Goal: Obtain resource: Download file/media

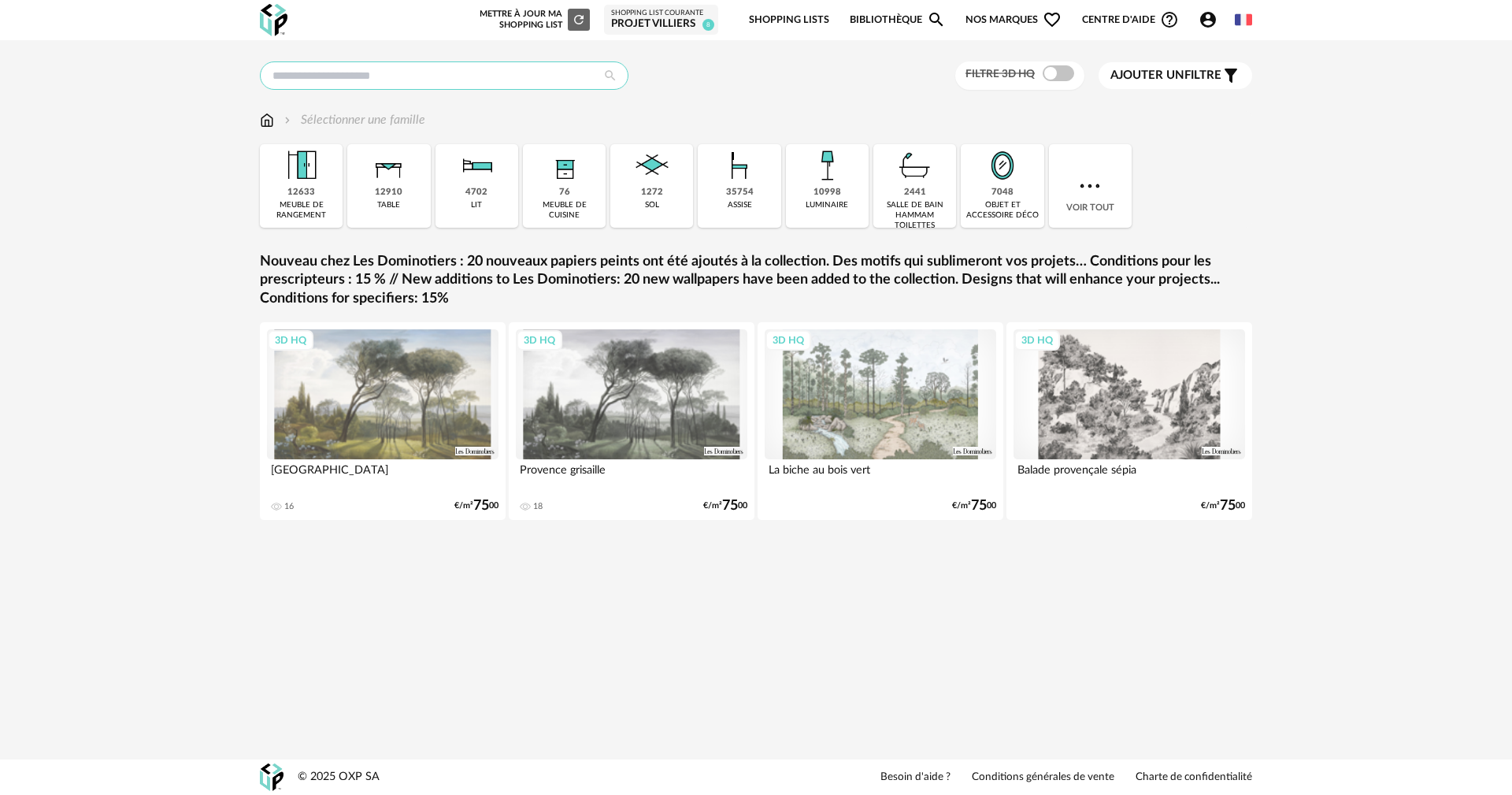
click at [407, 69] on input "text" at bounding box center [443, 75] width 368 height 28
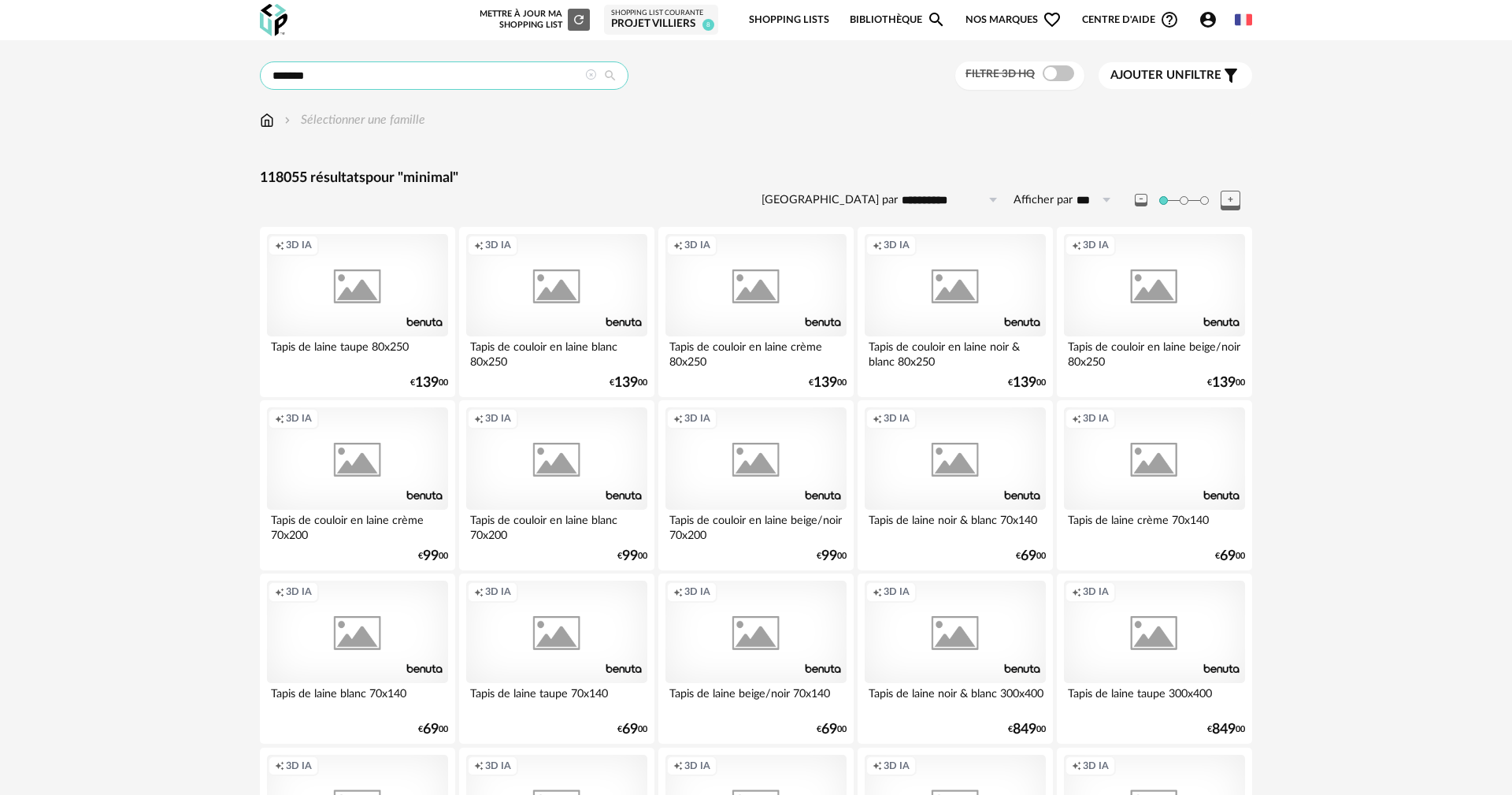
type input "*******"
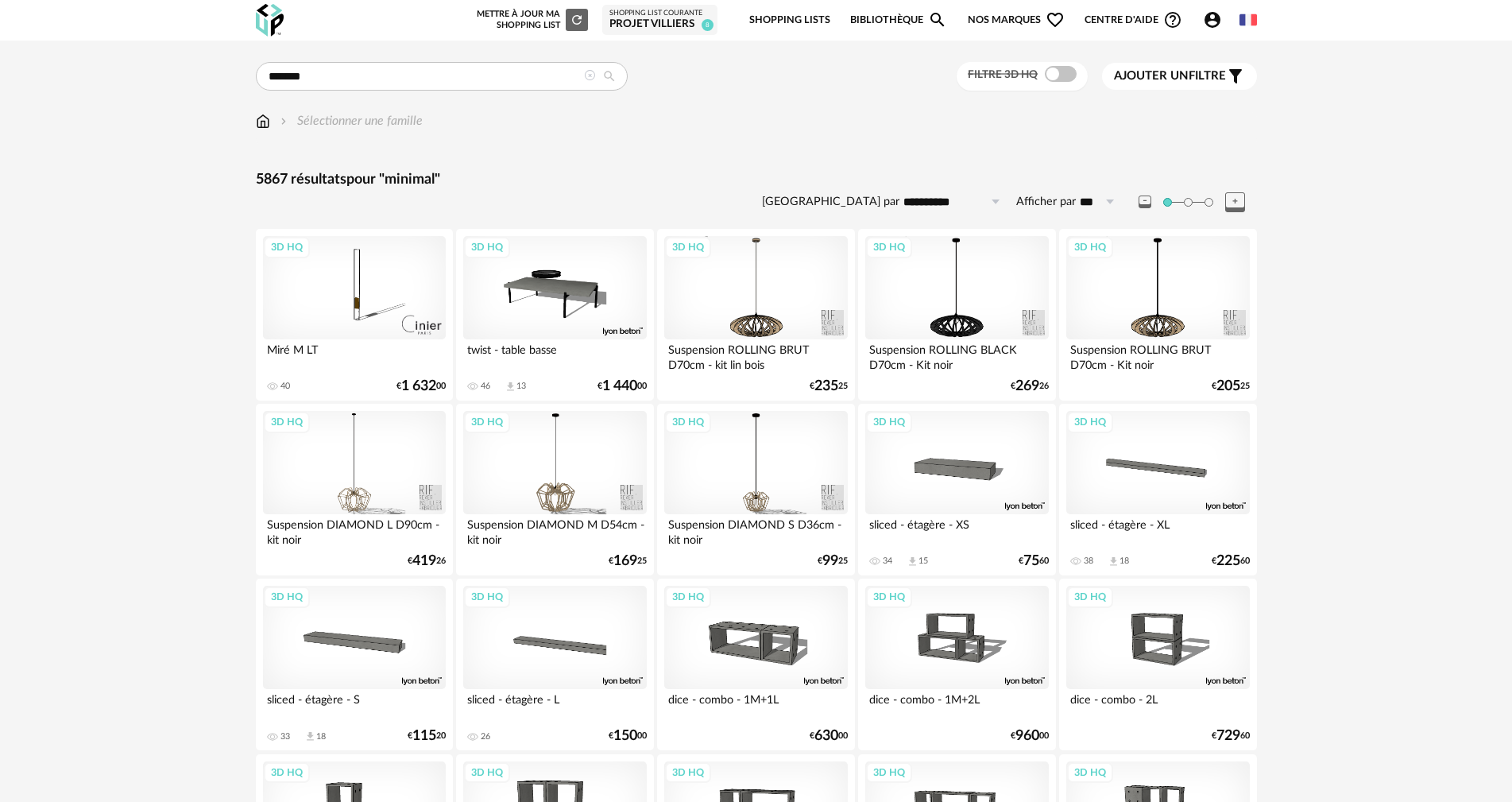
click at [1168, 76] on span "Ajouter un" at bounding box center [1151, 75] width 74 height 12
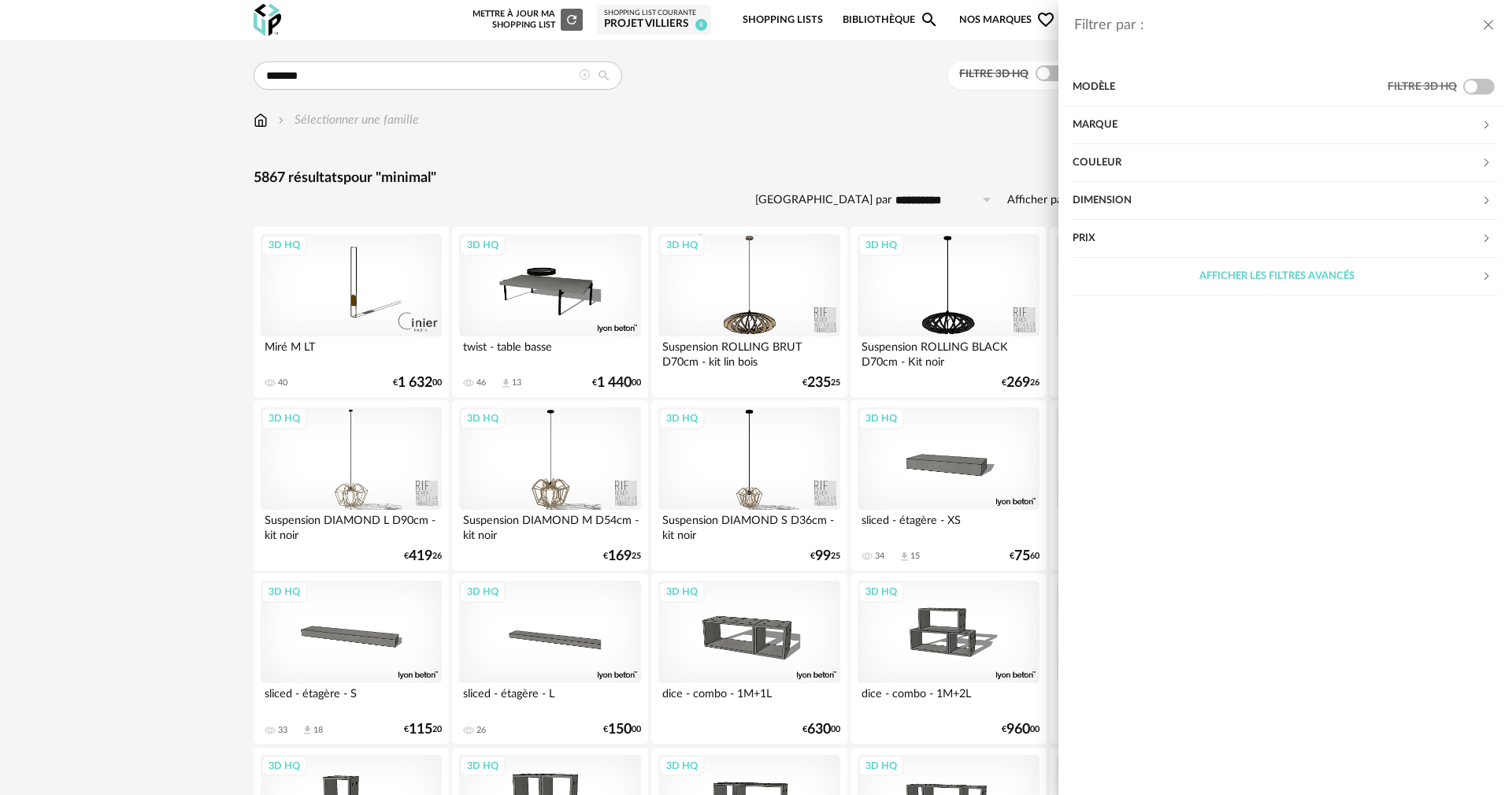
click at [1099, 120] on div "Marque" at bounding box center [1276, 125] width 409 height 38
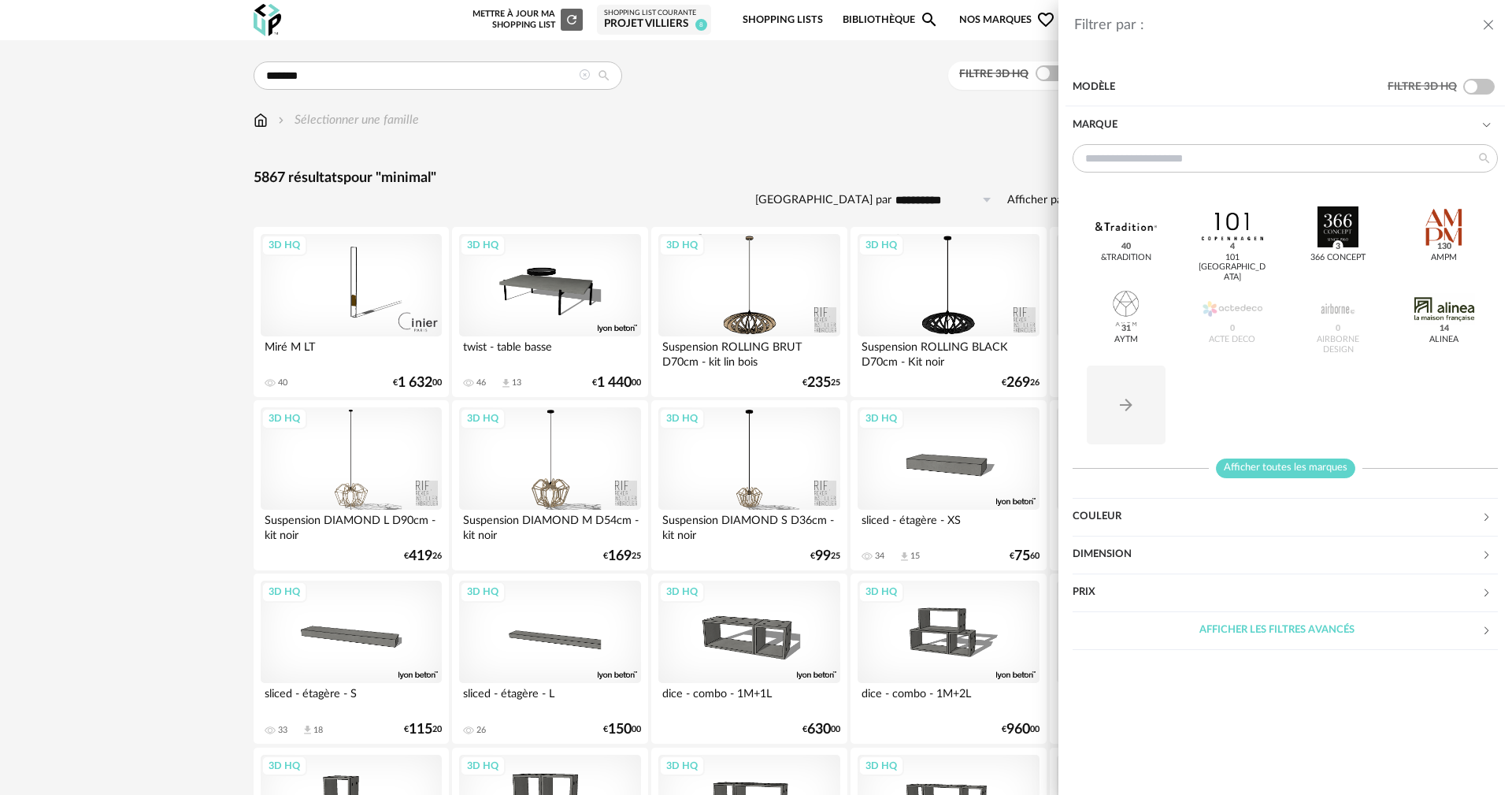
click at [1281, 469] on span "Afficher toutes les marques" at bounding box center [1286, 468] width 140 height 20
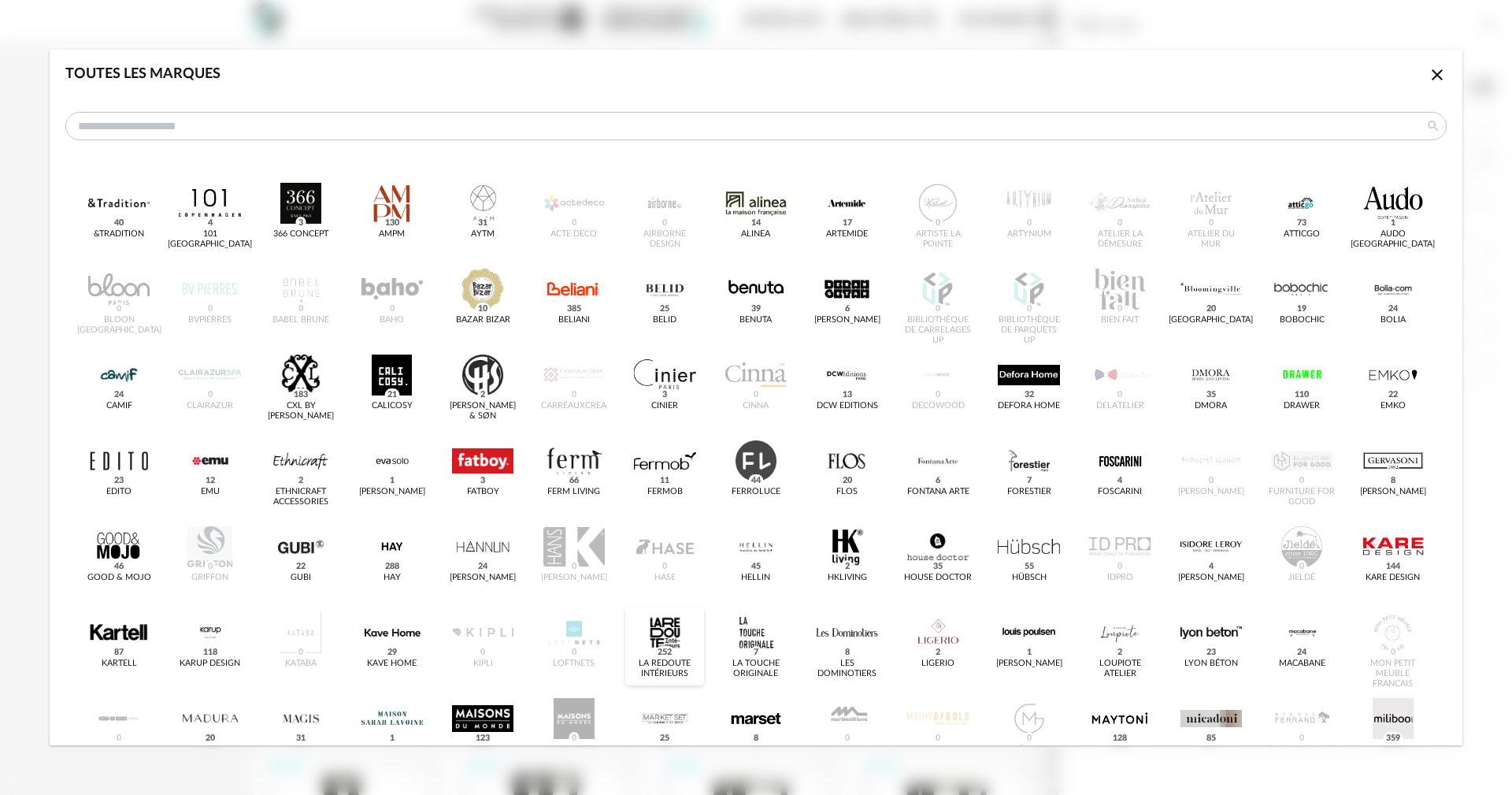
click at [664, 638] on div "dialog" at bounding box center [664, 633] width 61 height 41
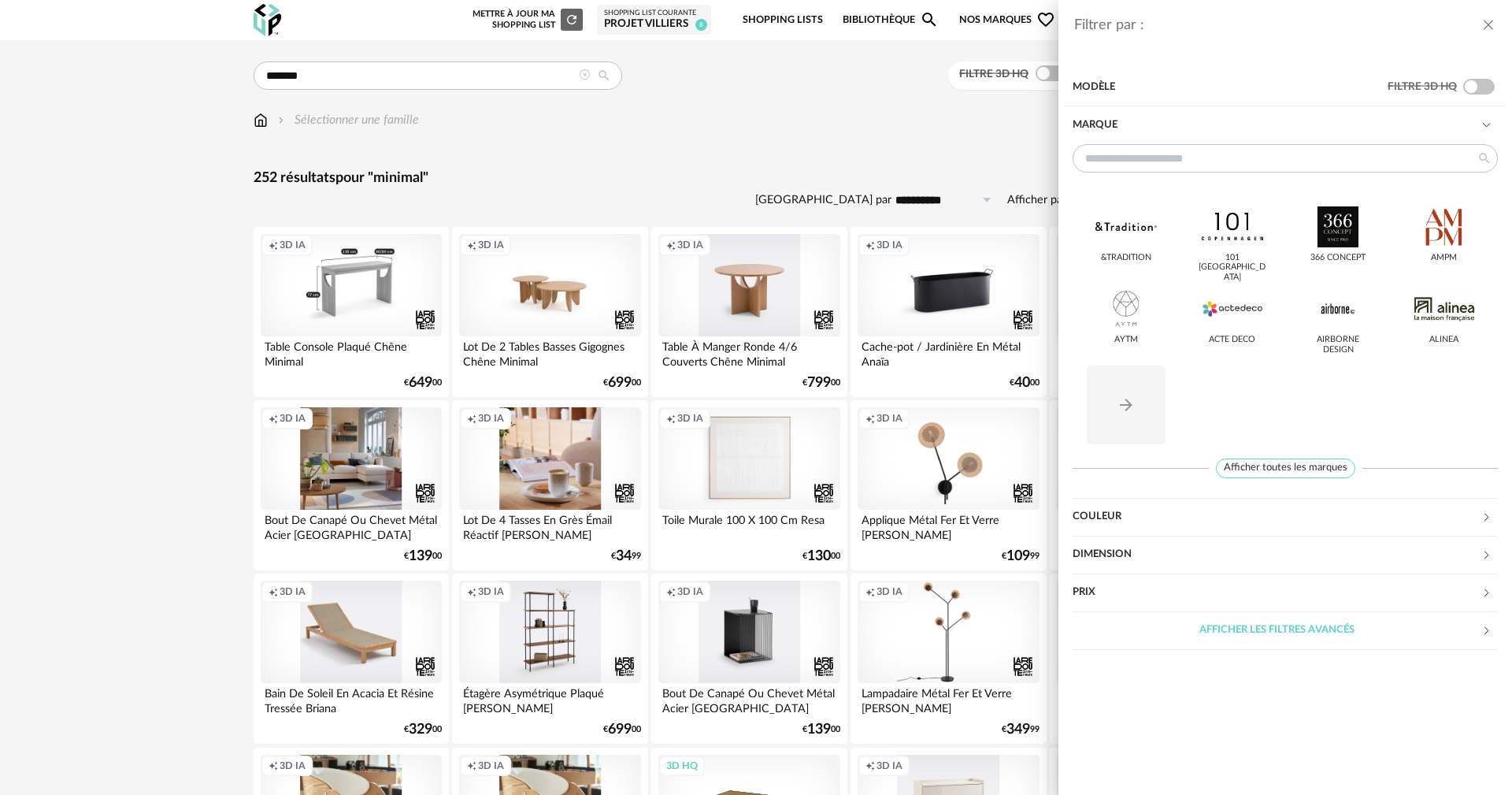
click at [561, 287] on div "Filtrer par : Modèle Filtre 3D HQ Marque &tradition 101 Copenhagen 366 Concept …" at bounding box center [756, 397] width 1512 height 795
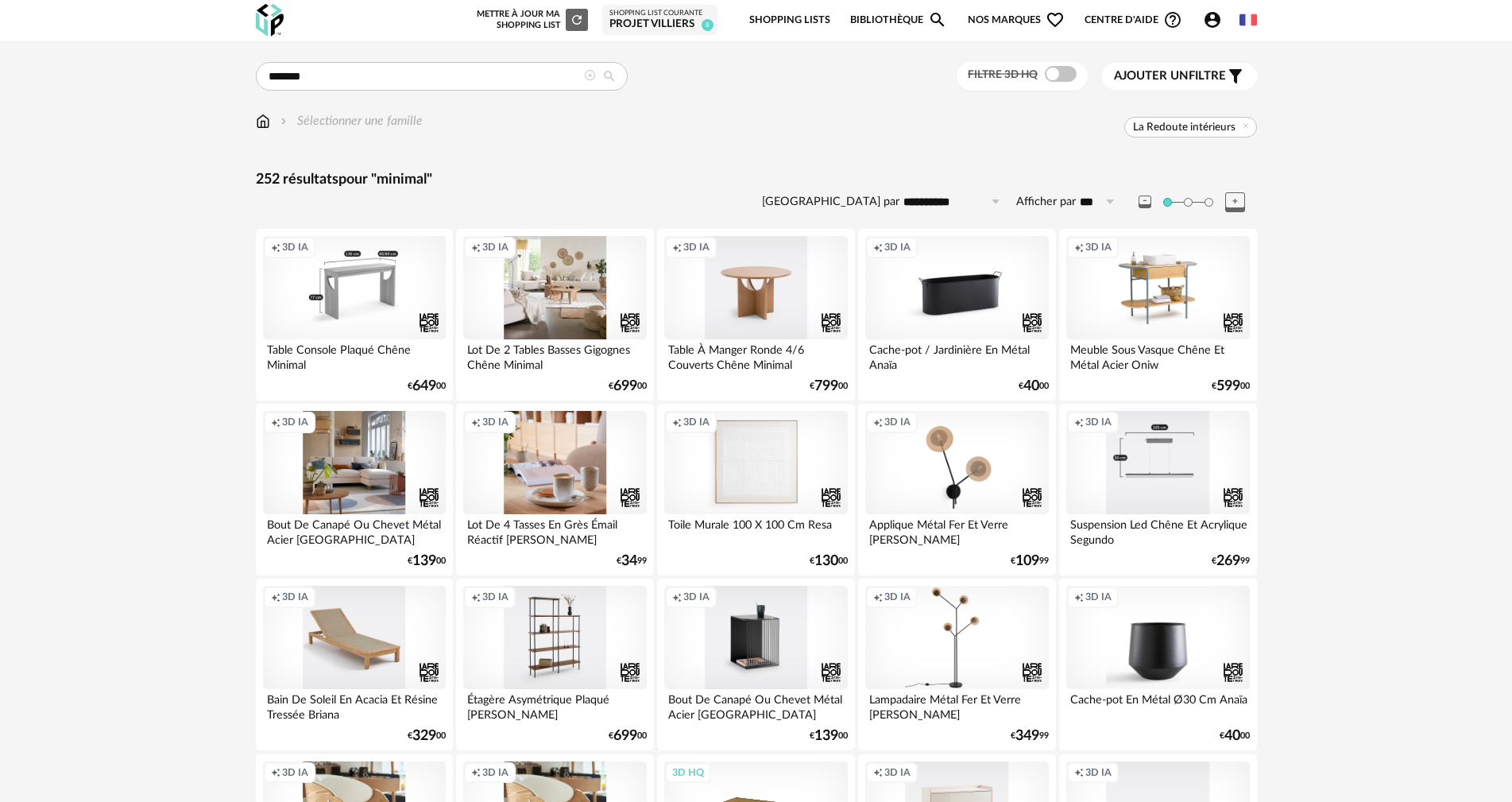
click at [561, 278] on div "Creation icon 3D IA" at bounding box center [555, 288] width 182 height 103
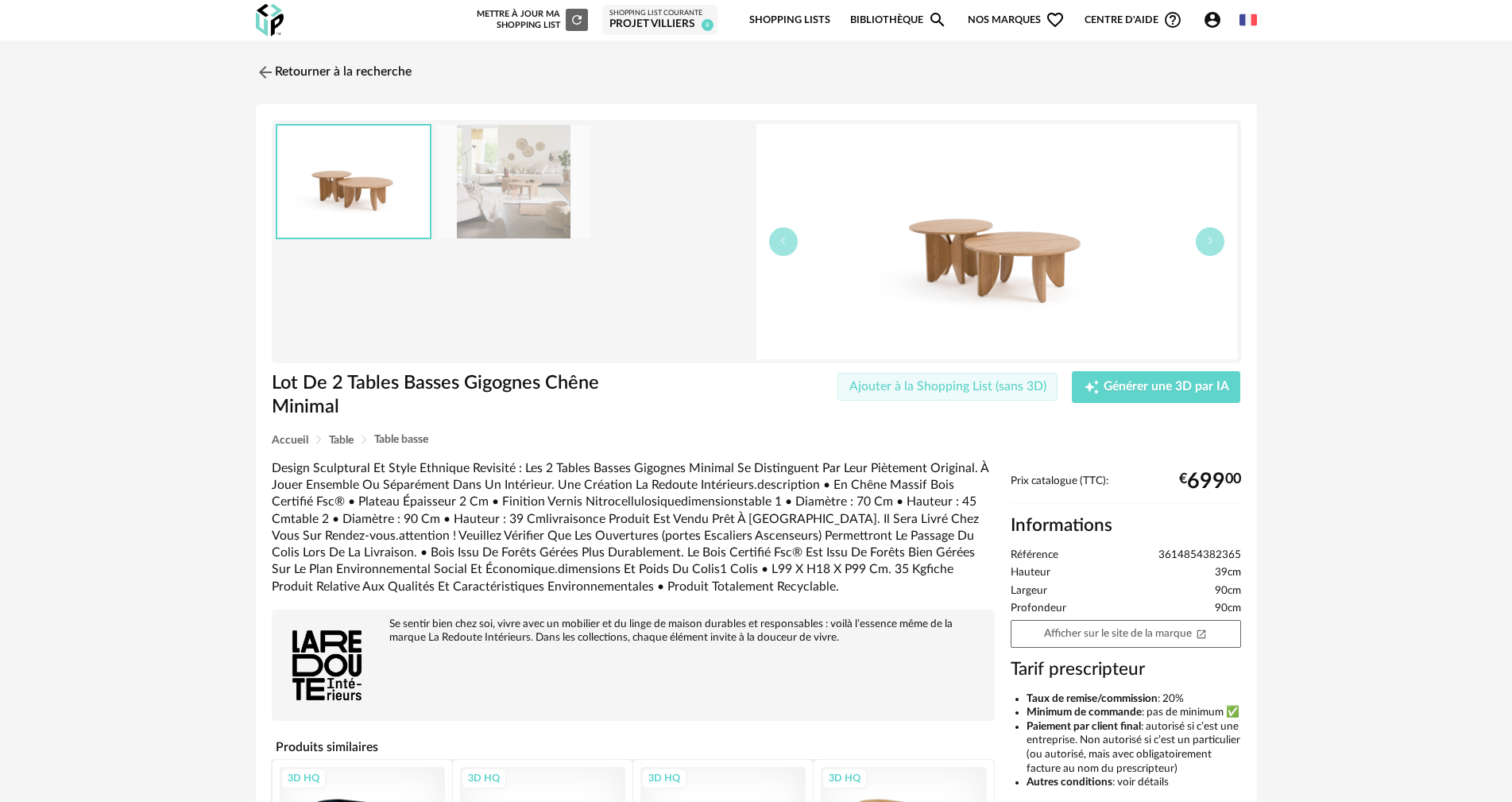
click at [965, 386] on span "Ajouter à la Shopping List (sans 3D)" at bounding box center [948, 386] width 197 height 13
click at [1304, 198] on div "Retourner à la recherche Lot De 2 Tables Basses Gigognes Chêne Minimal Lot De 2…" at bounding box center [756, 528] width 1512 height 977
click at [363, 74] on link "Retourner à la recherche" at bounding box center [330, 71] width 156 height 35
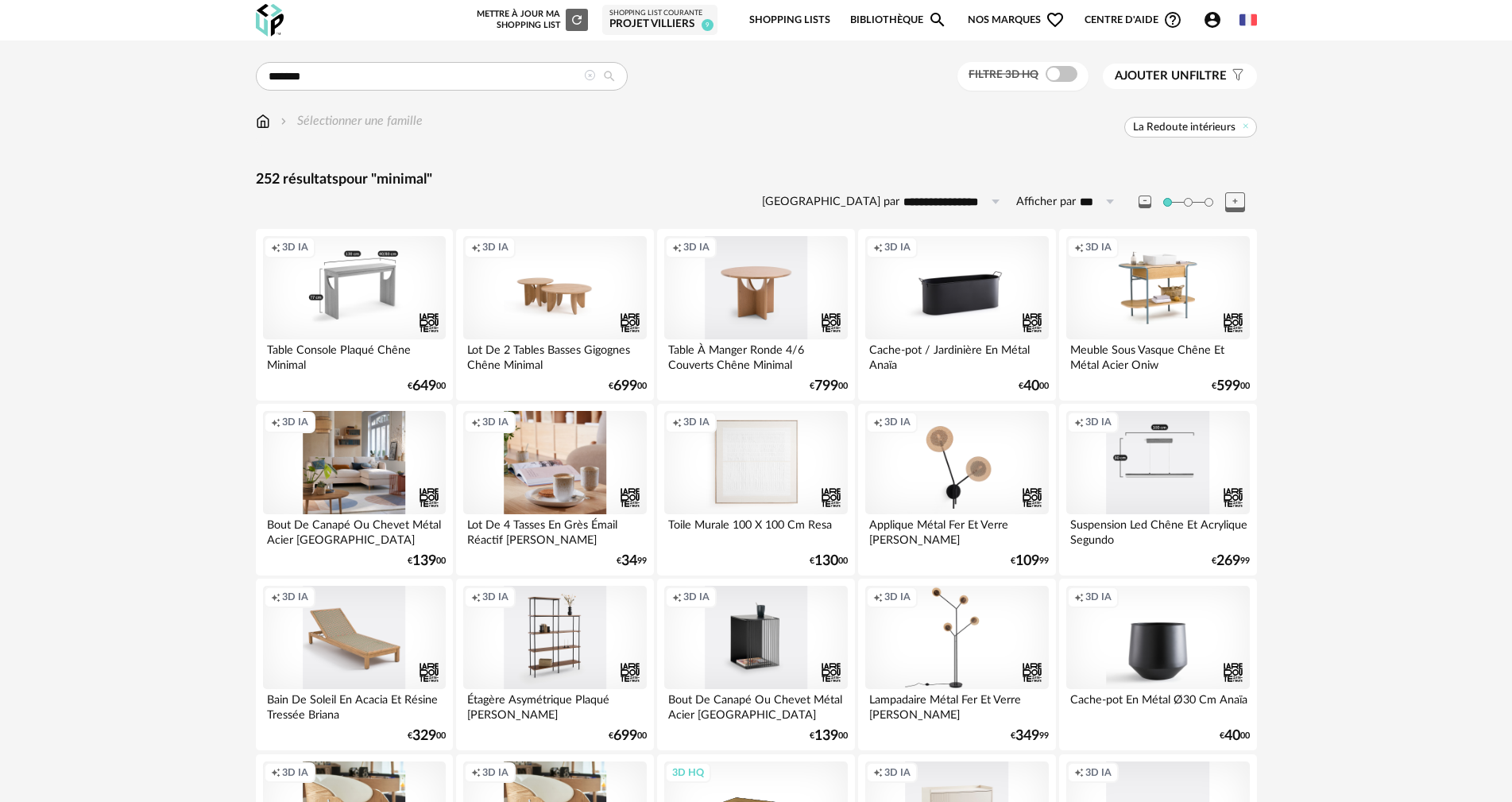
click at [587, 75] on icon at bounding box center [590, 75] width 11 height 11
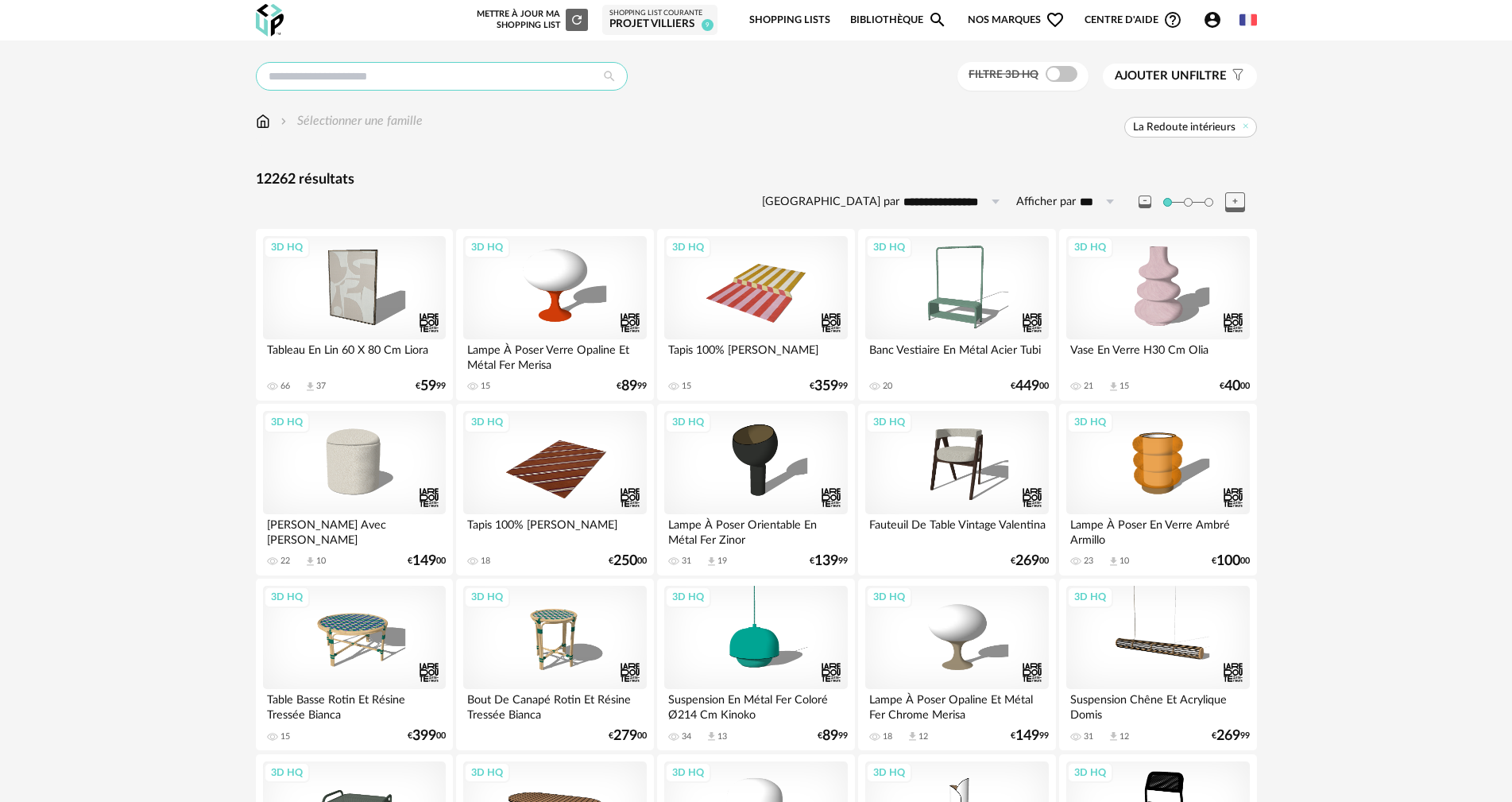
click at [500, 83] on input "text" at bounding box center [441, 76] width 371 height 28
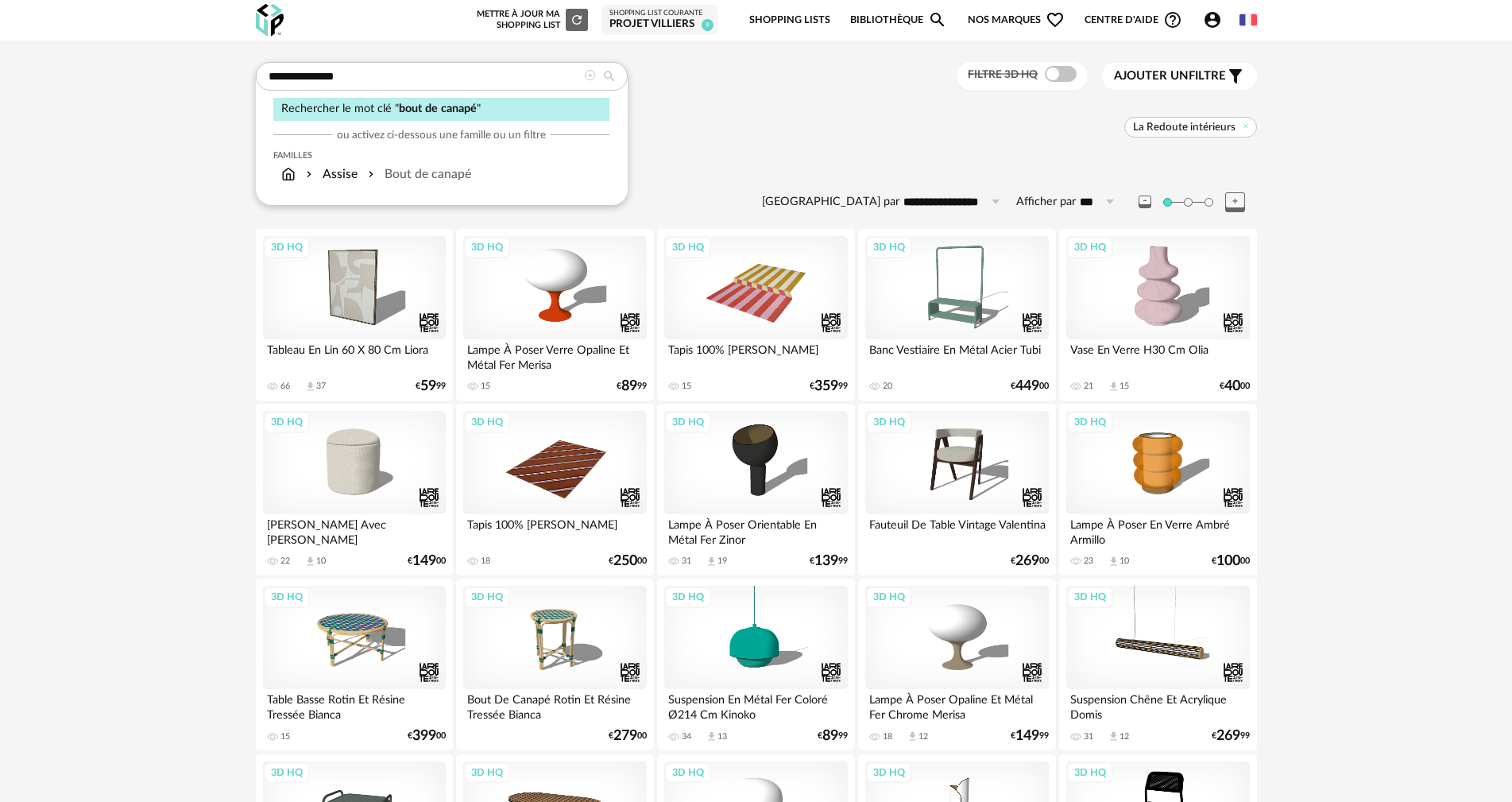
type input "**********"
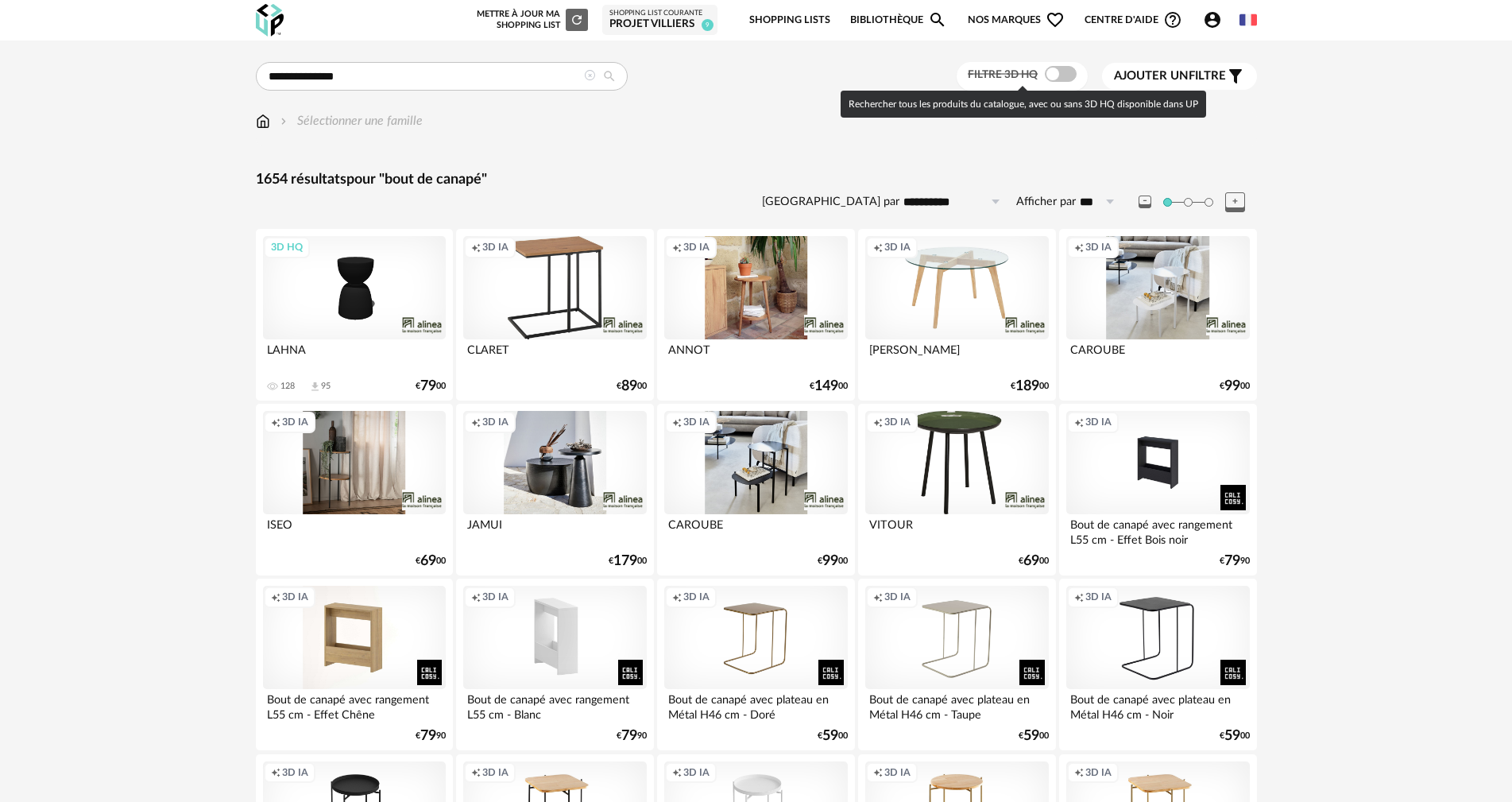
click at [1062, 69] on span at bounding box center [1061, 73] width 32 height 16
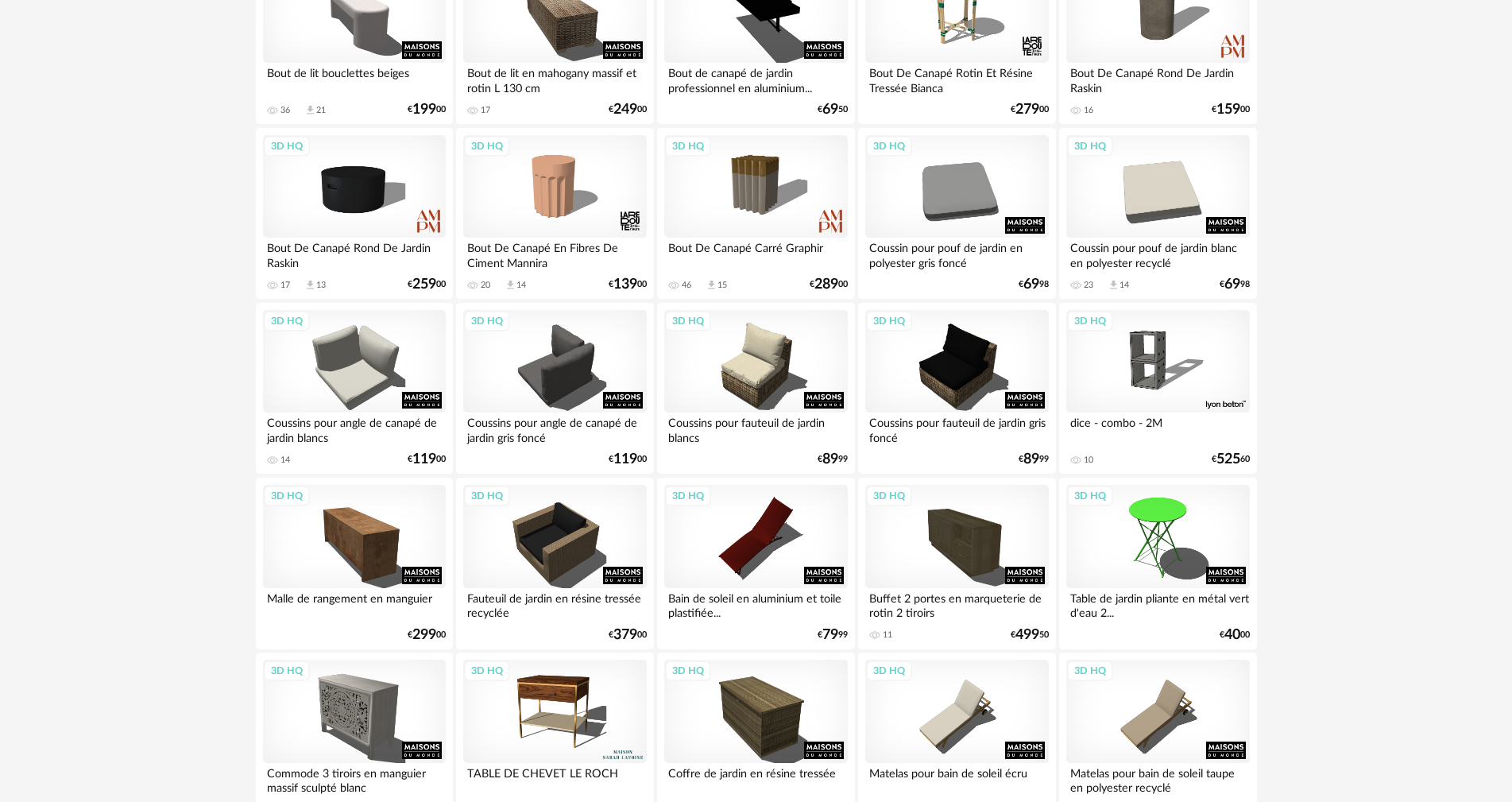
scroll to position [3028, 0]
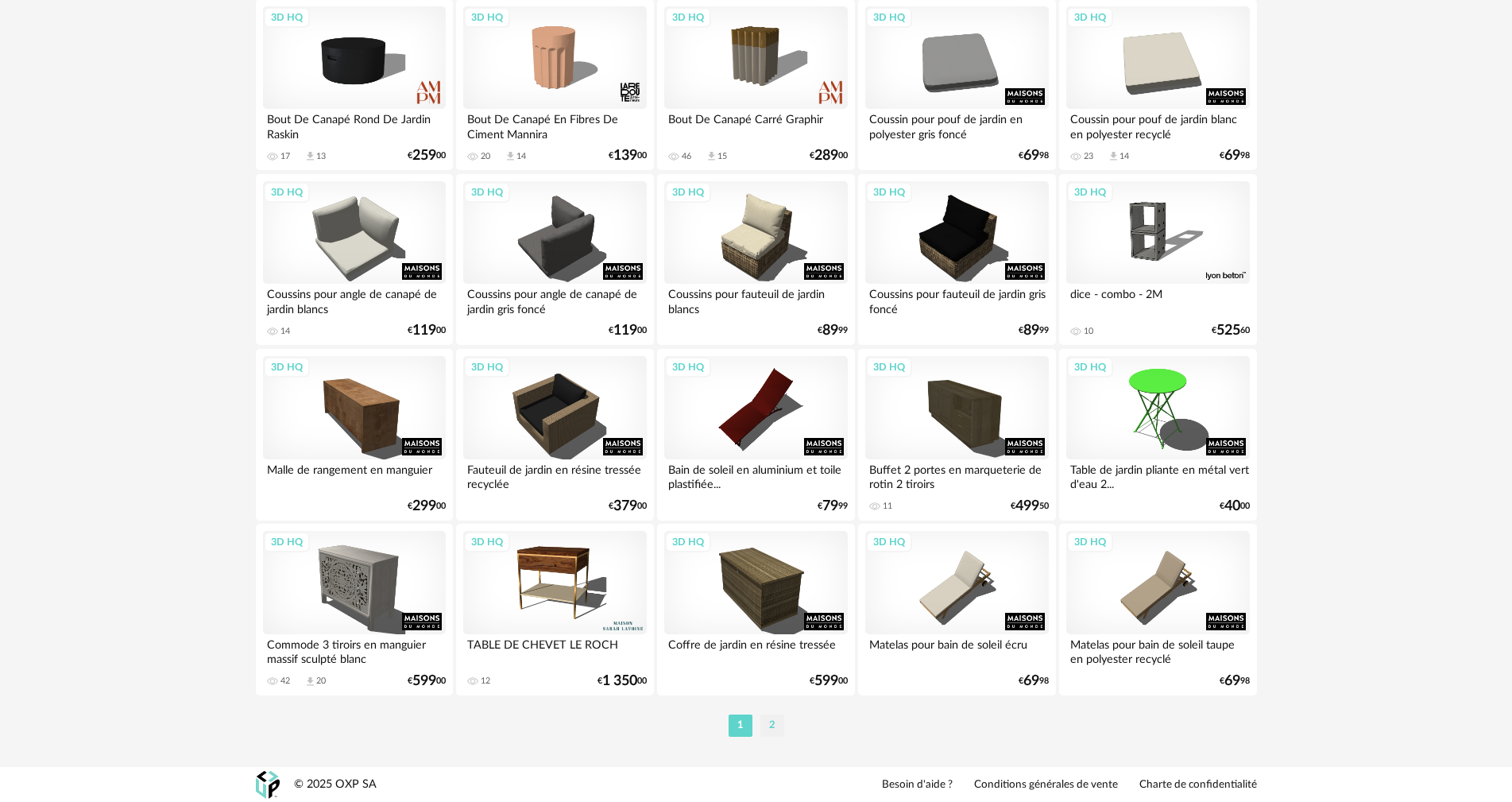
click at [770, 728] on li "2" at bounding box center [772, 726] width 24 height 23
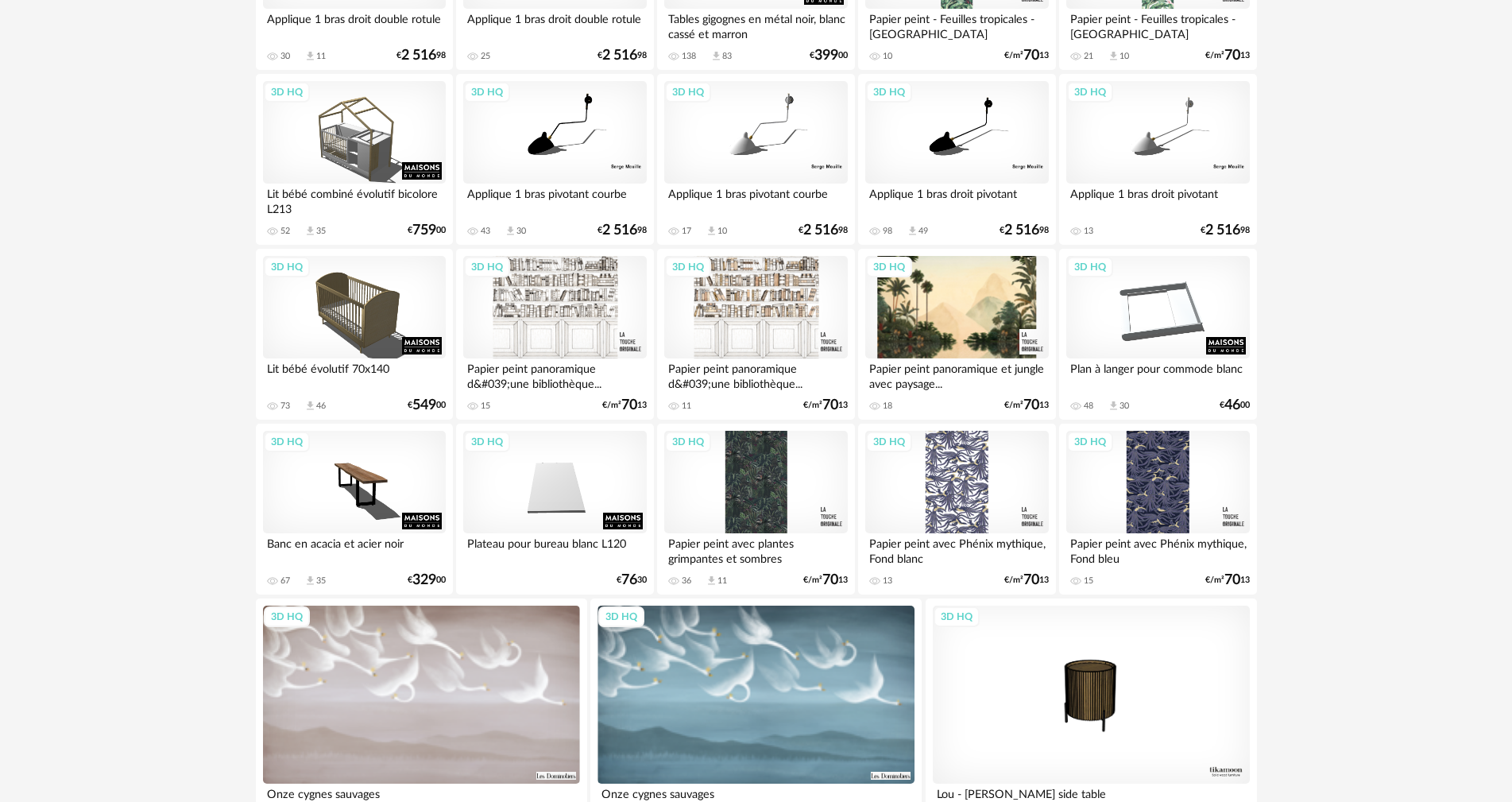
scroll to position [2754, 0]
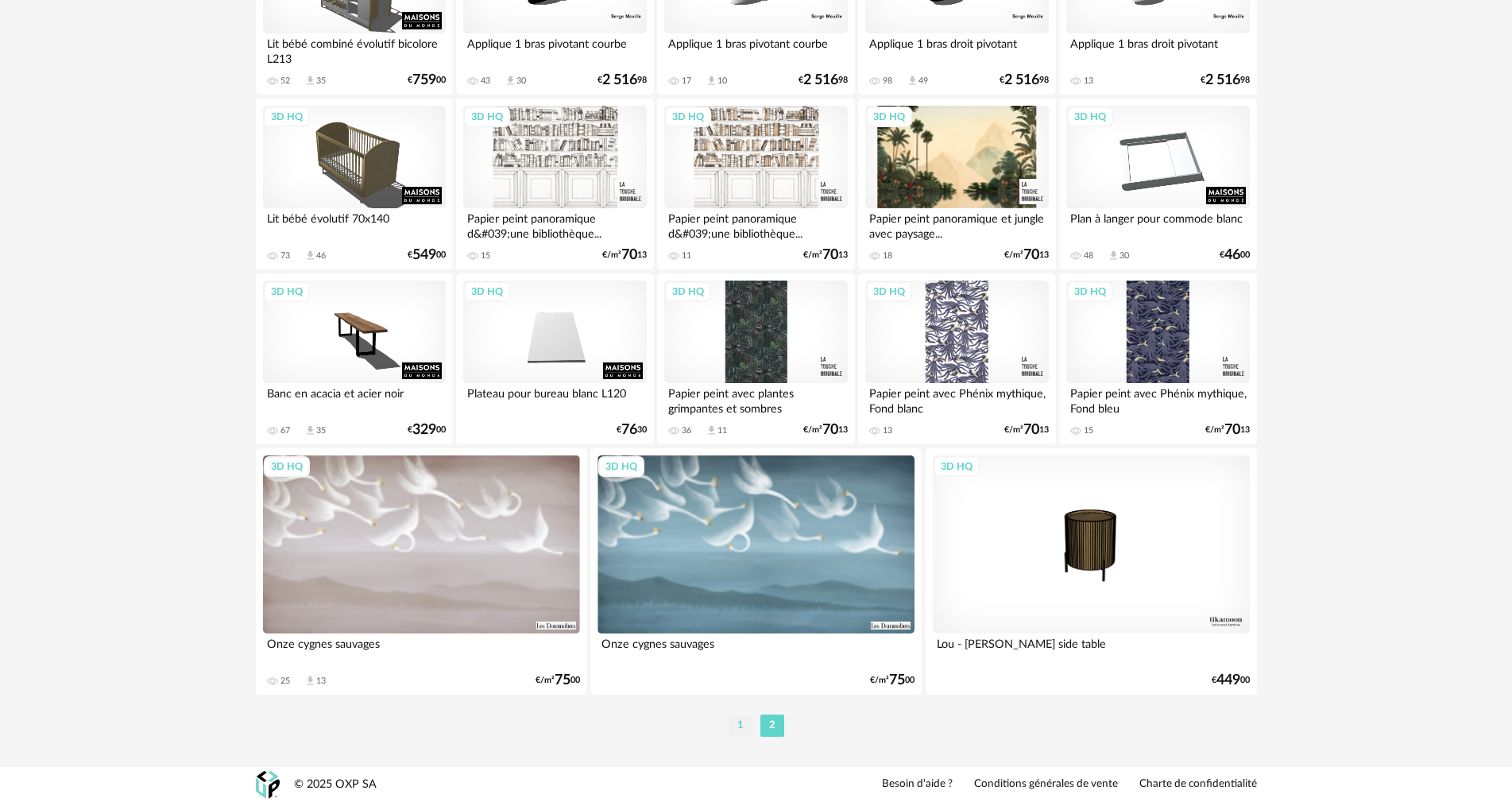
click at [737, 726] on li "1" at bounding box center [740, 726] width 24 height 23
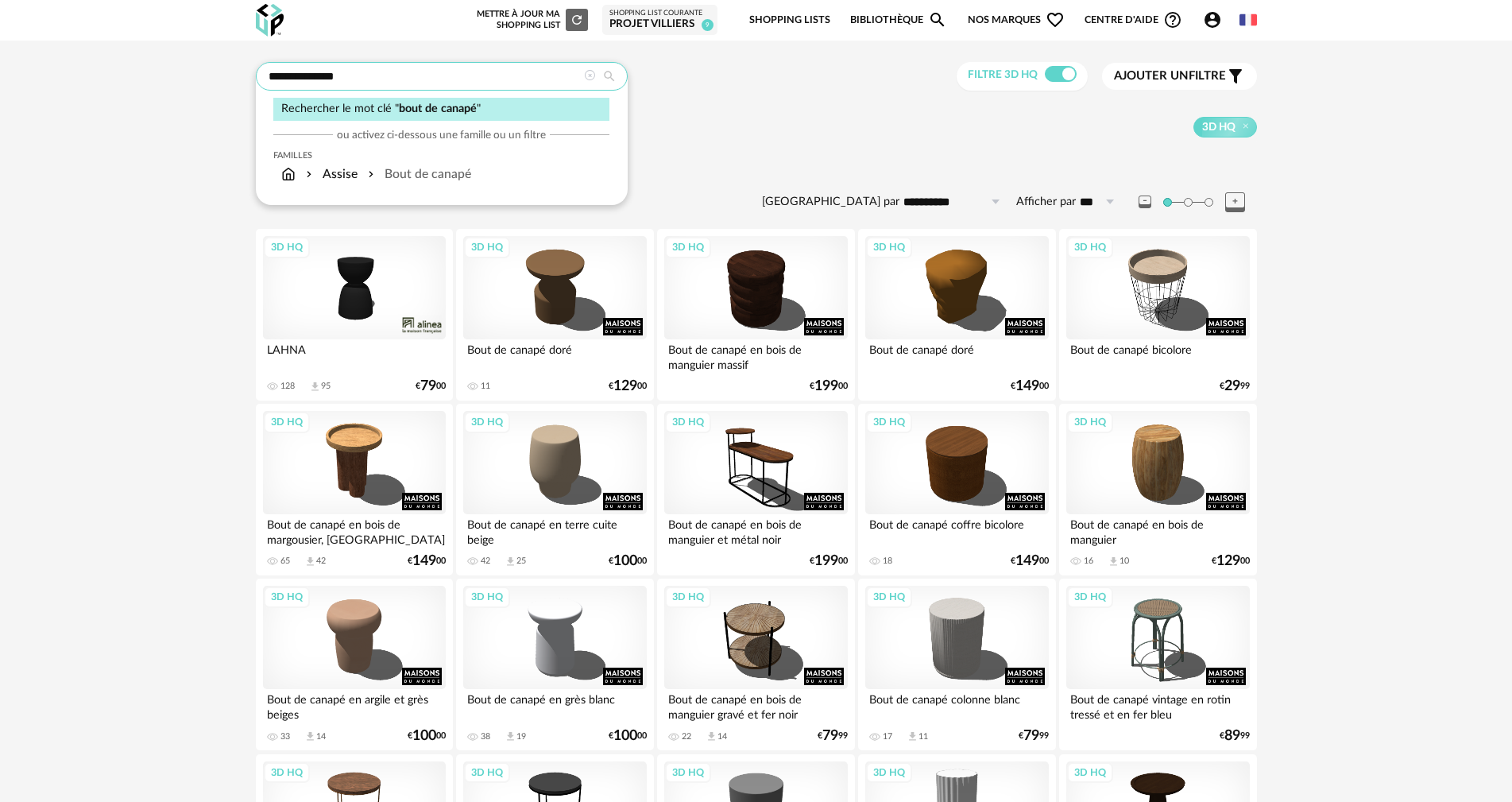
drag, startPoint x: 384, startPoint y: 71, endPoint x: 18, endPoint y: 87, distance: 366.3
type input "**********"
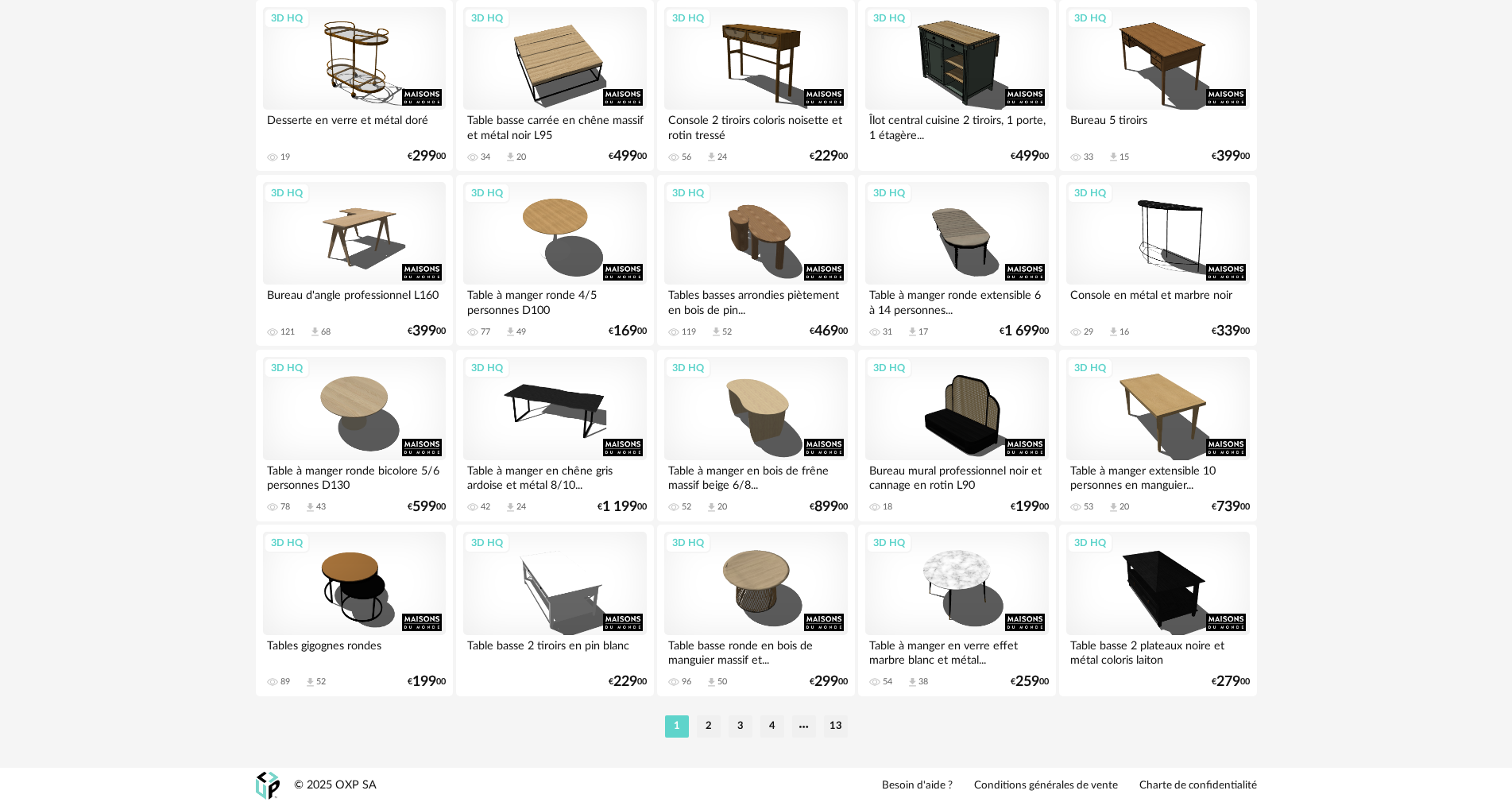
scroll to position [3028, 0]
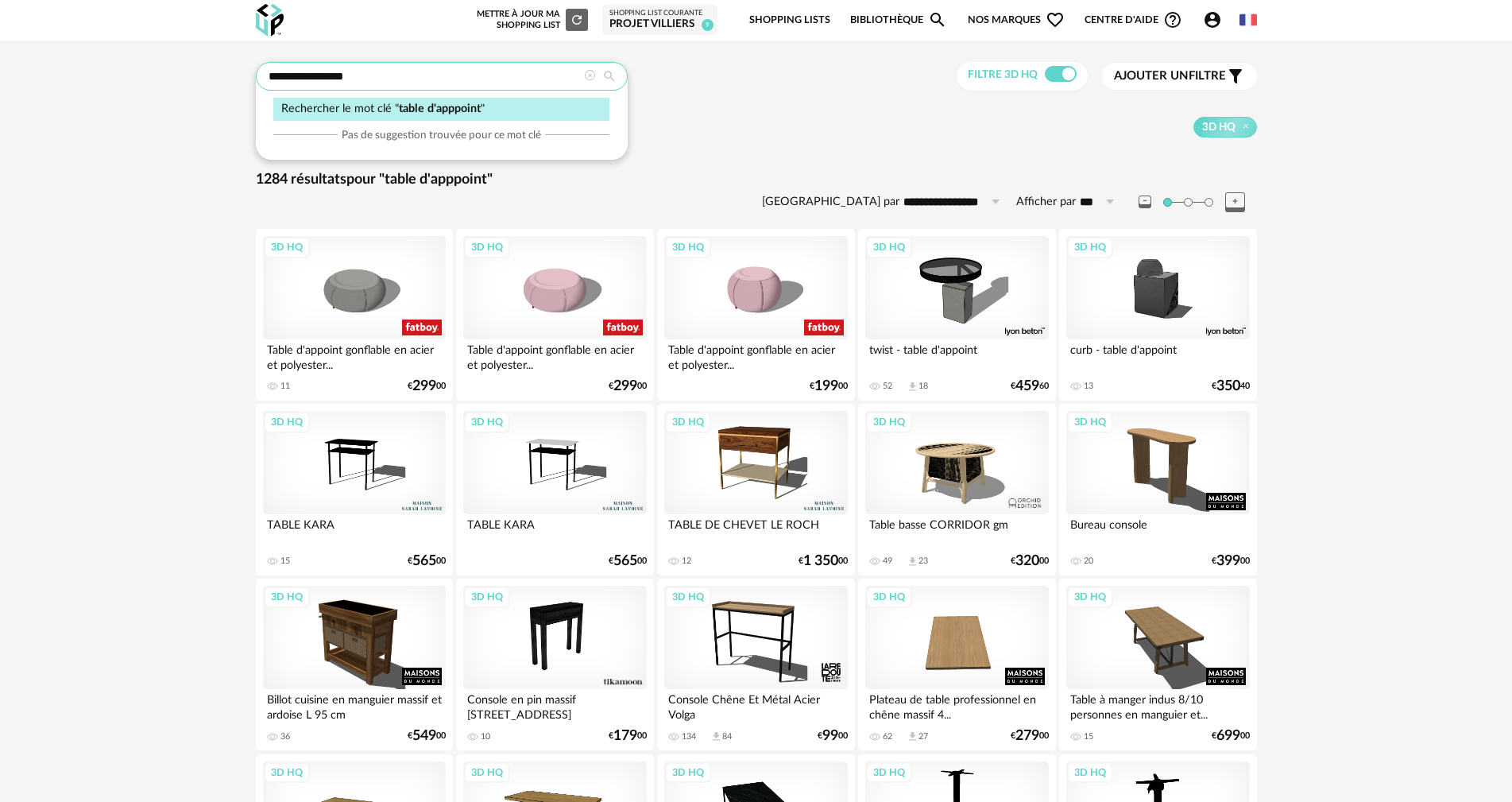
drag, startPoint x: 375, startPoint y: 79, endPoint x: 8, endPoint y: 67, distance: 367.2
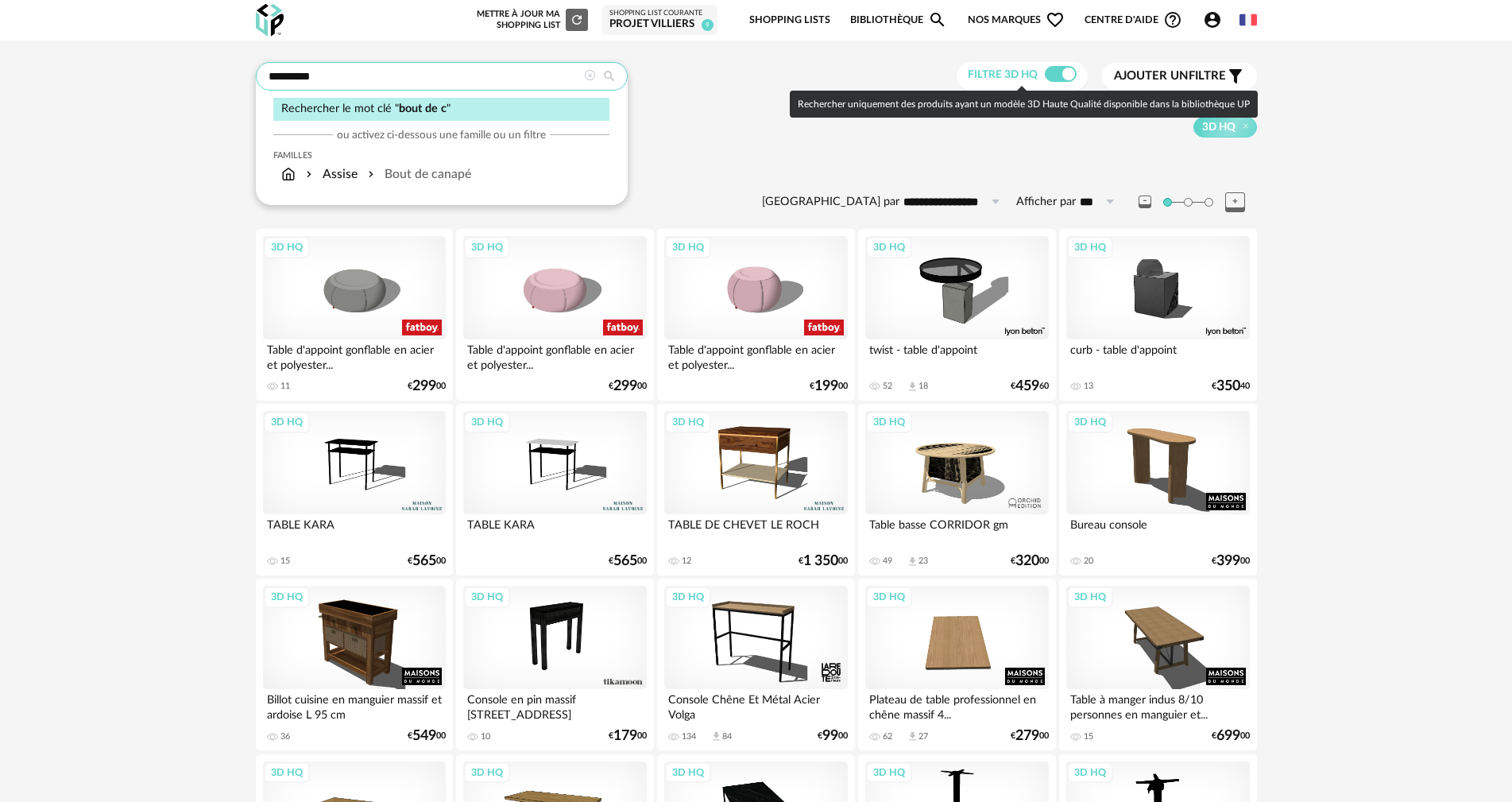
click at [376, 70] on input "*********" at bounding box center [441, 76] width 371 height 28
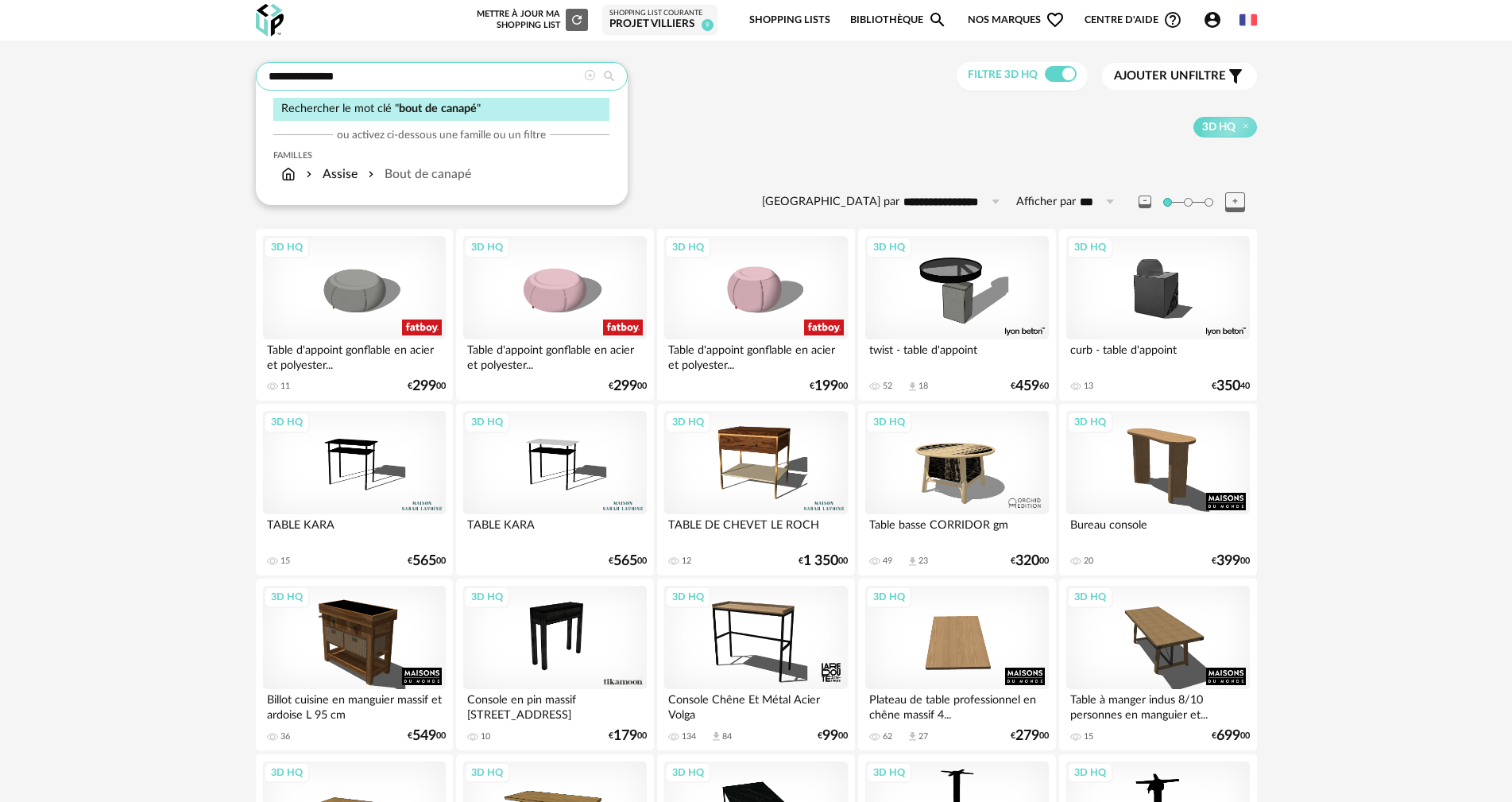
type input "**********"
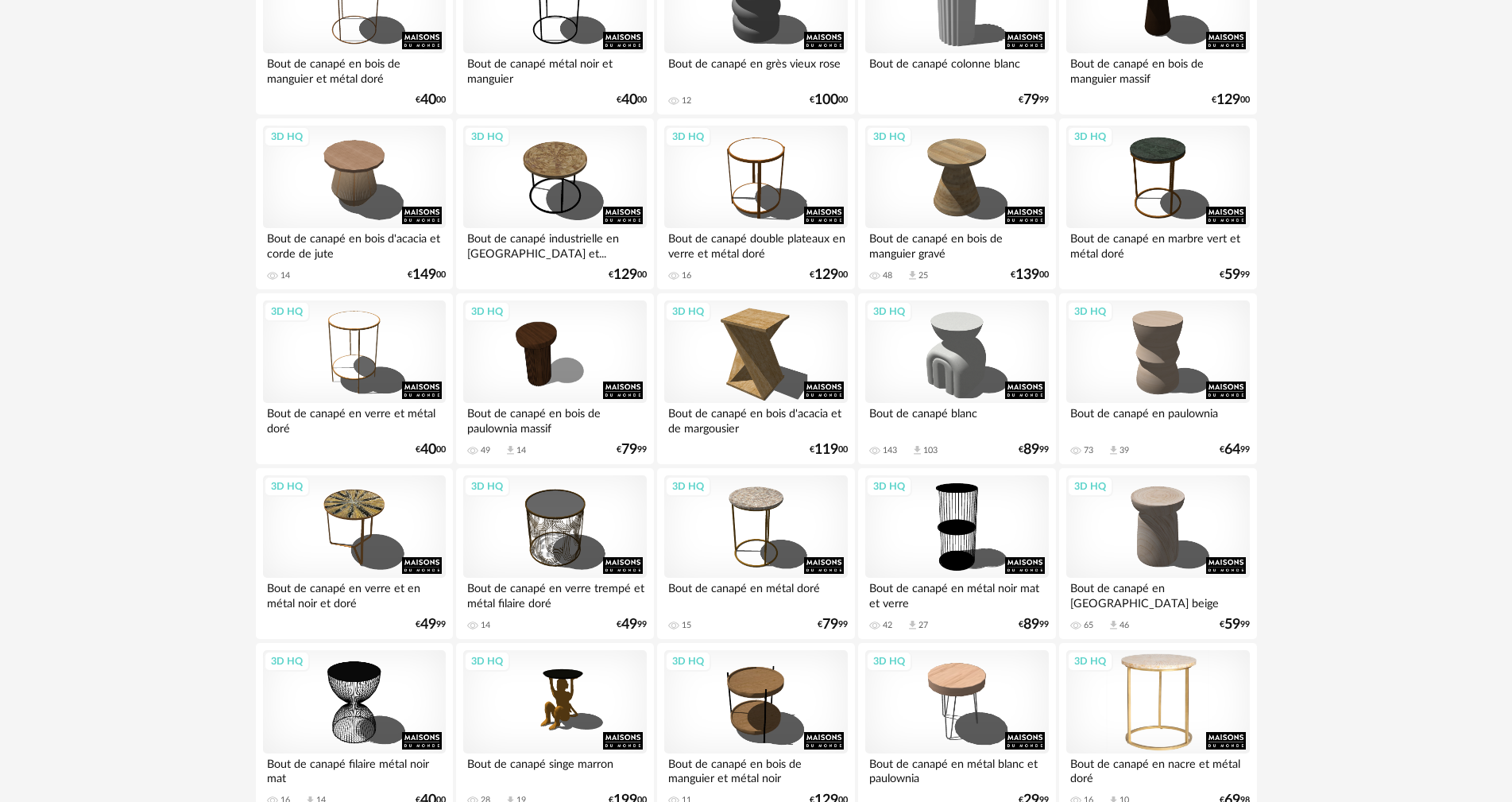
scroll to position [794, 0]
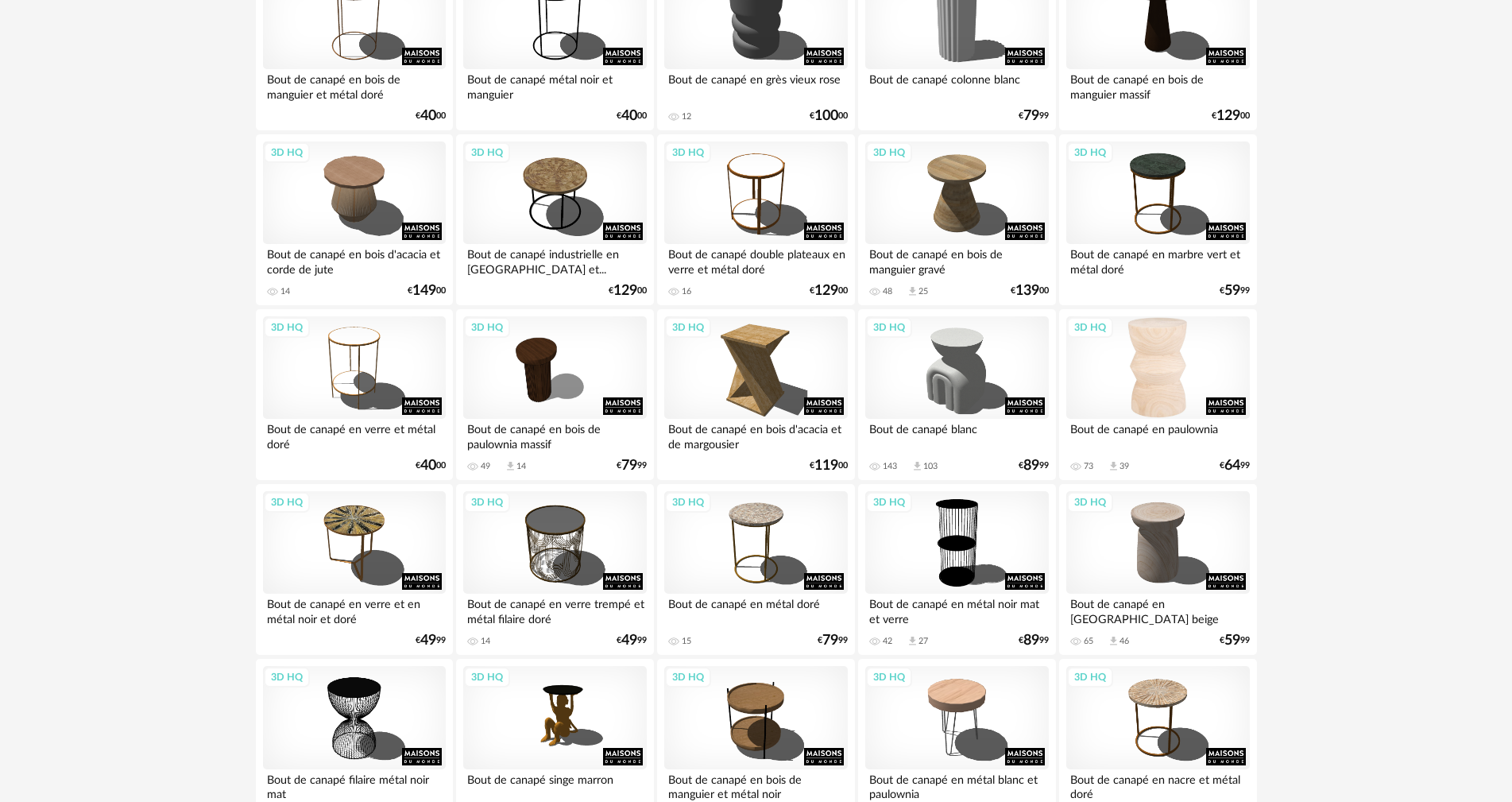
click at [1152, 375] on div "3D HQ" at bounding box center [1158, 368] width 182 height 103
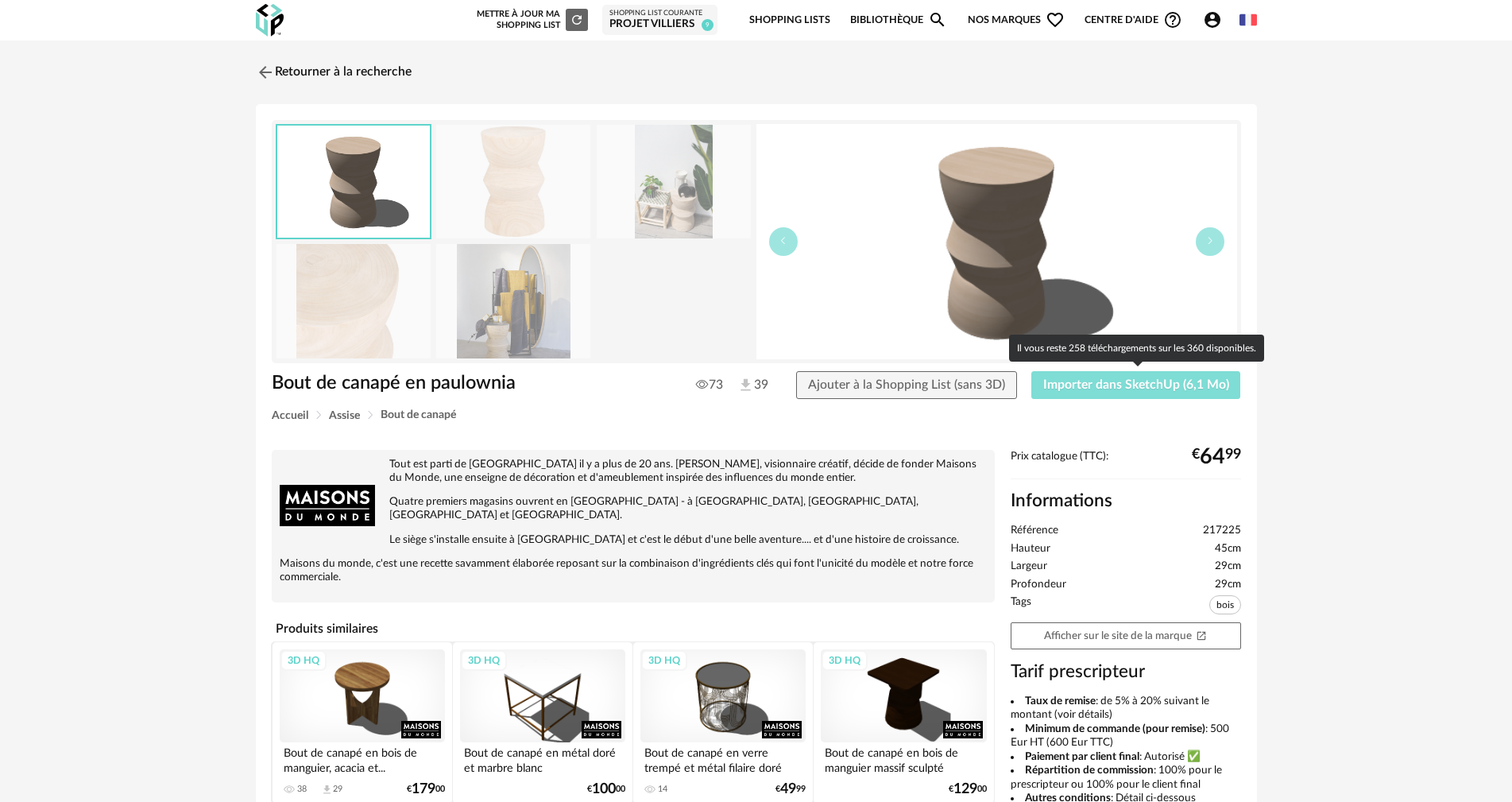
click at [1142, 387] on span "Importer dans SketchUp (6,1 Mo)" at bounding box center [1137, 385] width 186 height 13
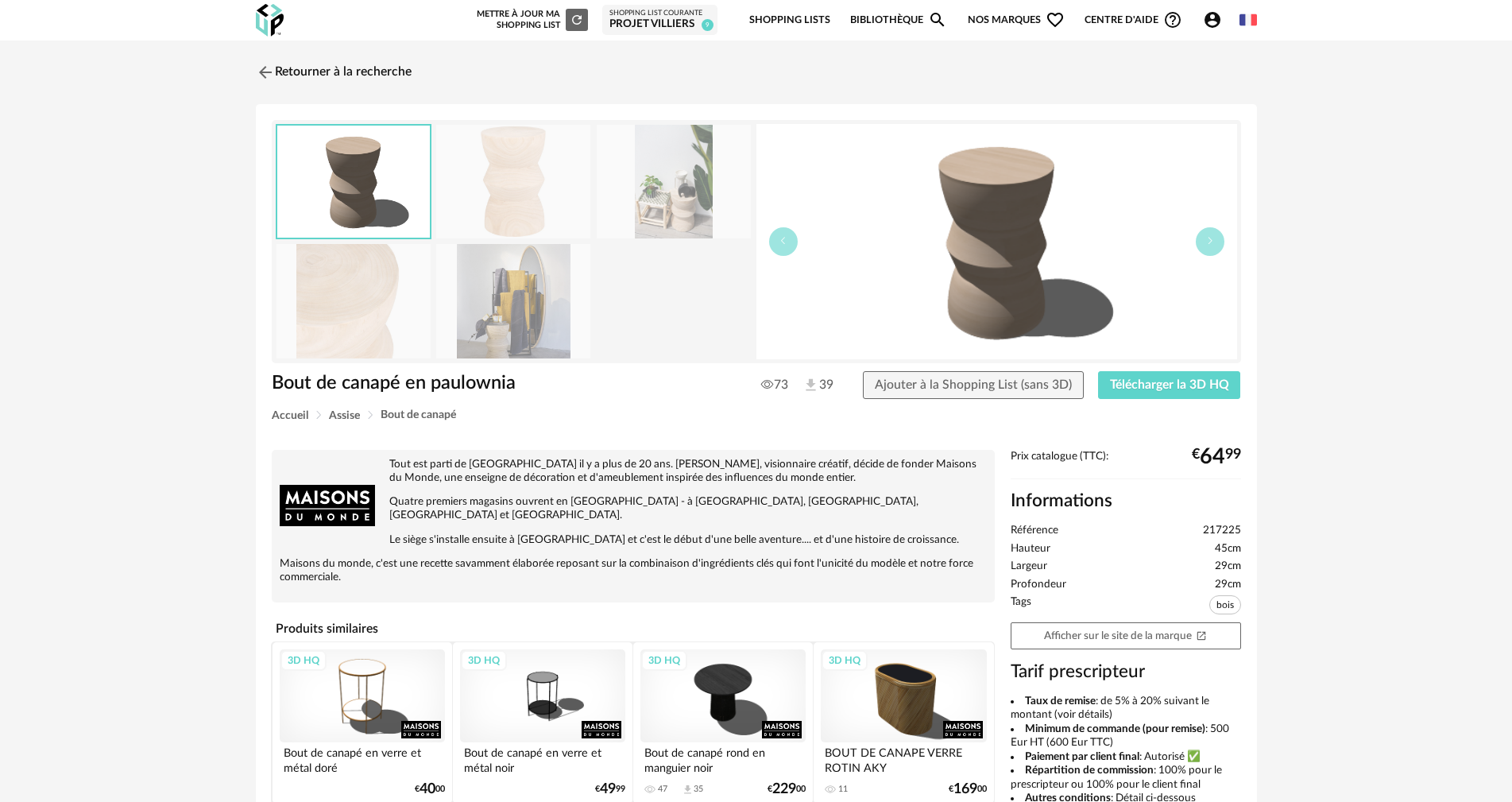
click at [384, 72] on link "Retourner à la recherche" at bounding box center [334, 71] width 156 height 35
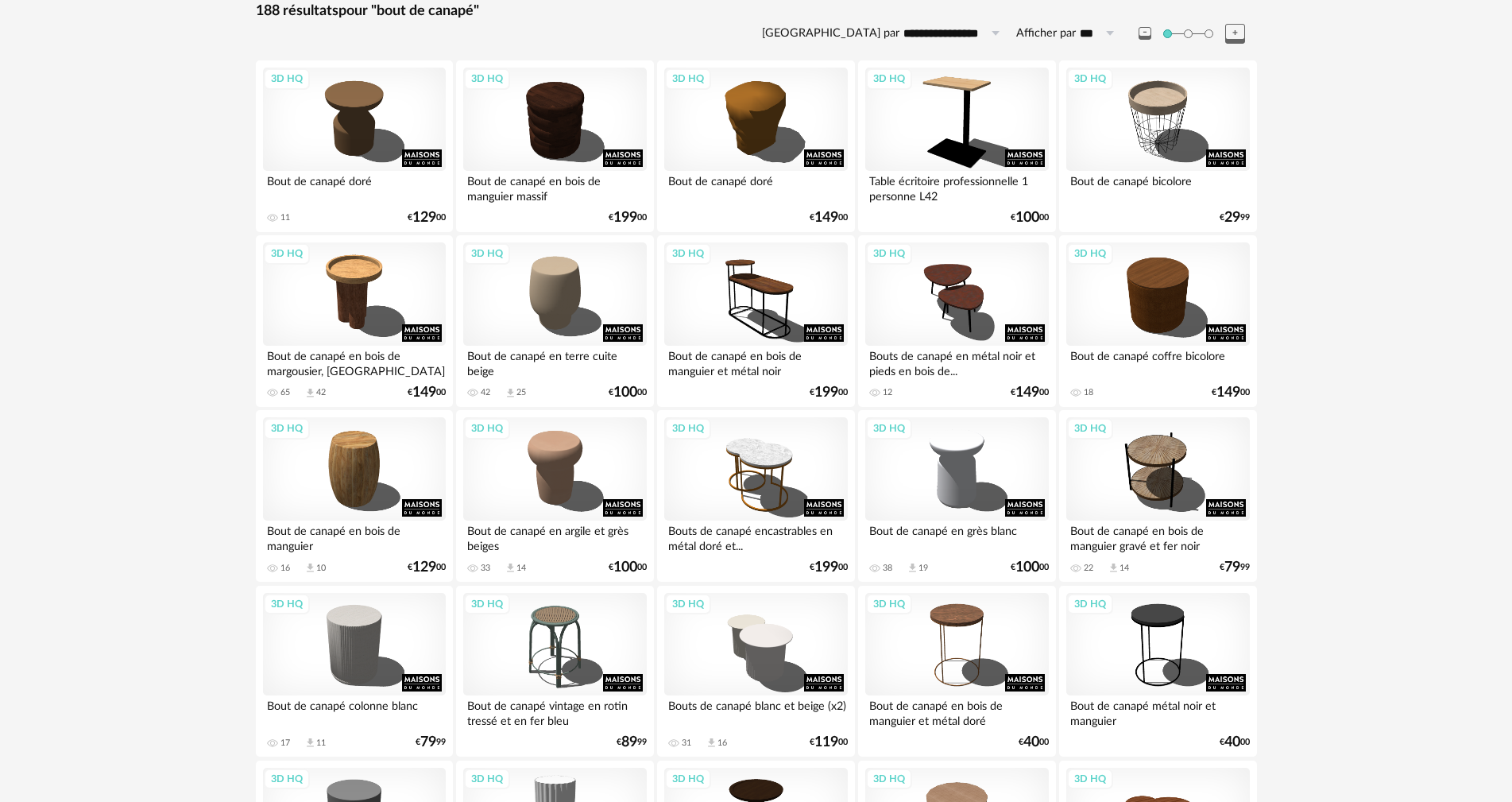
scroll to position [318, 0]
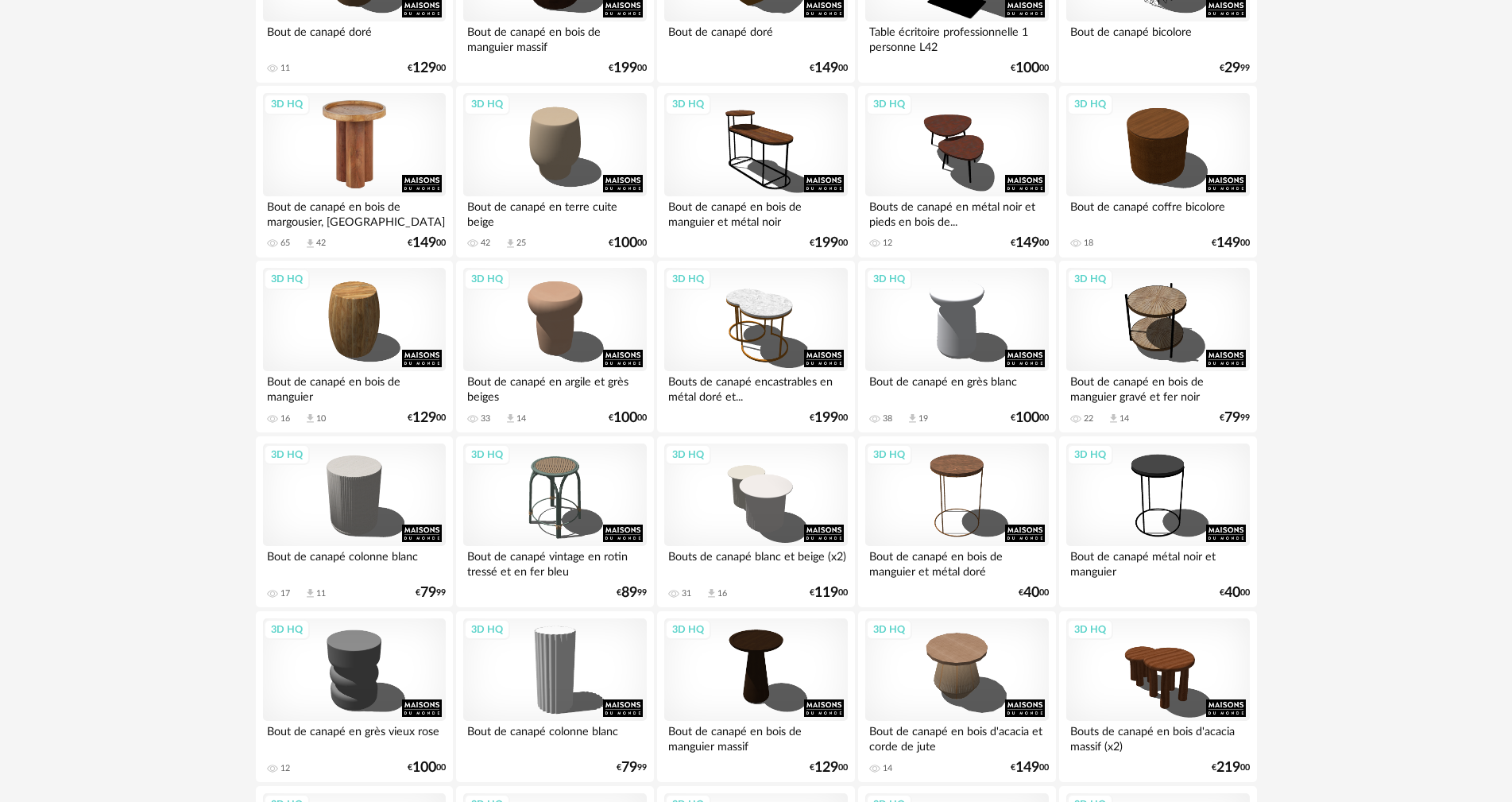
click at [394, 146] on div "3D HQ" at bounding box center [354, 145] width 182 height 103
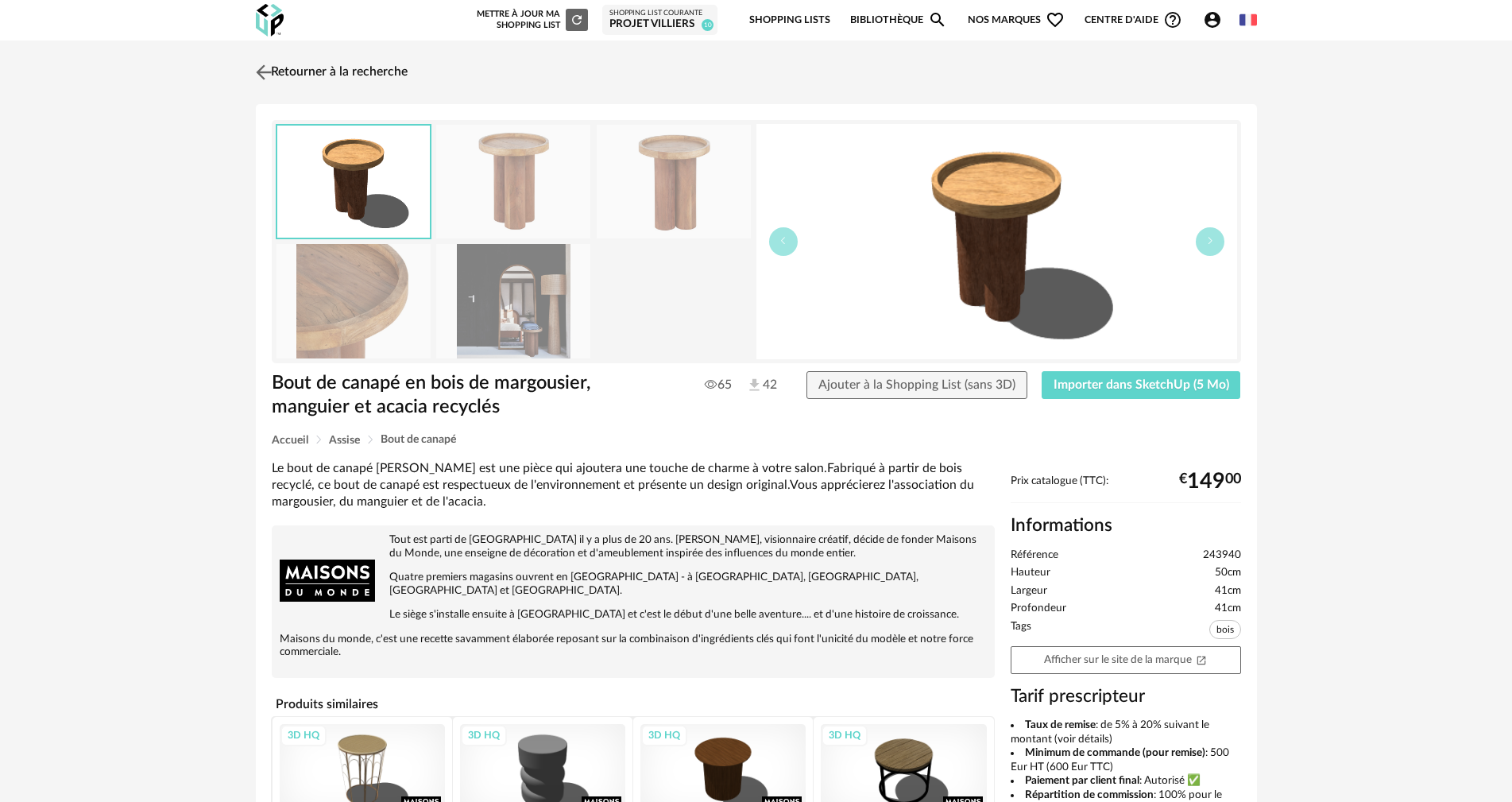
click at [306, 74] on link "Retourner à la recherche" at bounding box center [330, 71] width 156 height 35
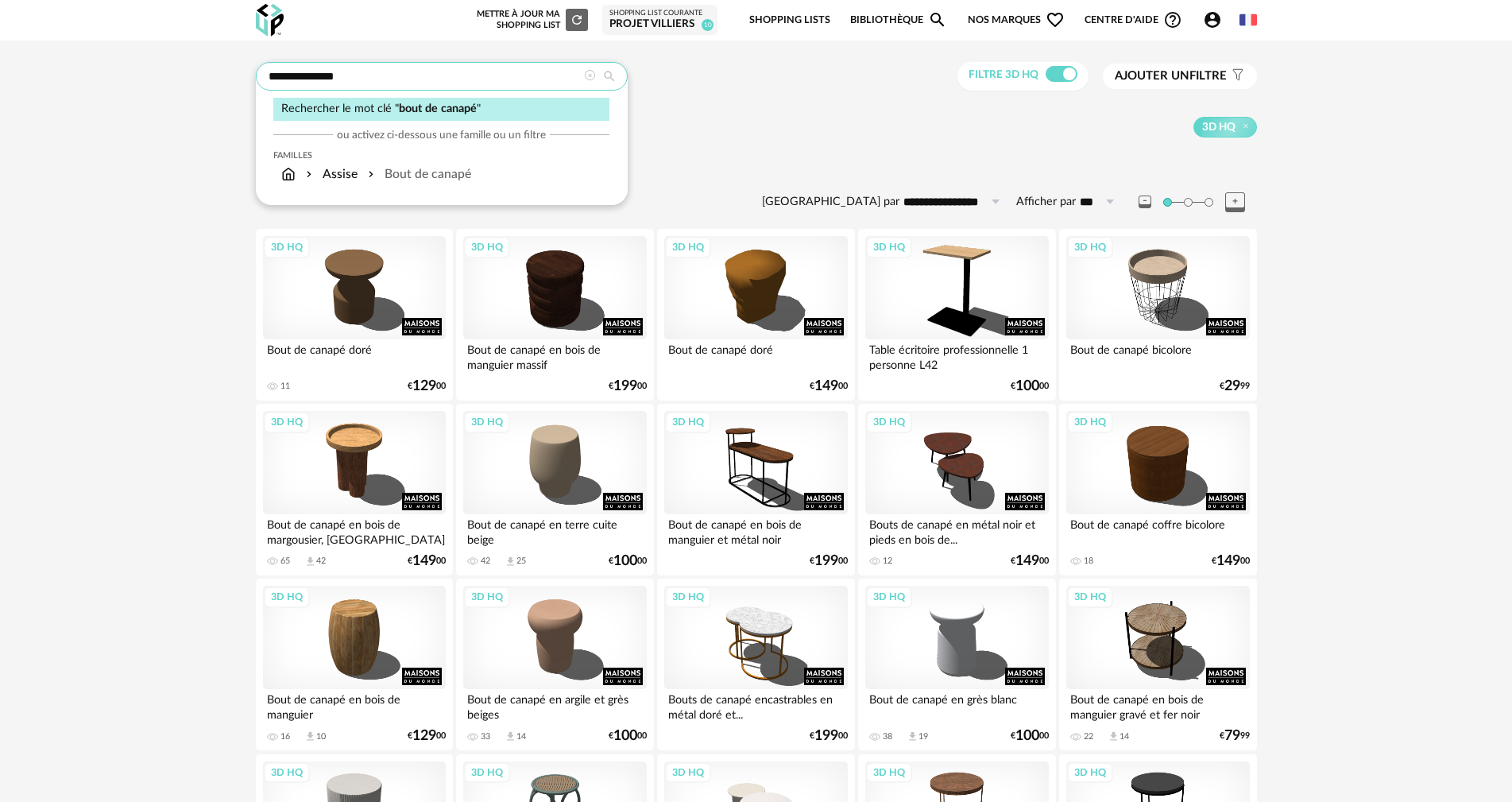
drag, startPoint x: 370, startPoint y: 74, endPoint x: 0, endPoint y: 75, distance: 370.0
type input "*****"
click at [608, 78] on icon at bounding box center [609, 76] width 28 height 14
type input "**********"
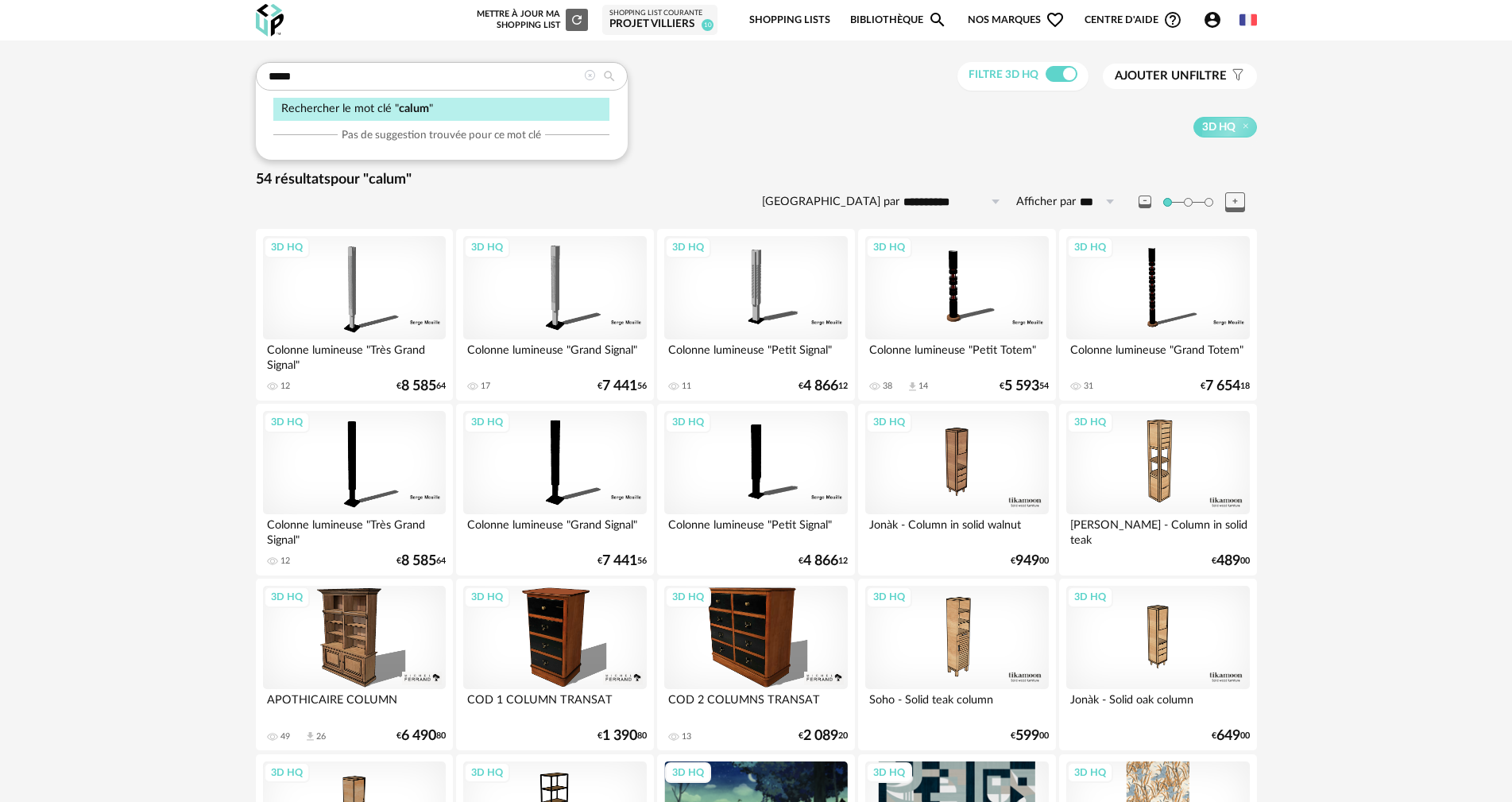
click at [590, 81] on div at bounding box center [590, 77] width 11 height 15
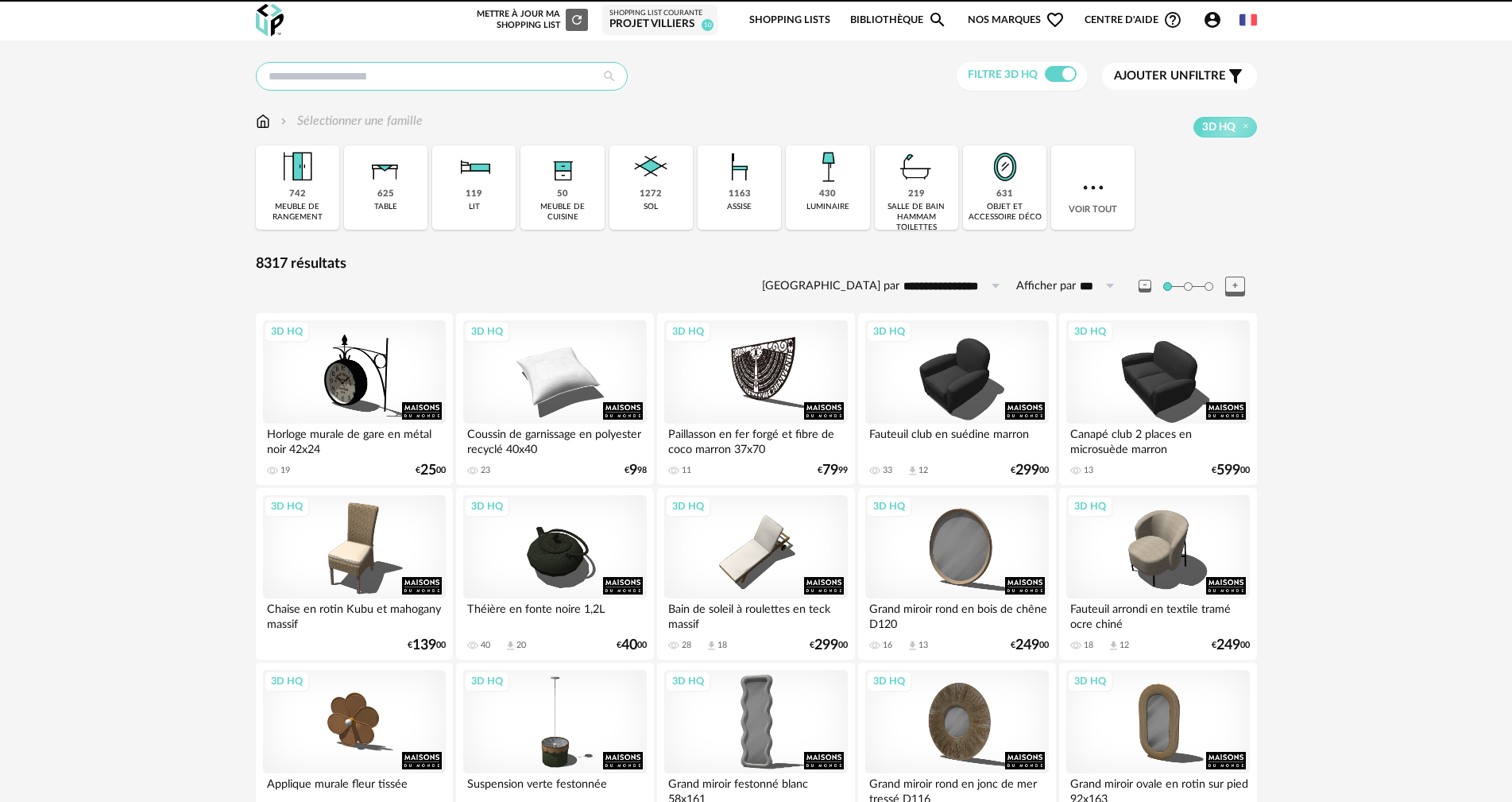
click at [438, 82] on input "text" at bounding box center [441, 76] width 371 height 28
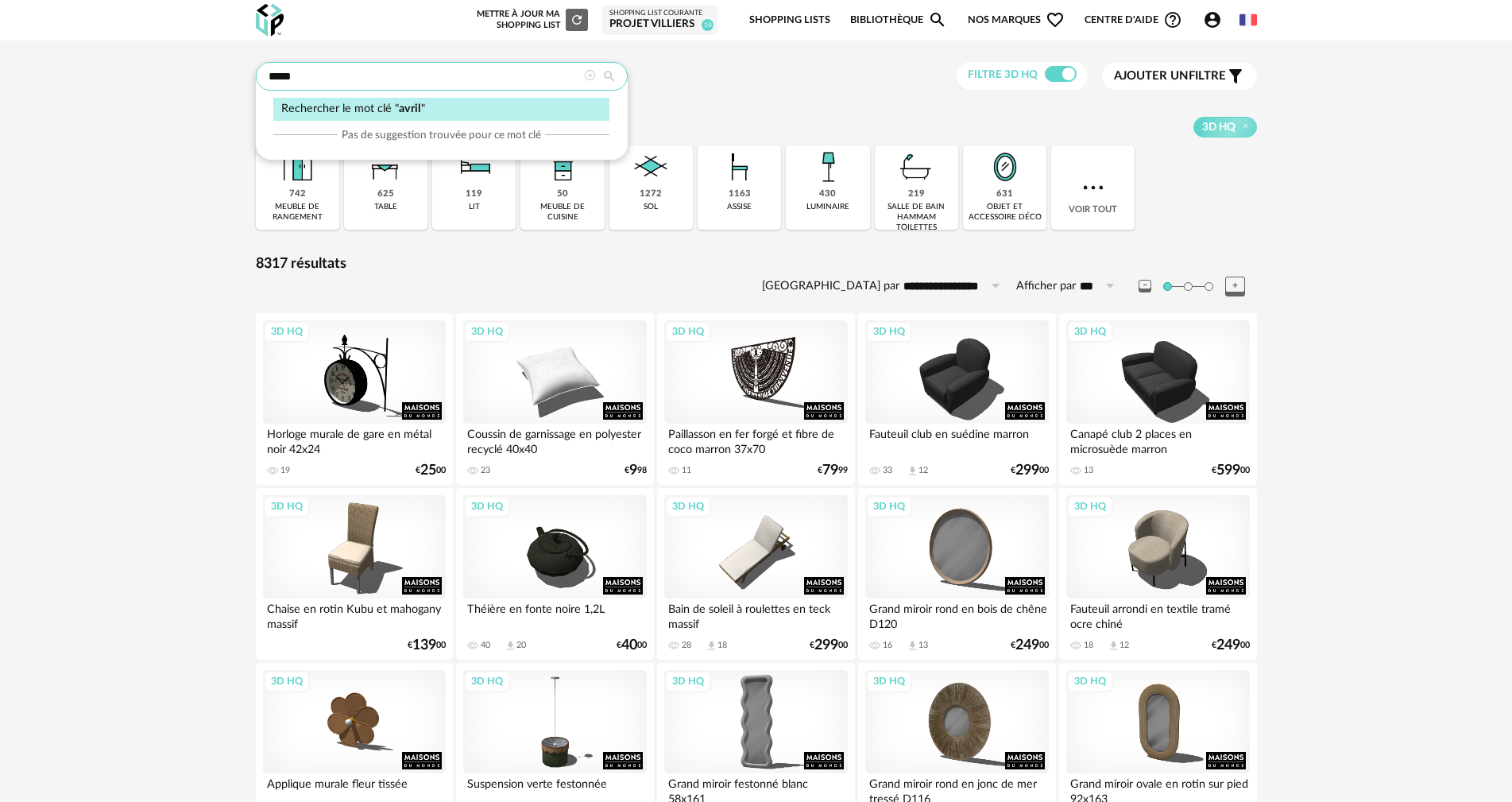
type input "*****"
type input "**********"
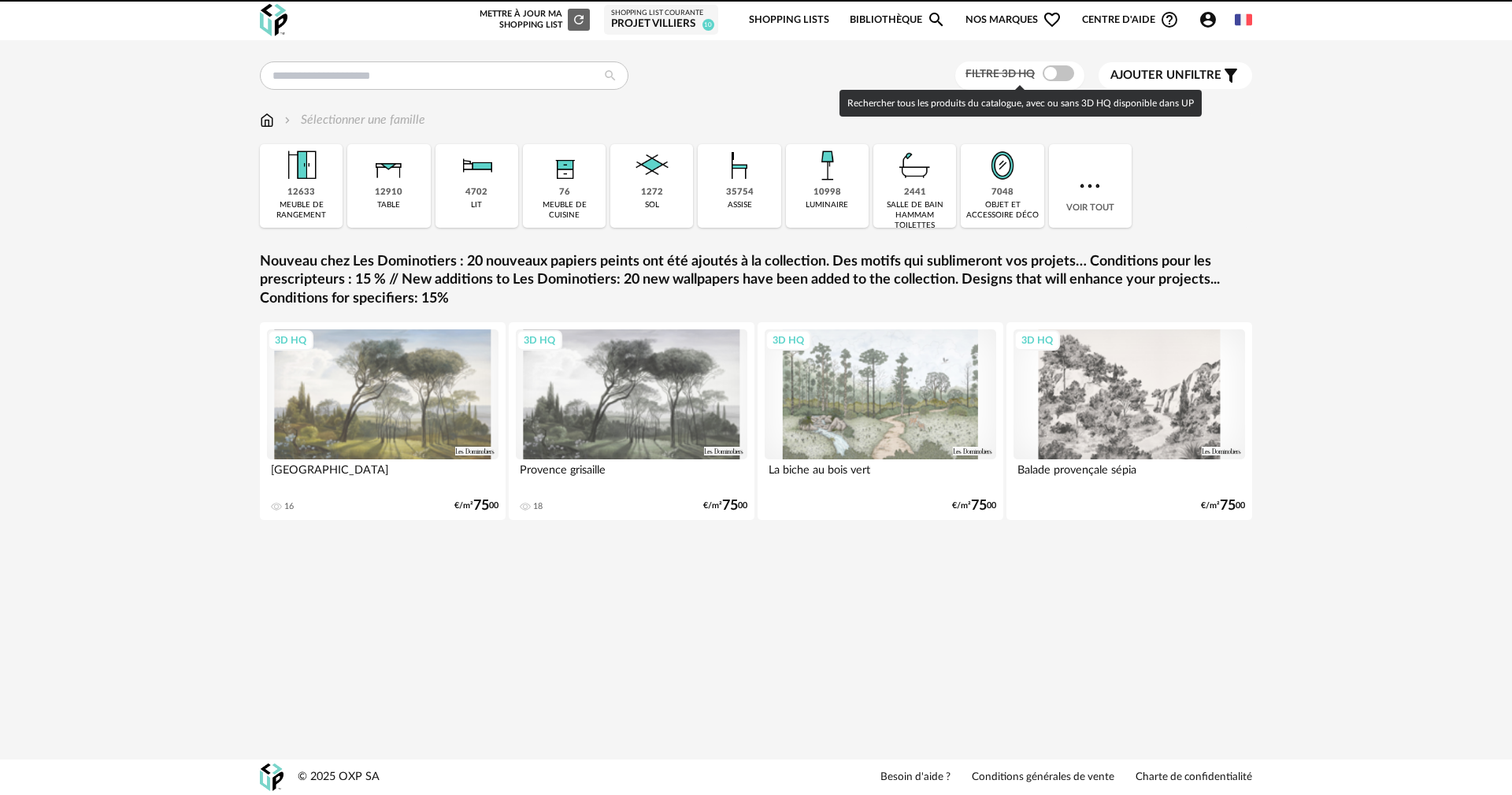
click at [1062, 72] on span at bounding box center [1058, 73] width 32 height 16
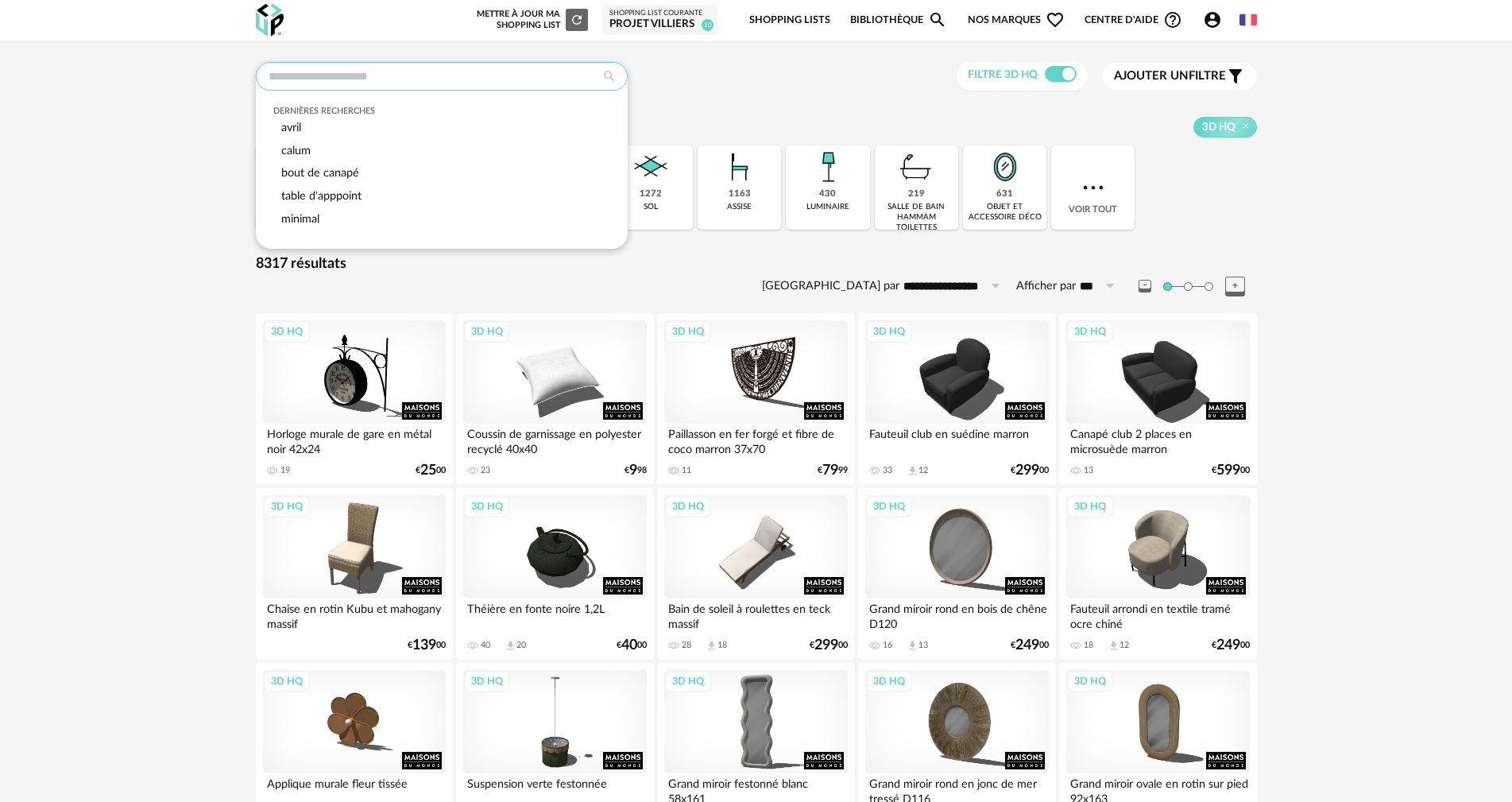
click at [307, 78] on input "text" at bounding box center [441, 76] width 371 height 28
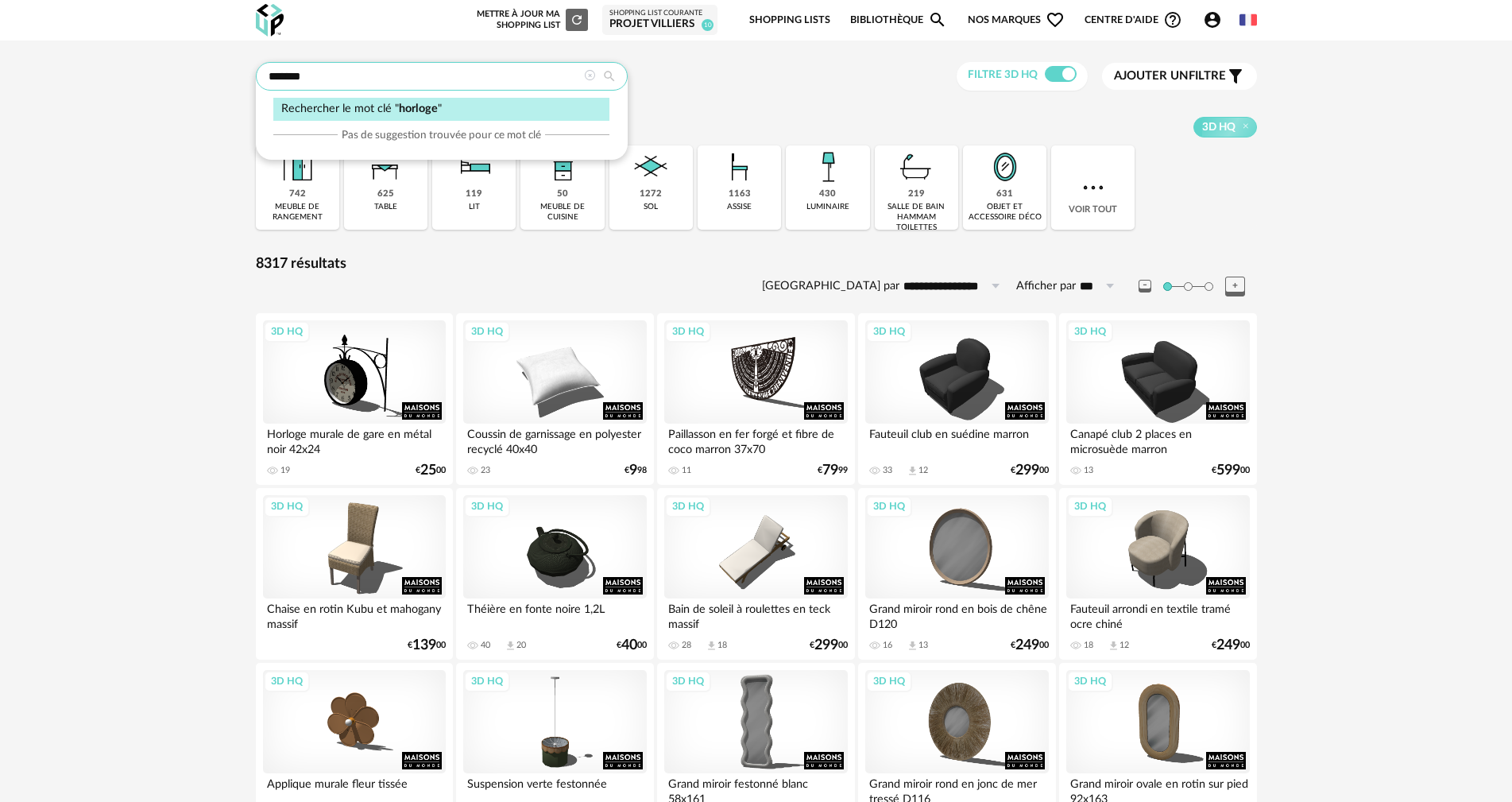
type input "*******"
type input "**********"
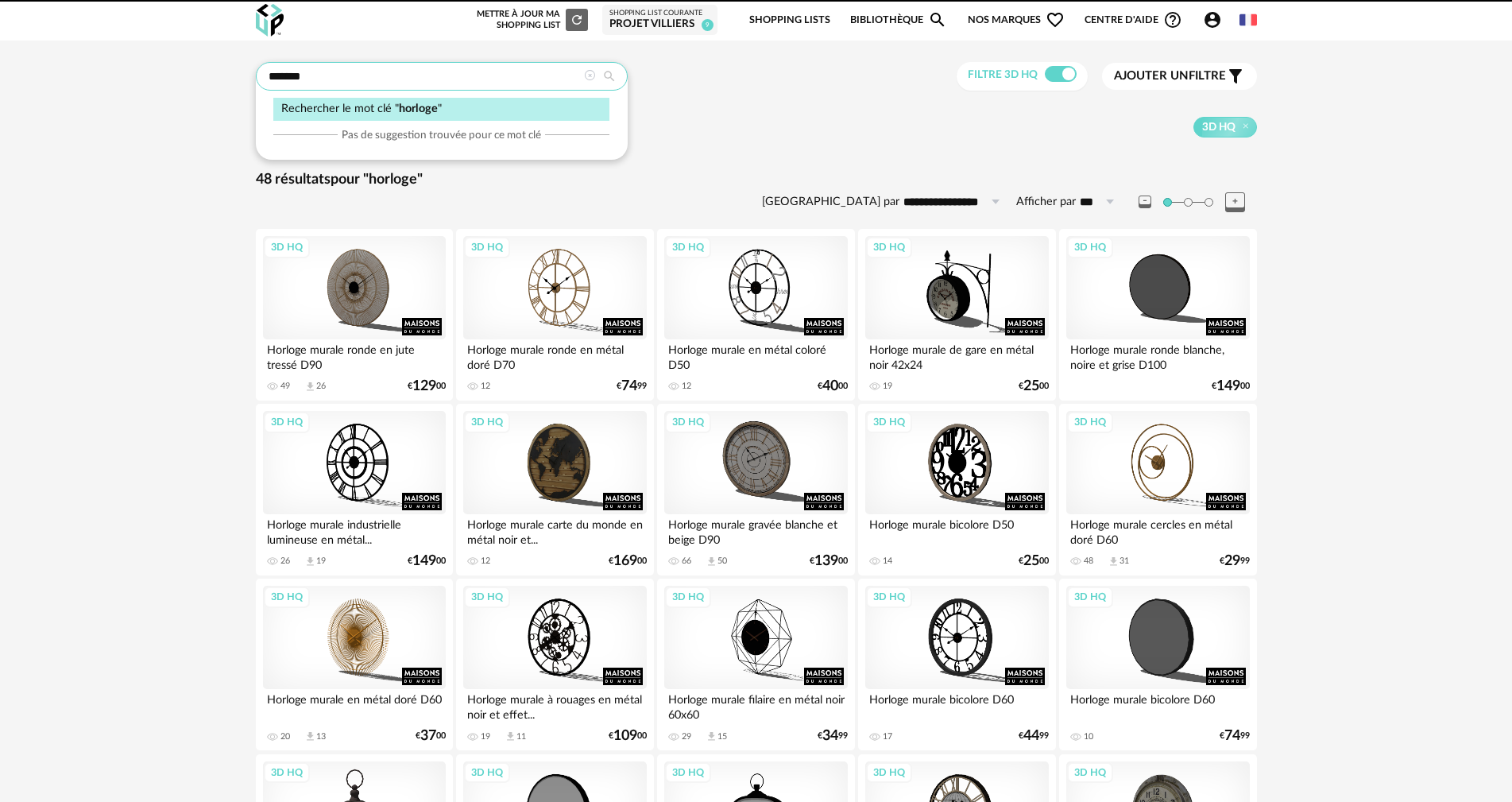
drag, startPoint x: 315, startPoint y: 73, endPoint x: 214, endPoint y: 69, distance: 101.1
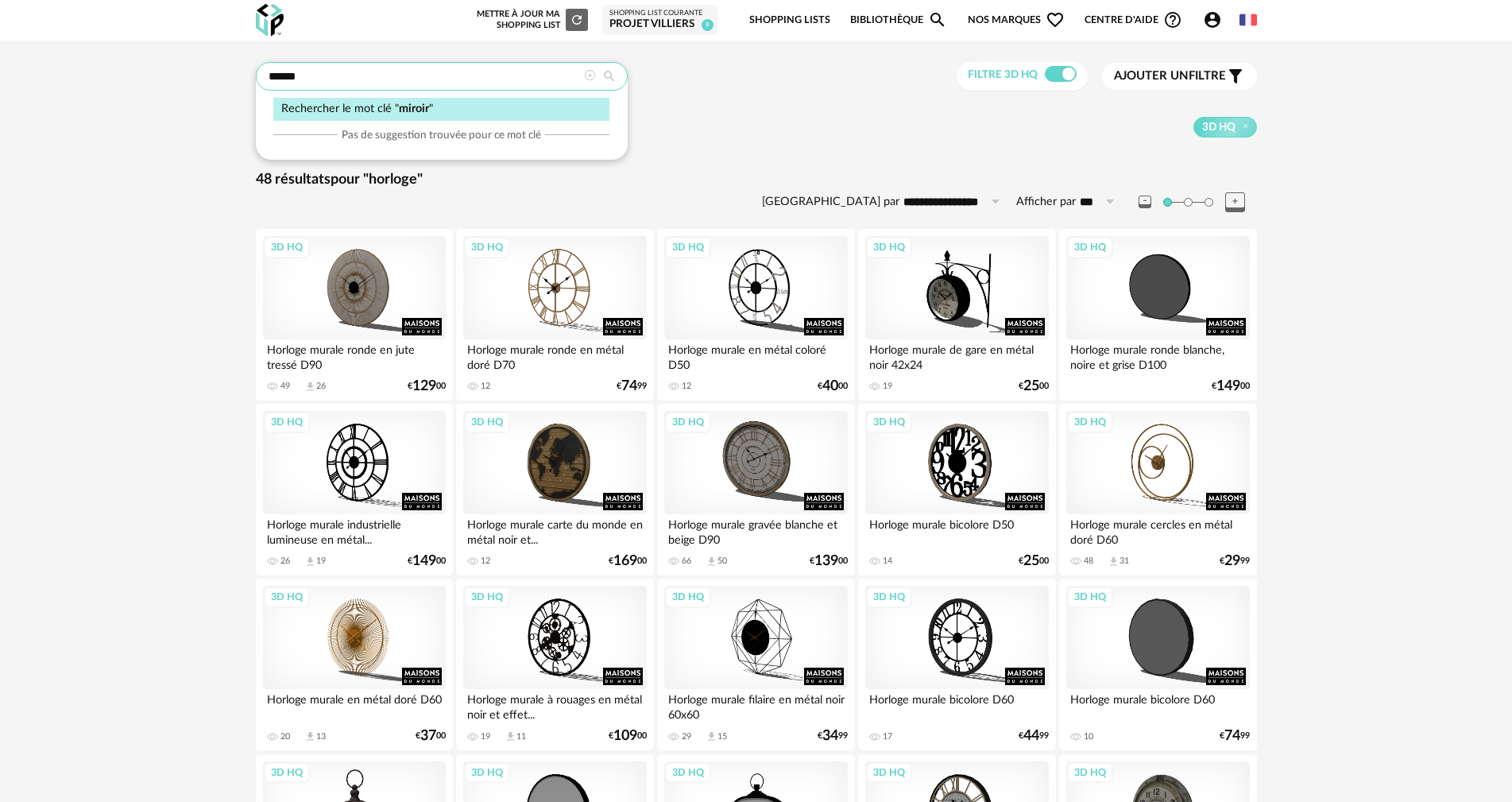
type input "******"
type input "**********"
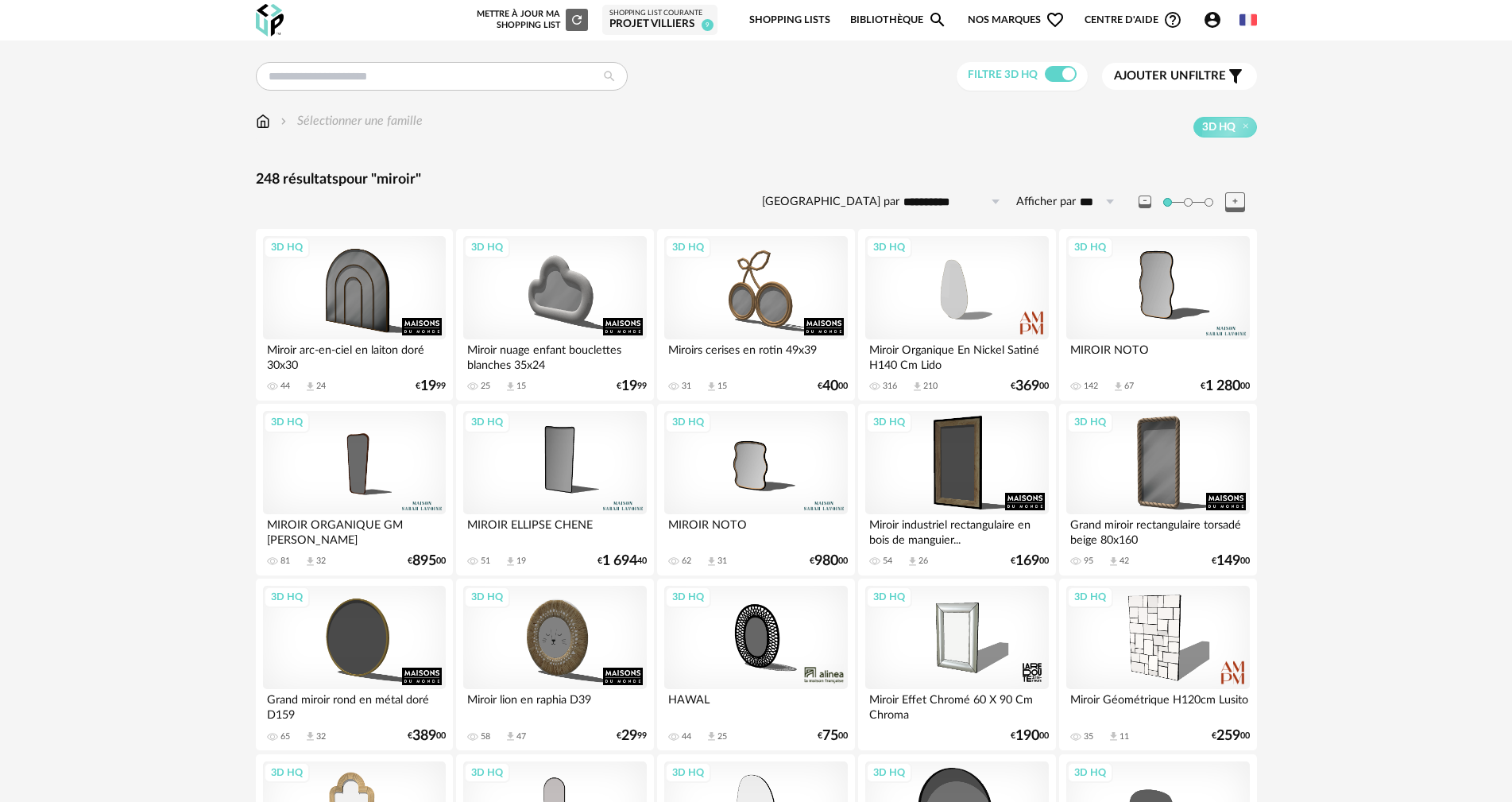
click at [1197, 81] on span "Ajouter un filtre" at bounding box center [1170, 76] width 112 height 16
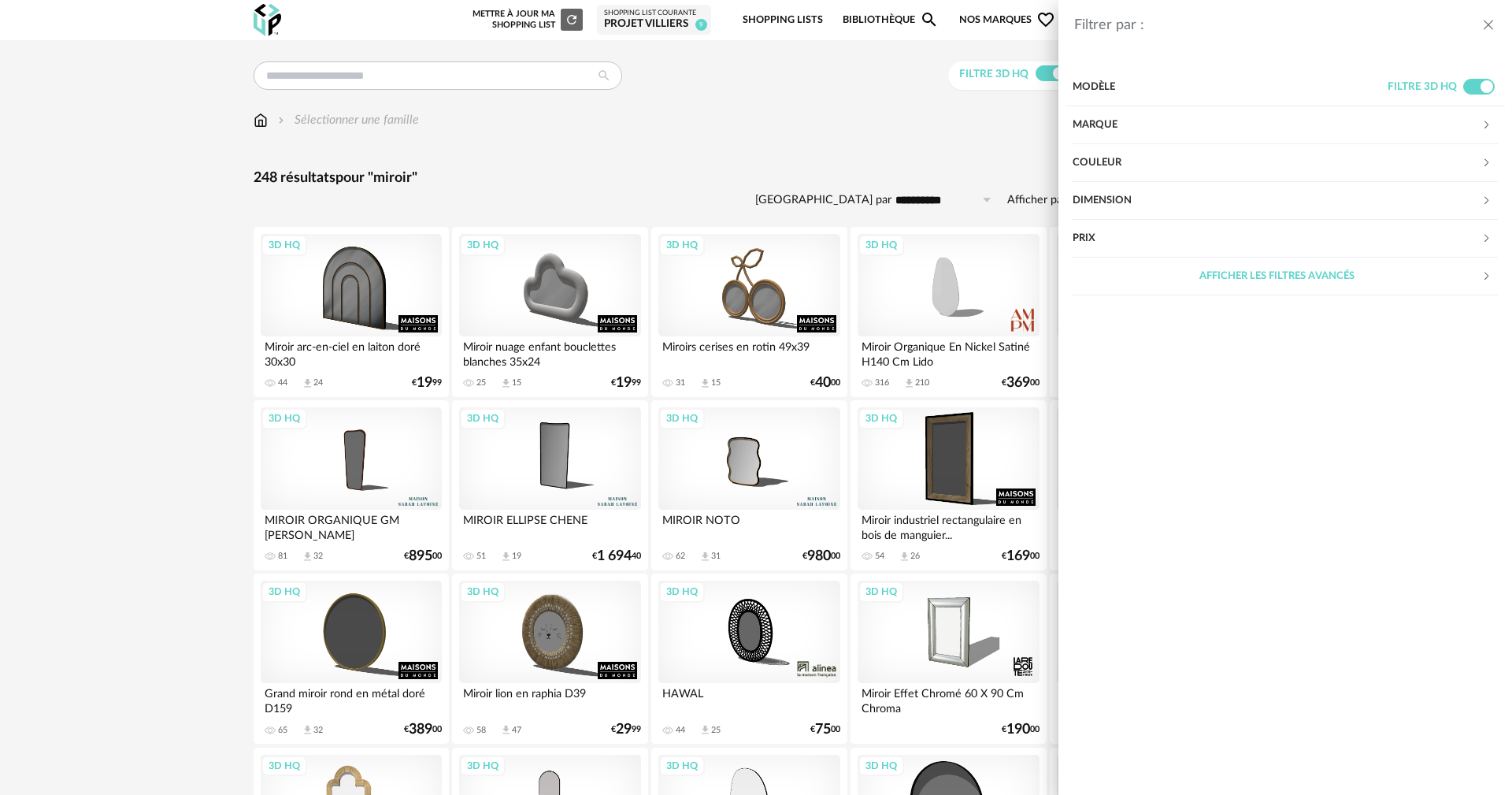
click at [1122, 125] on div "Marque" at bounding box center [1276, 125] width 409 height 38
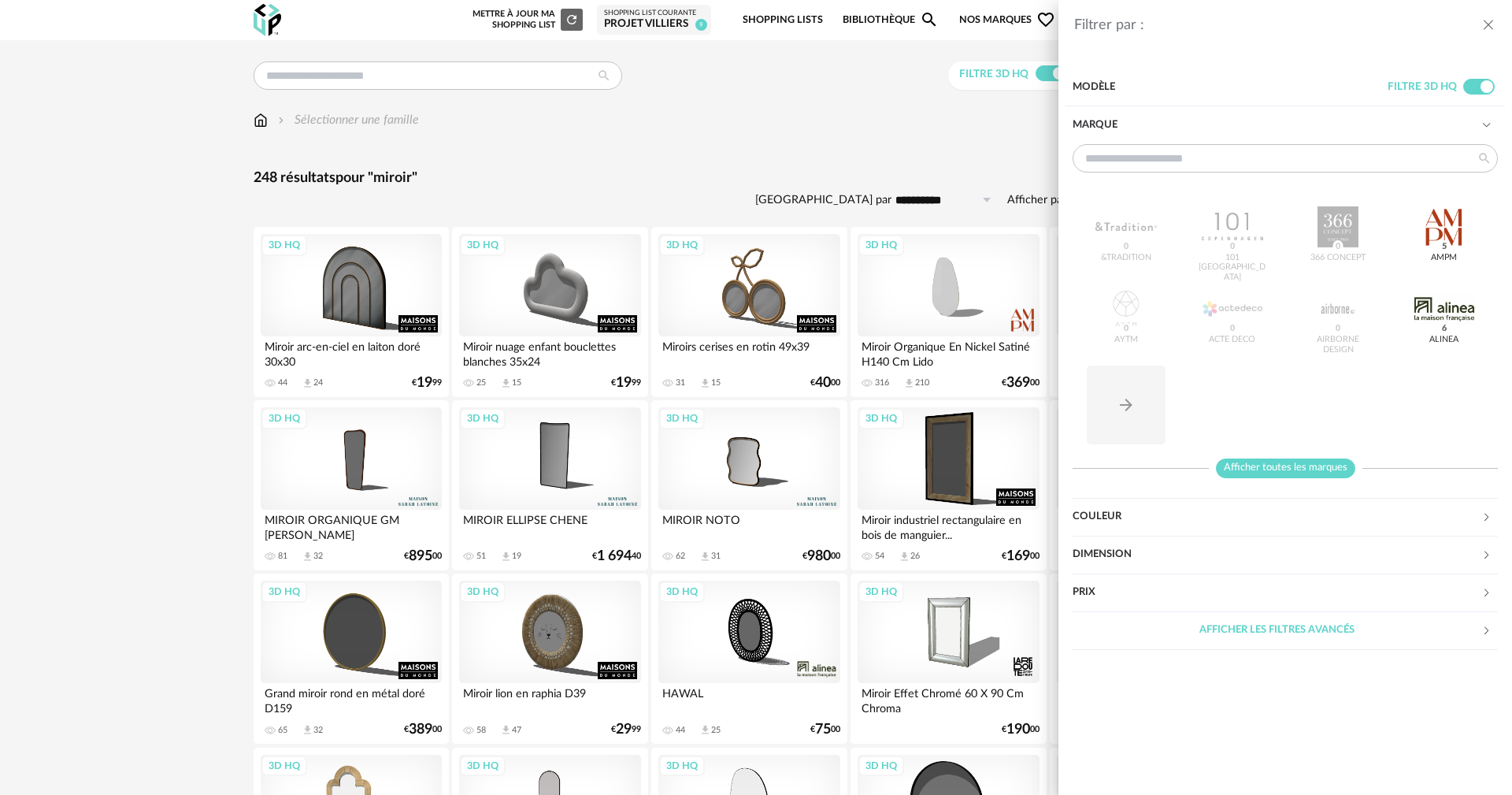
click at [1271, 471] on span "Afficher toutes les marques" at bounding box center [1286, 468] width 140 height 20
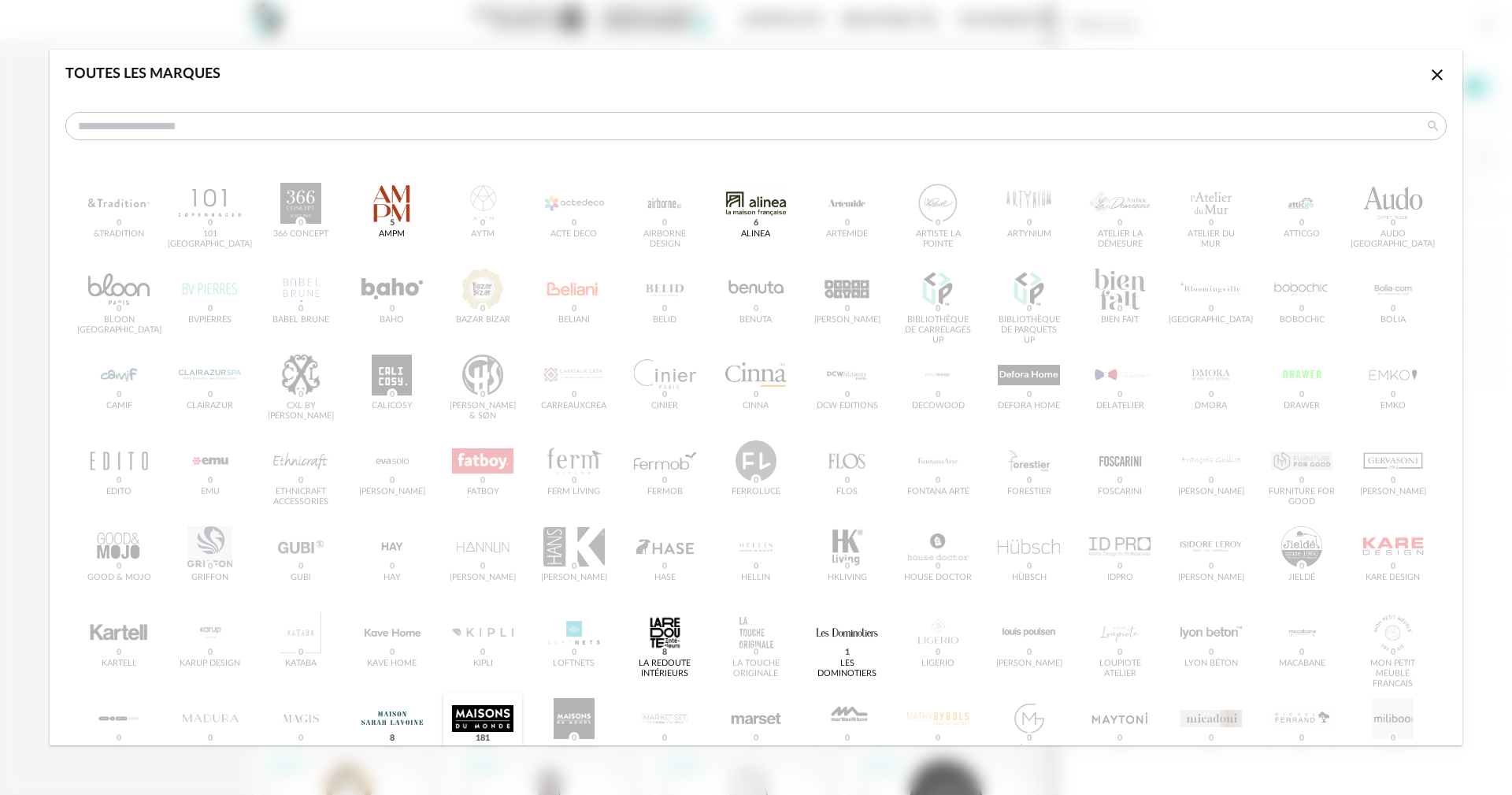
click at [495, 716] on div "dialog" at bounding box center [483, 719] width 61 height 41
type input "******"
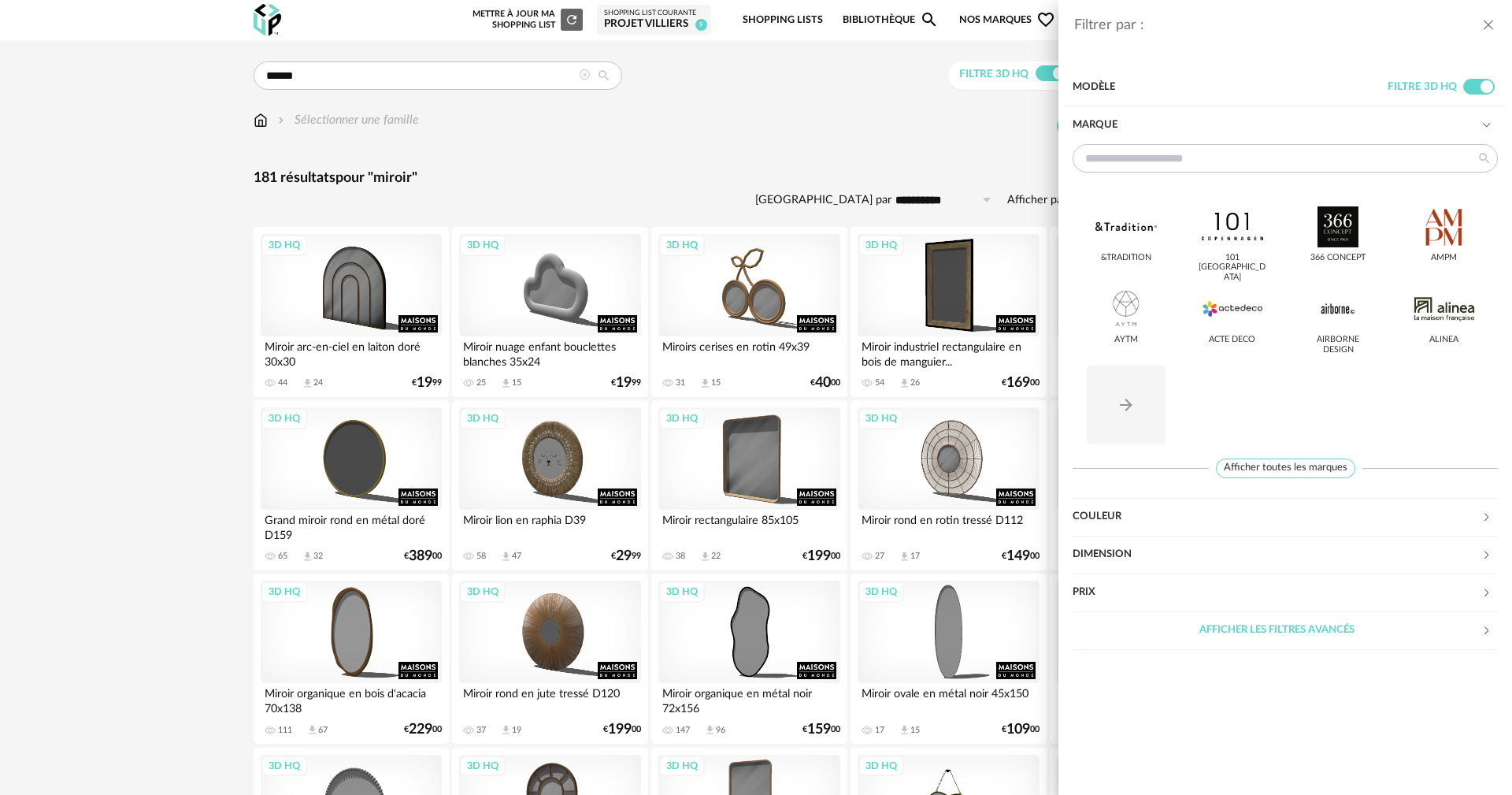
click at [1116, 549] on div "Dimension" at bounding box center [1276, 555] width 409 height 38
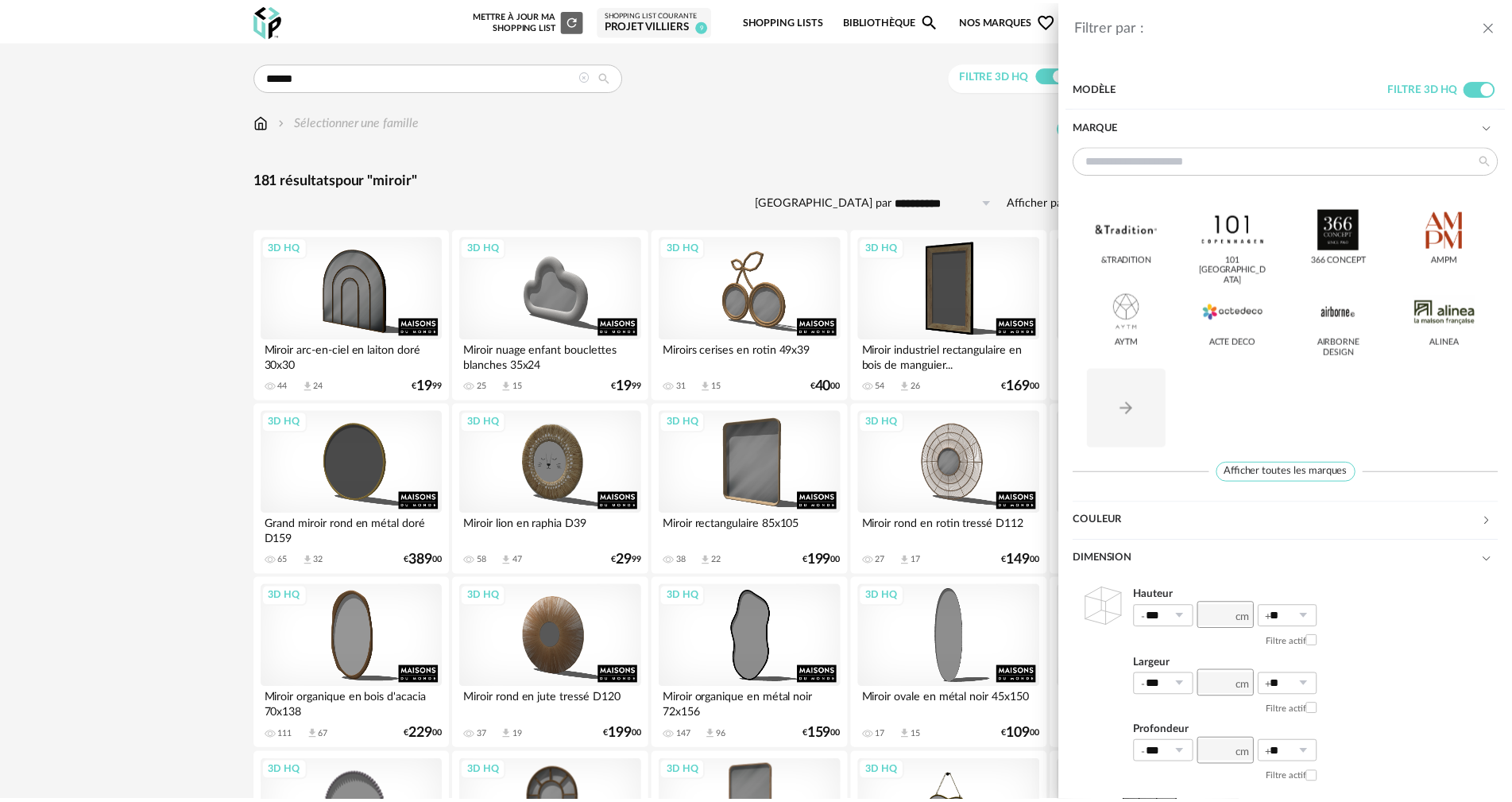
scroll to position [97, 0]
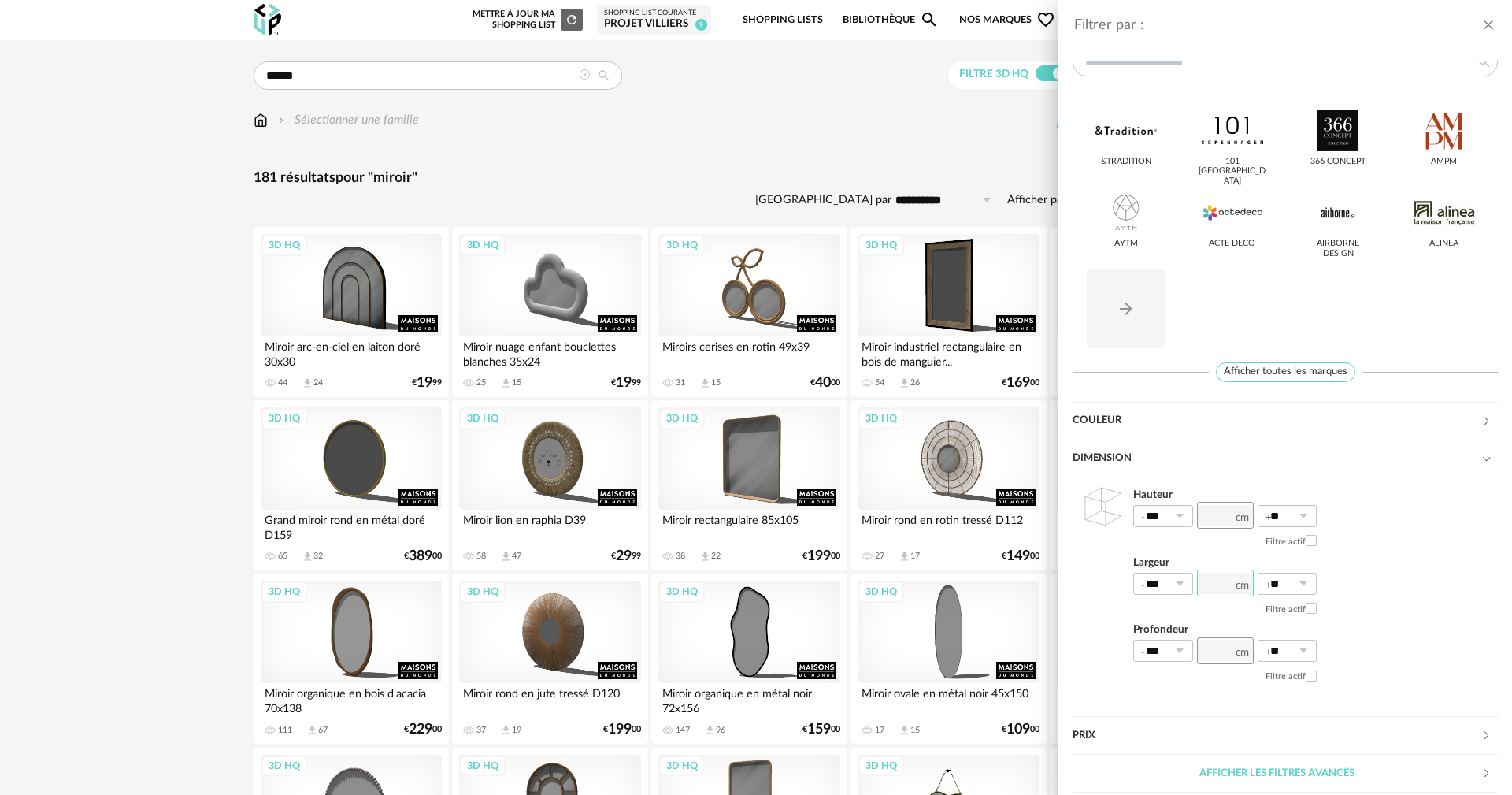
click at [1216, 583] on input "number" at bounding box center [1224, 583] width 57 height 27
type input "**"
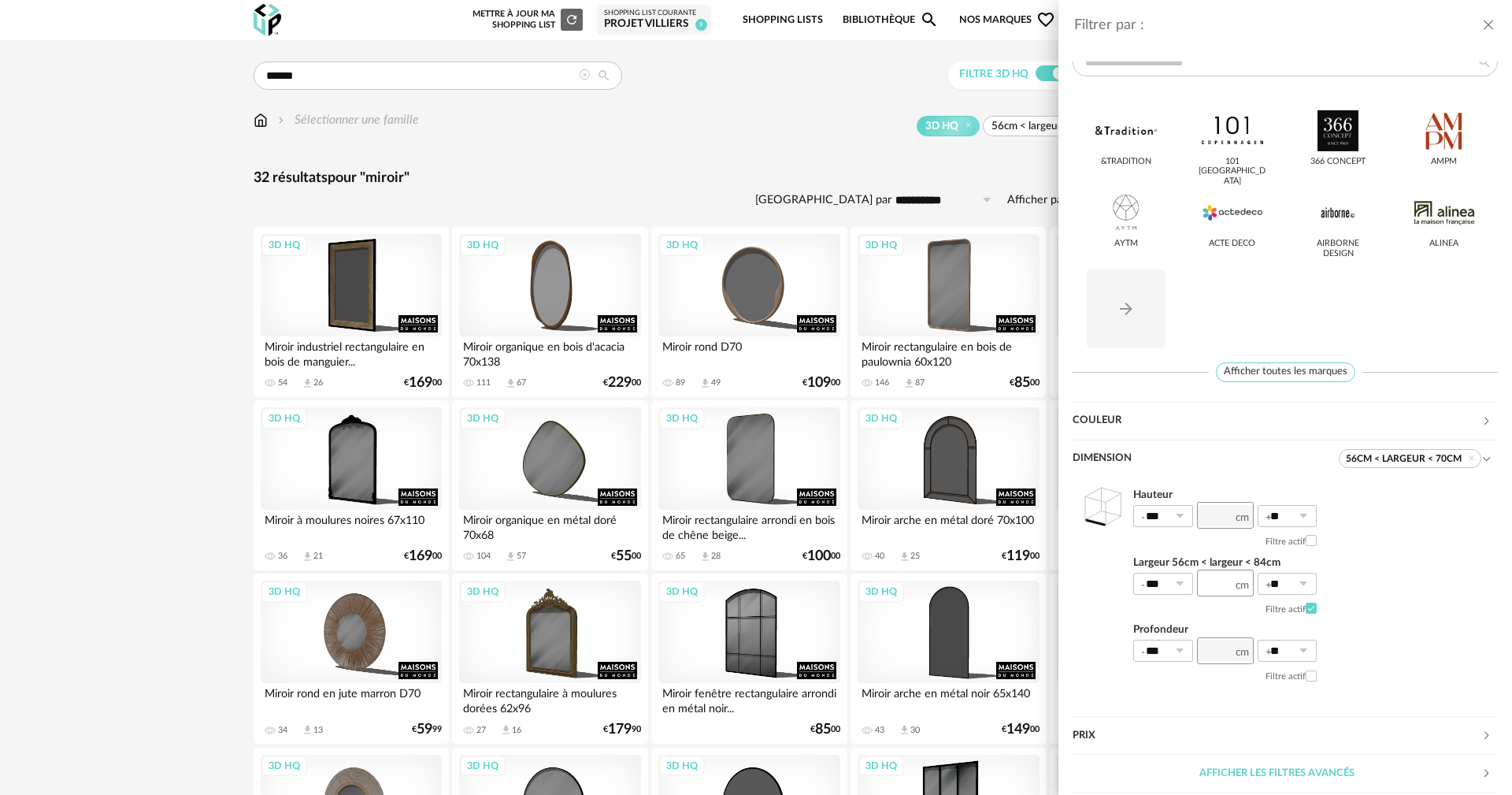
click at [1303, 579] on icon at bounding box center [1302, 583] width 20 height 22
click at [1288, 500] on li "50%" at bounding box center [1293, 509] width 72 height 27
type input "***"
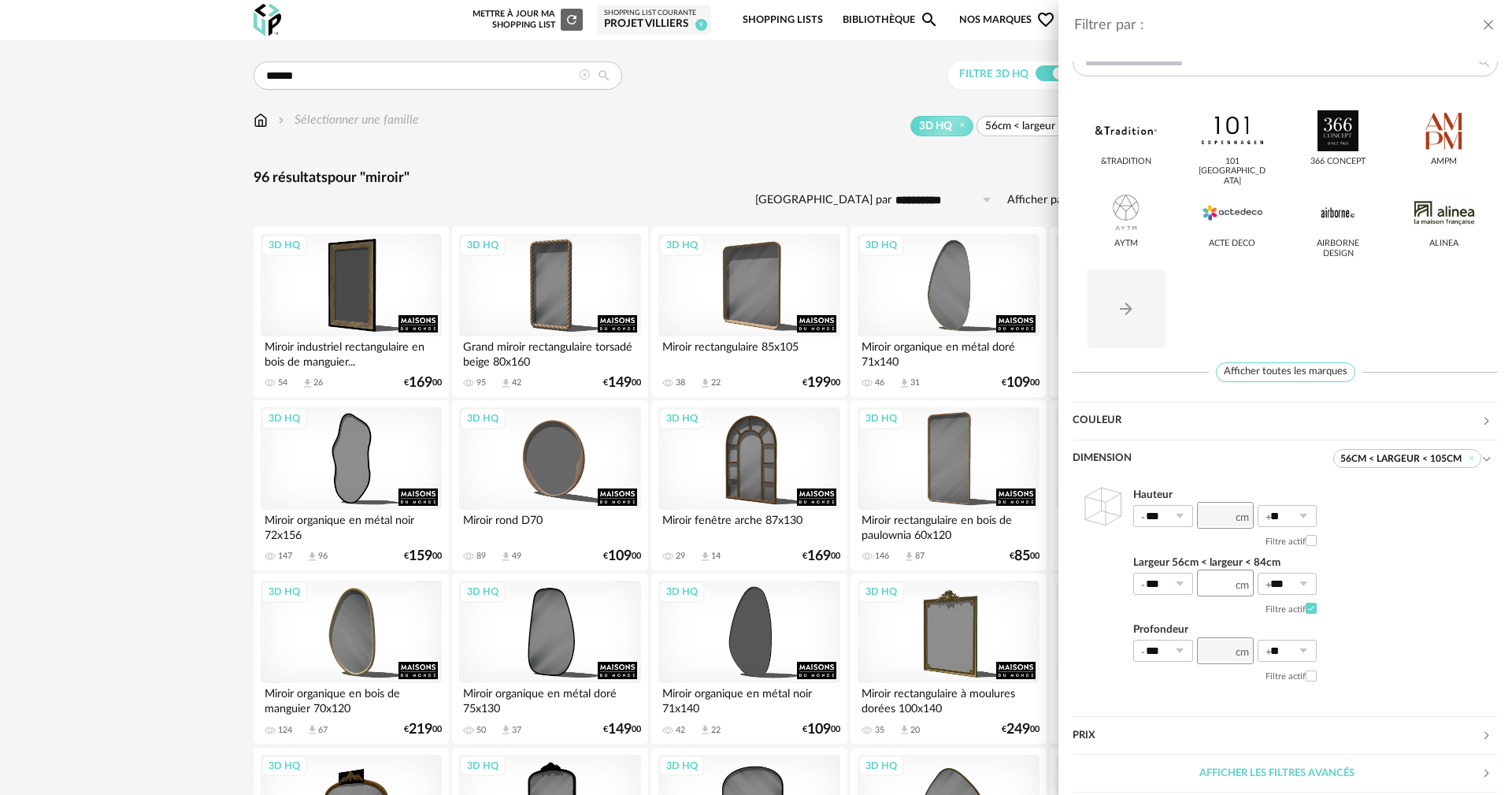
click at [1385, 619] on div "Hauteur *** 0% 10% 20% 30% 40% 50% 60% 70% 80% 90% 100% ** 0% 10% 20% 30% 40% 5…" at bounding box center [1285, 587] width 425 height 218
click at [193, 352] on div "Filtrer par : Modèle Filtre 3D HQ Marque &tradition 101 Copenhagen 366 Concept …" at bounding box center [756, 397] width 1512 height 795
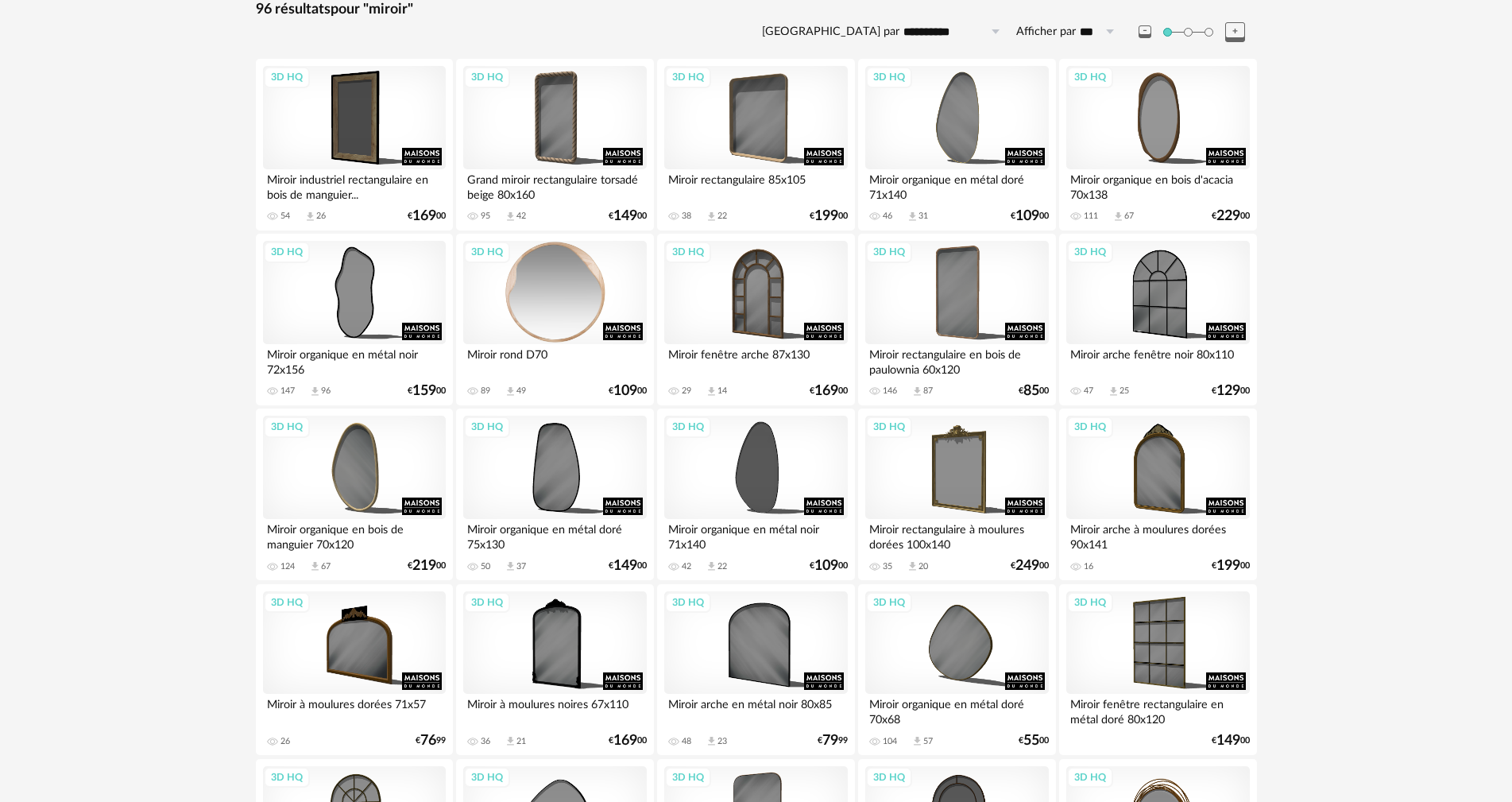
scroll to position [159, 0]
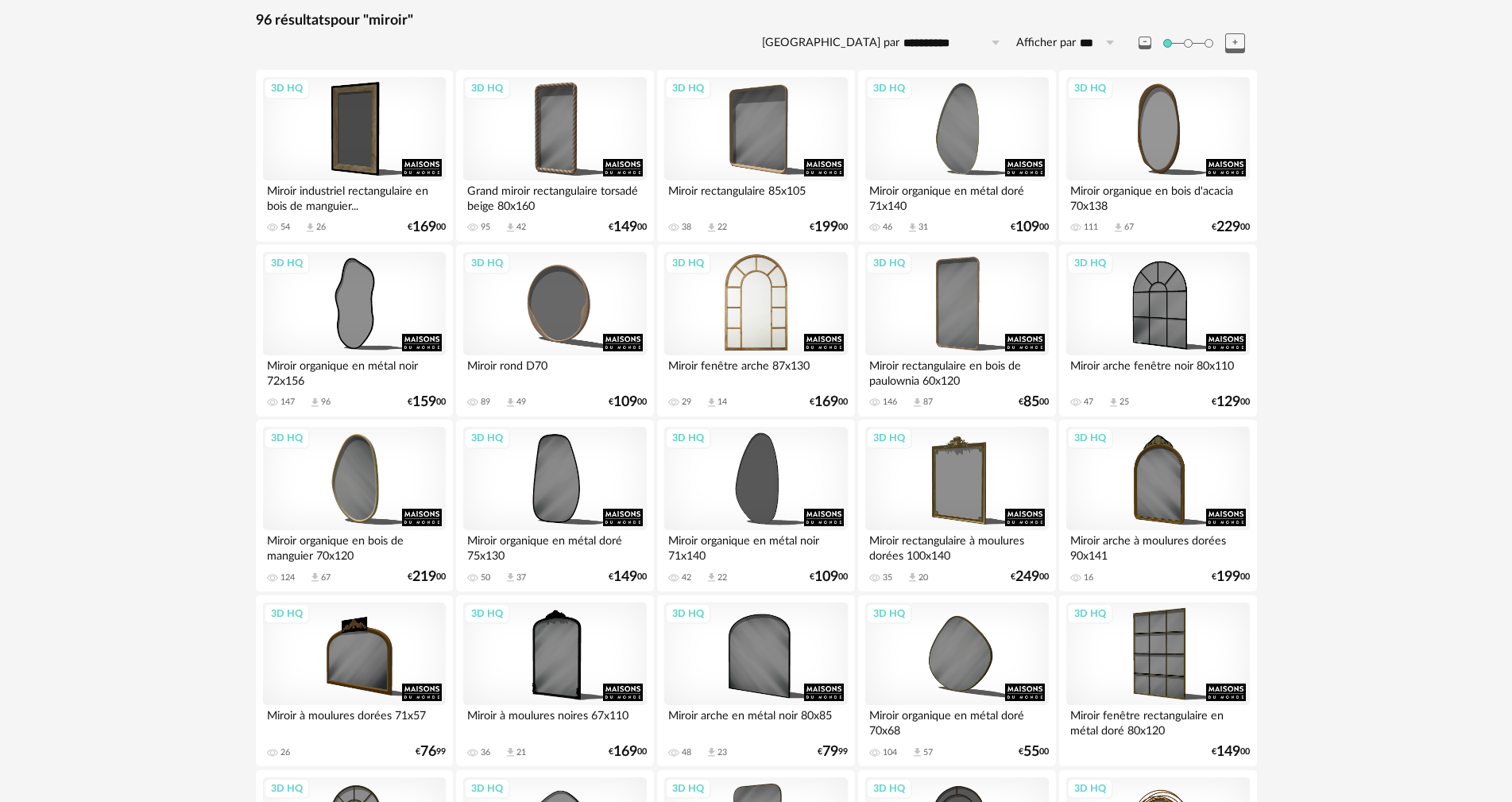
click at [778, 322] on div "3D HQ" at bounding box center [755, 304] width 182 height 103
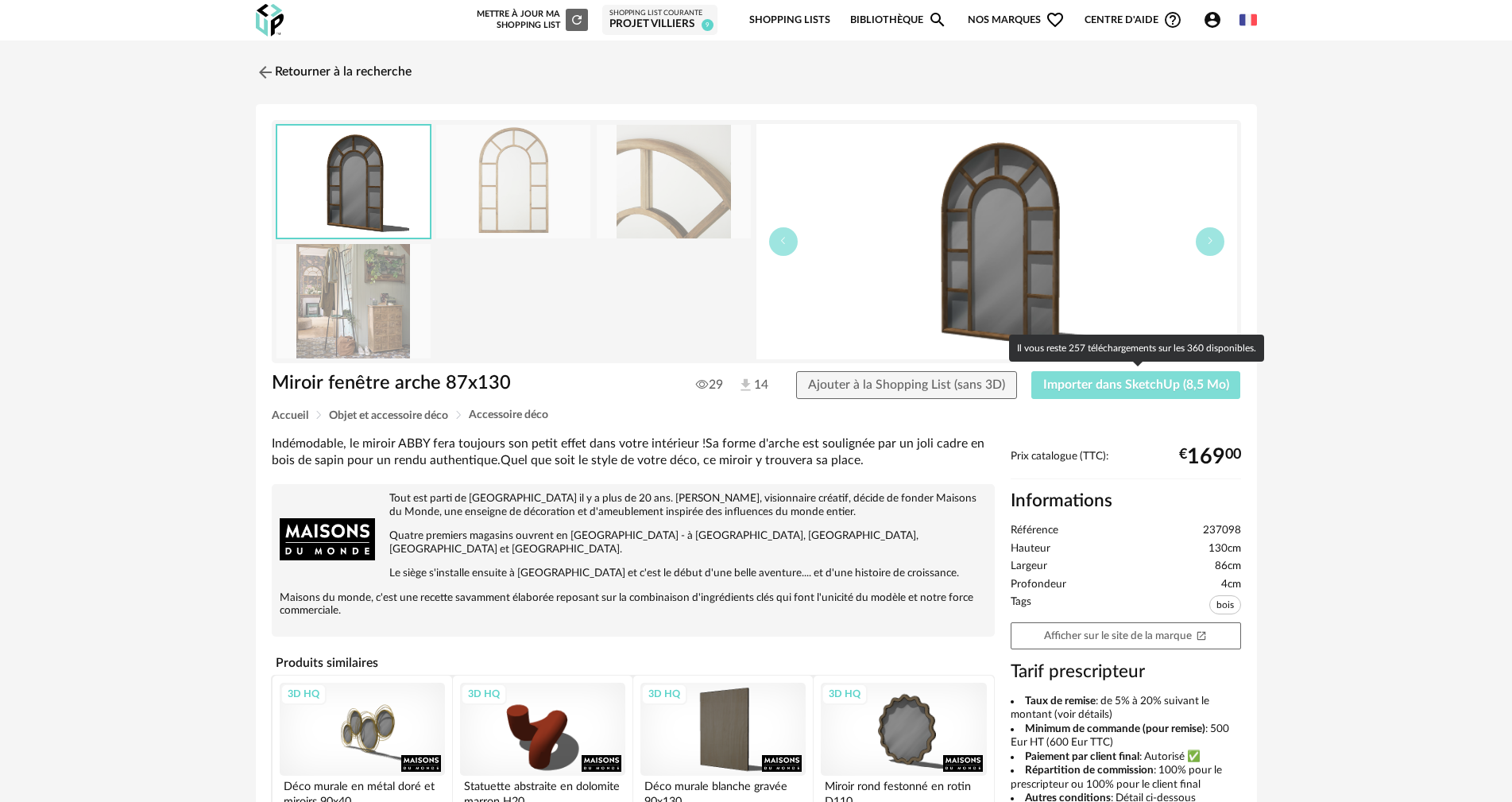
click at [1059, 385] on span "Importer dans SketchUp (8,5 Mo)" at bounding box center [1137, 385] width 186 height 13
click at [1096, 392] on button "Importer dans SketchUp (8,5 Mo)" at bounding box center [1136, 385] width 210 height 28
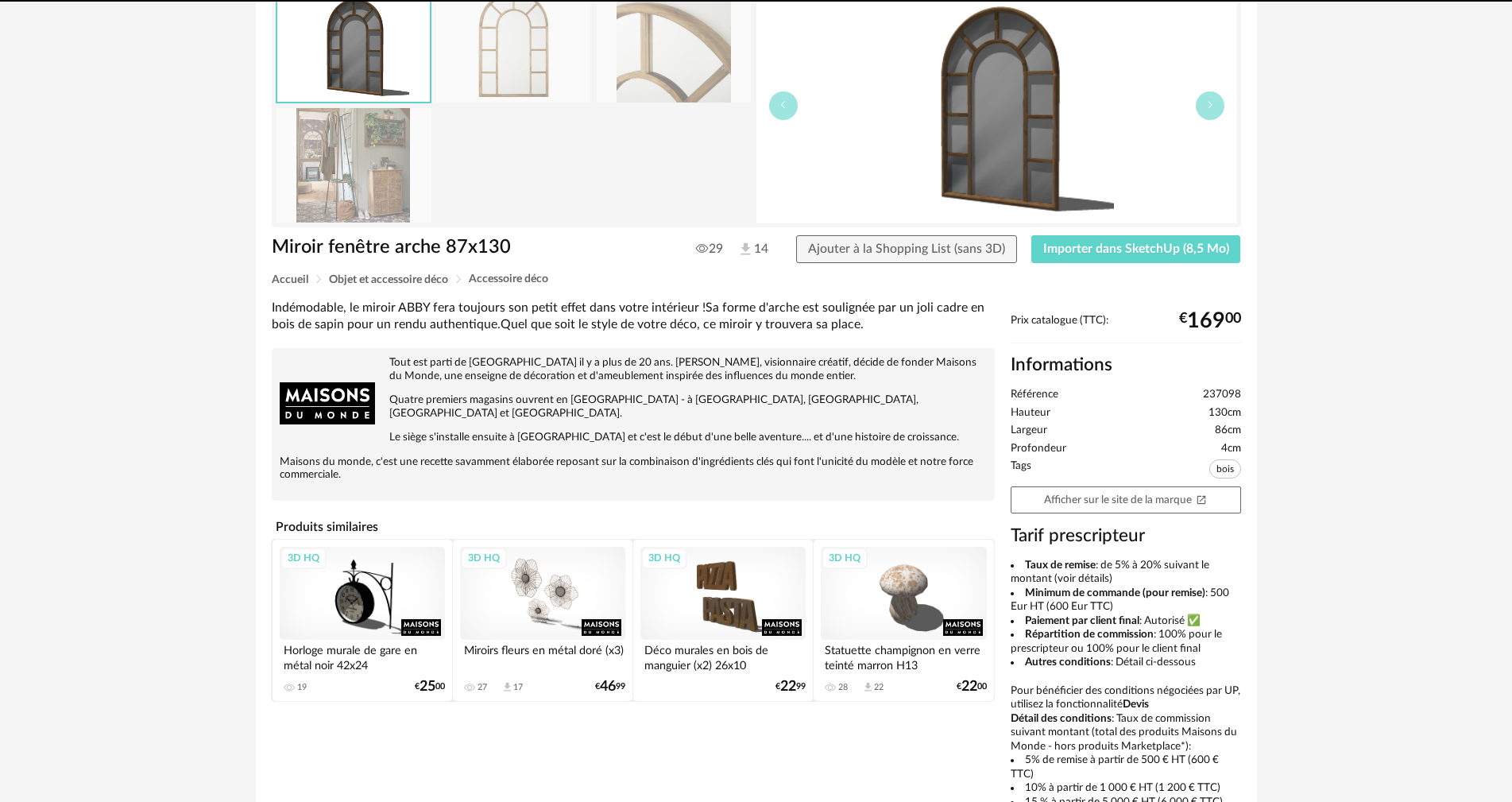
scroll to position [307, 0]
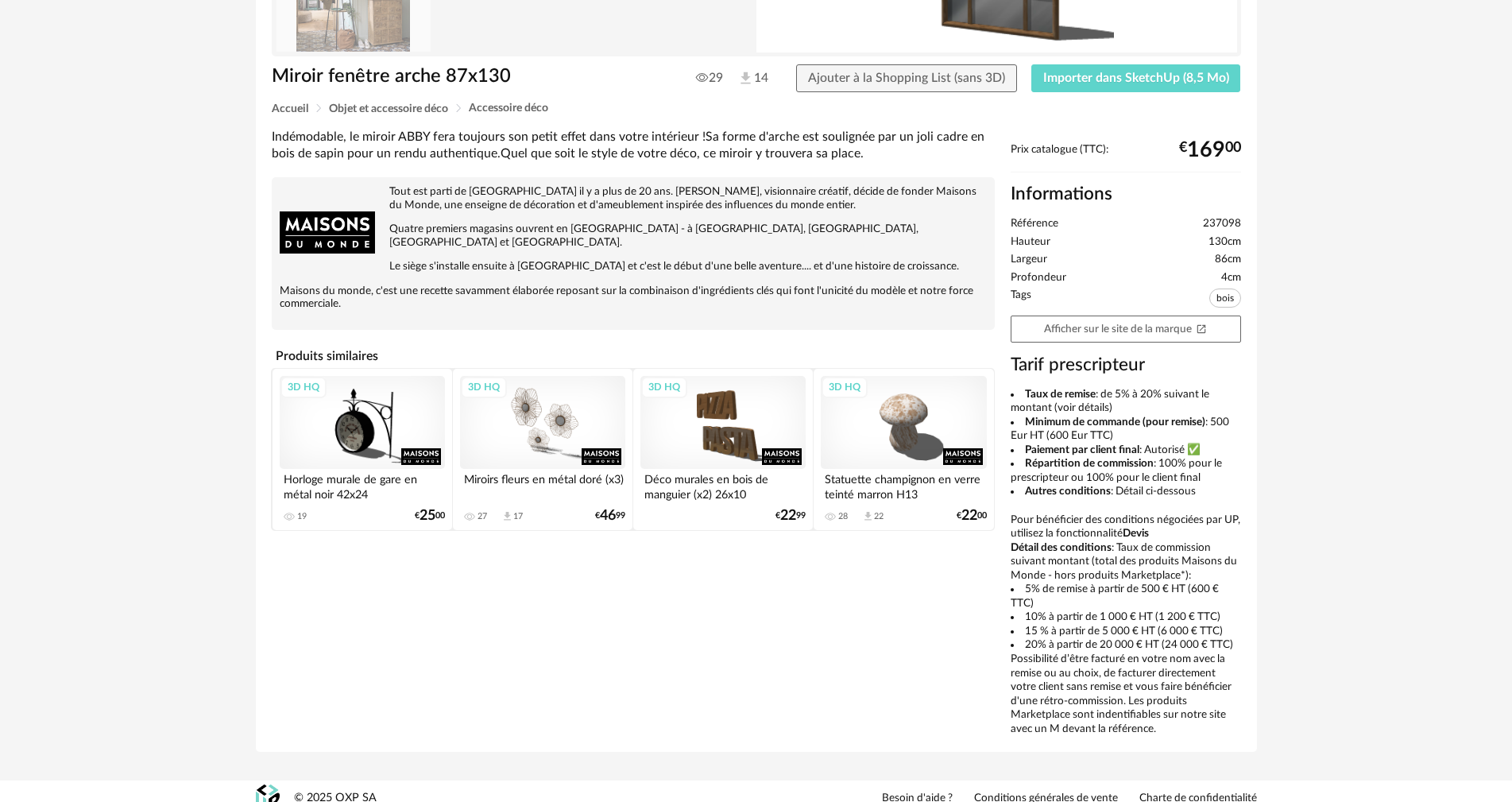
click at [580, 402] on div "3D HQ" at bounding box center [543, 422] width 165 height 93
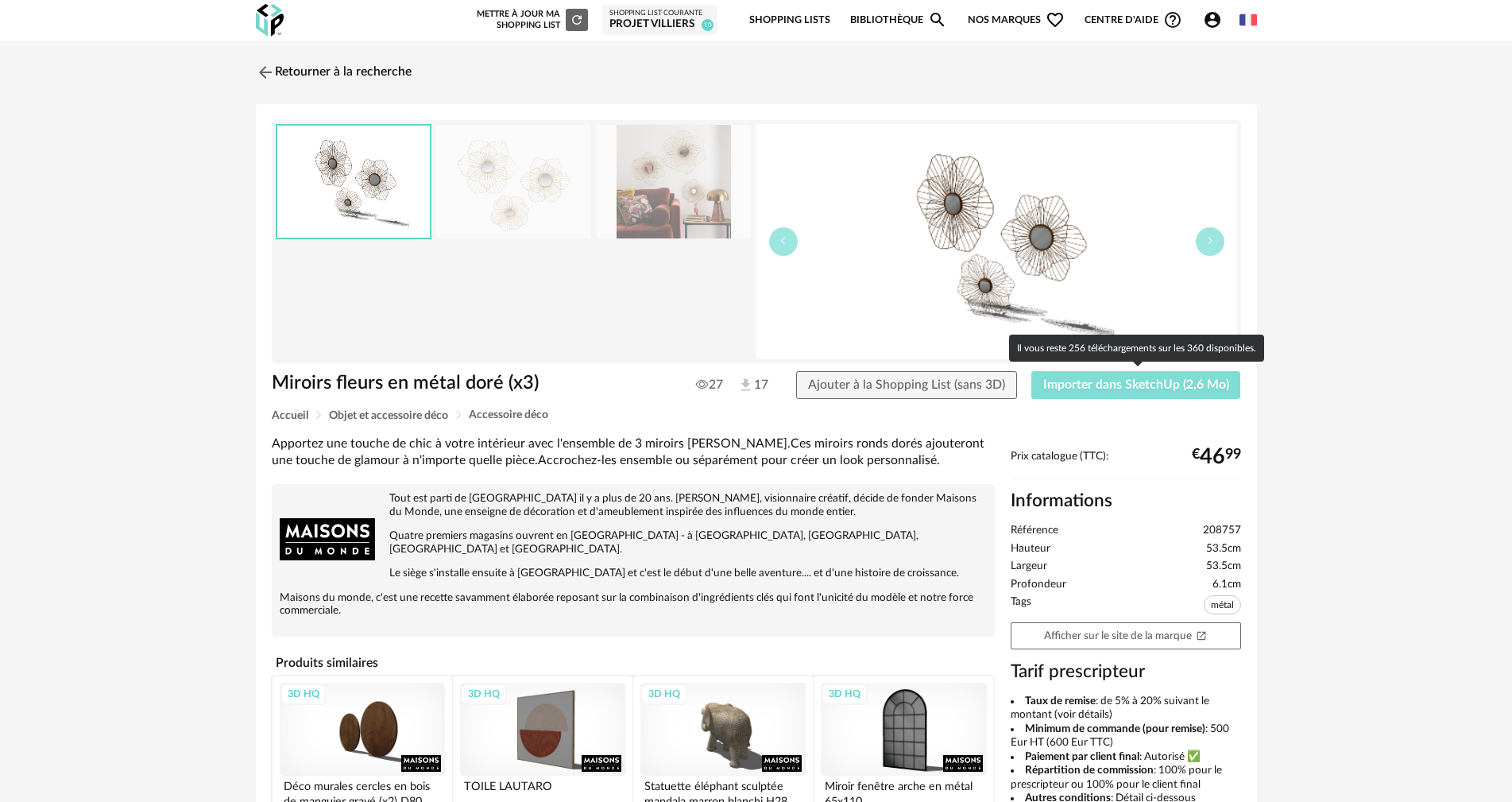
click at [1094, 382] on span "Importer dans SketchUp (2,6 Mo)" at bounding box center [1137, 385] width 186 height 13
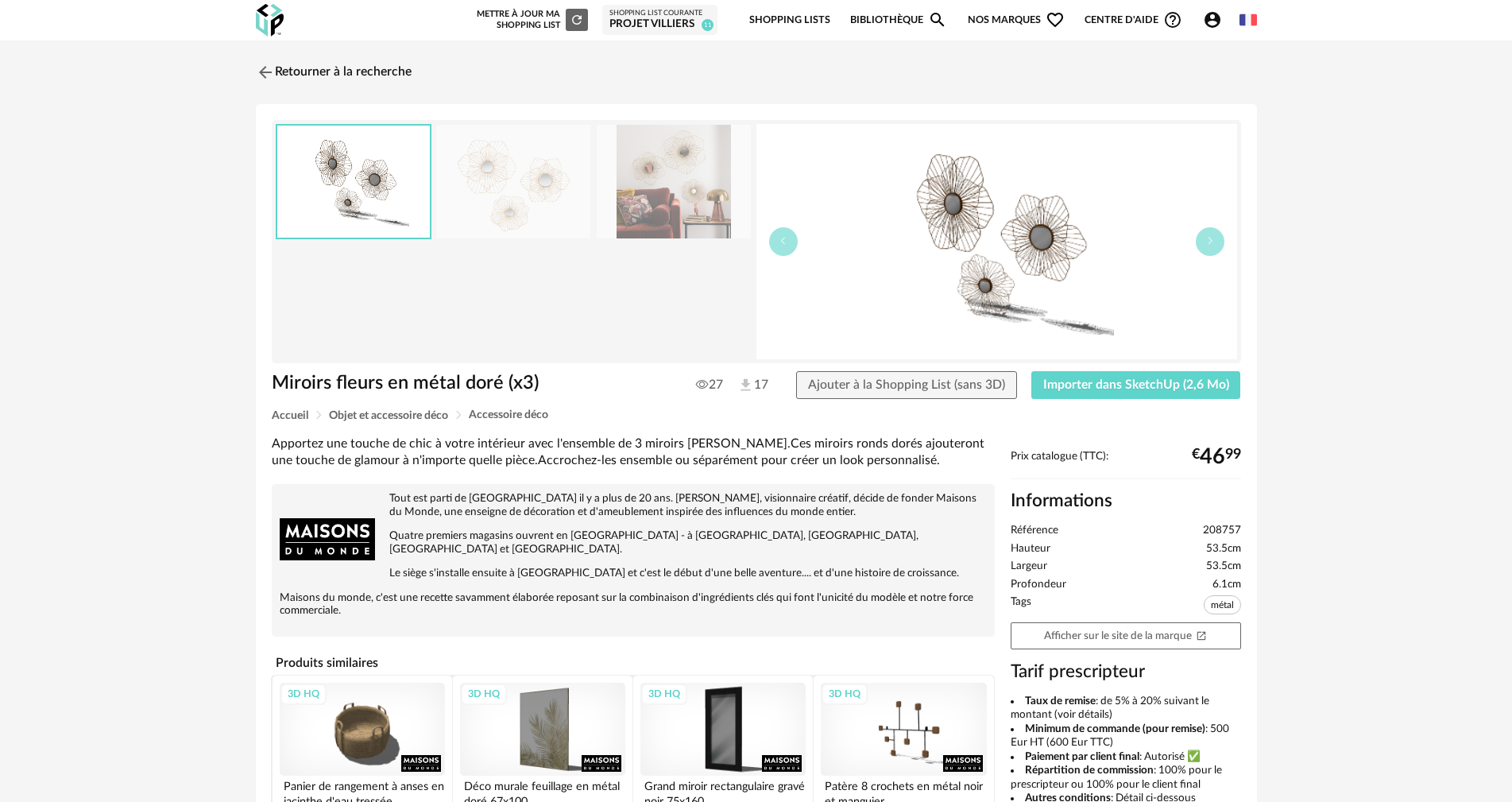
click at [524, 171] on img at bounding box center [513, 181] width 154 height 114
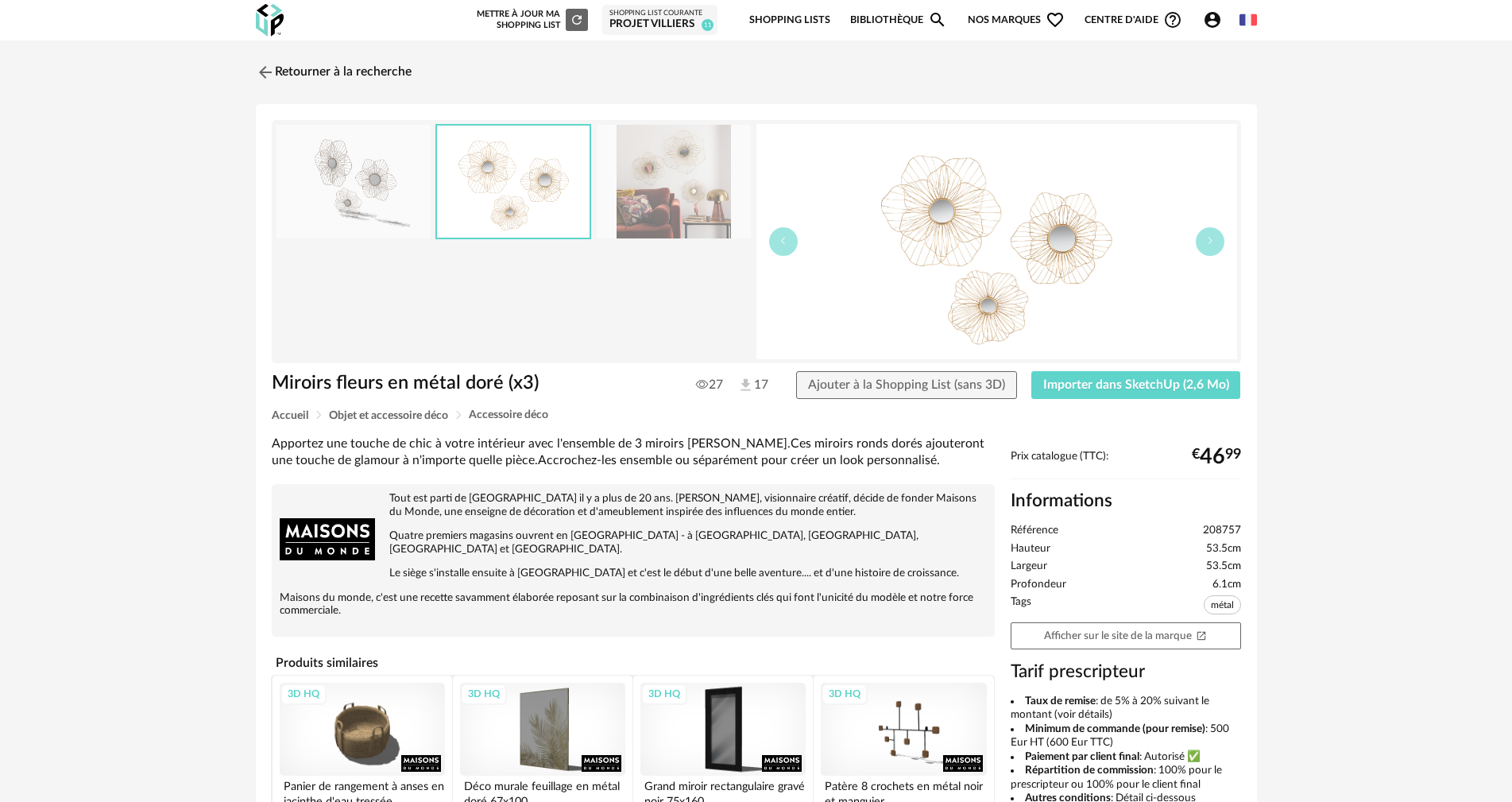
click at [661, 172] on img at bounding box center [674, 181] width 154 height 114
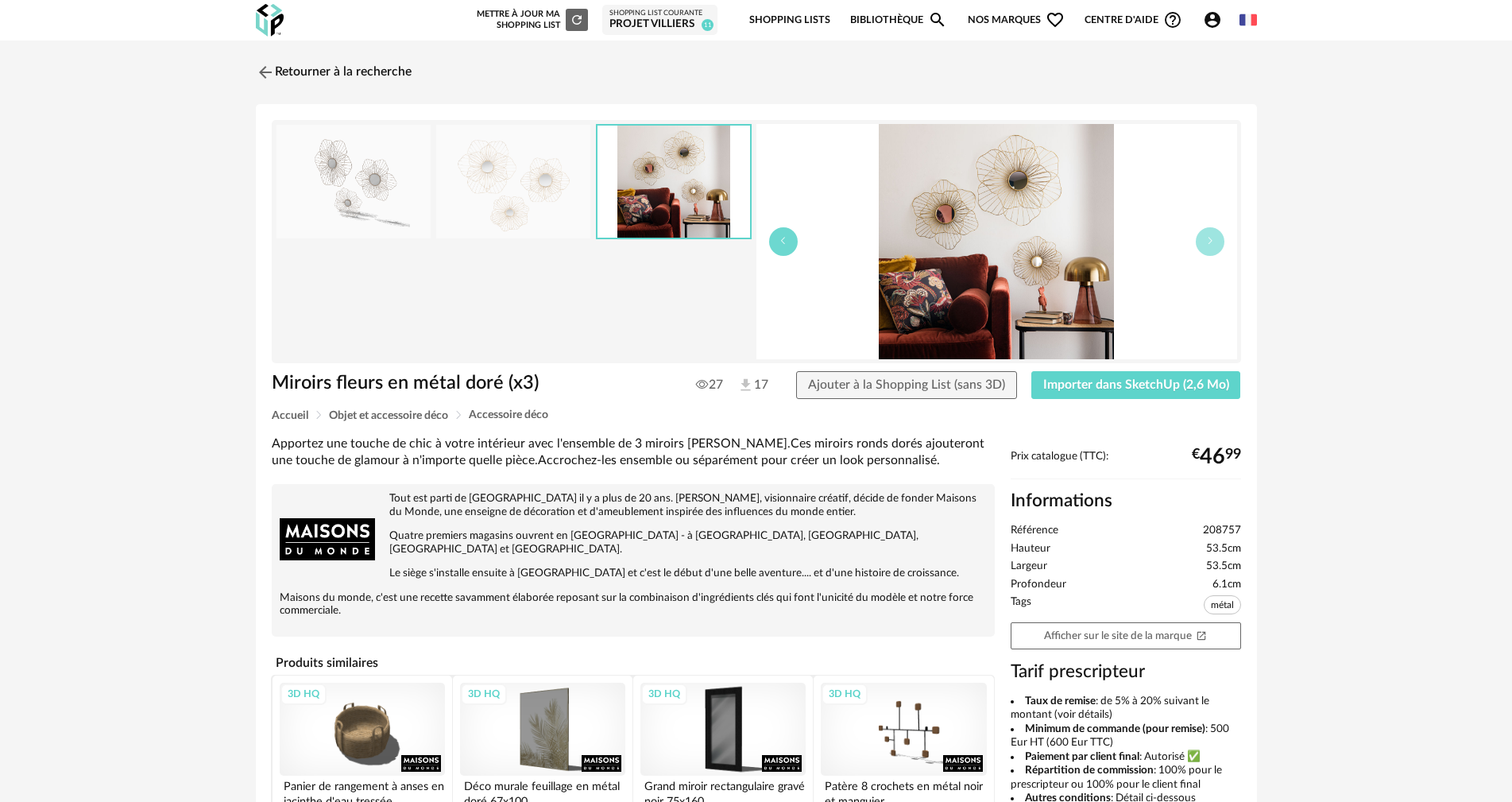
click at [792, 239] on button "button" at bounding box center [783, 242] width 28 height 28
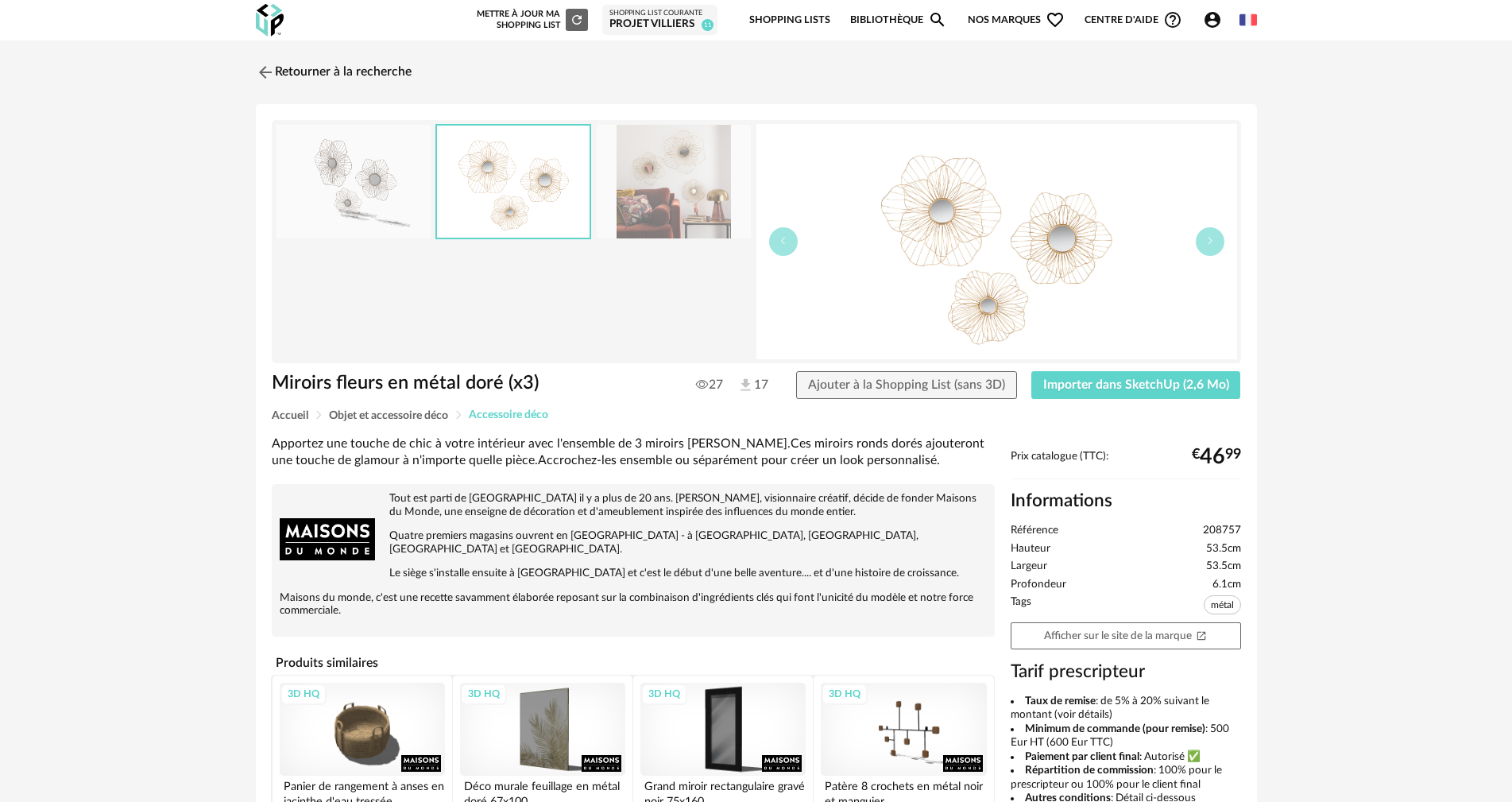
click at [500, 413] on span "Accessoire déco" at bounding box center [509, 415] width 80 height 11
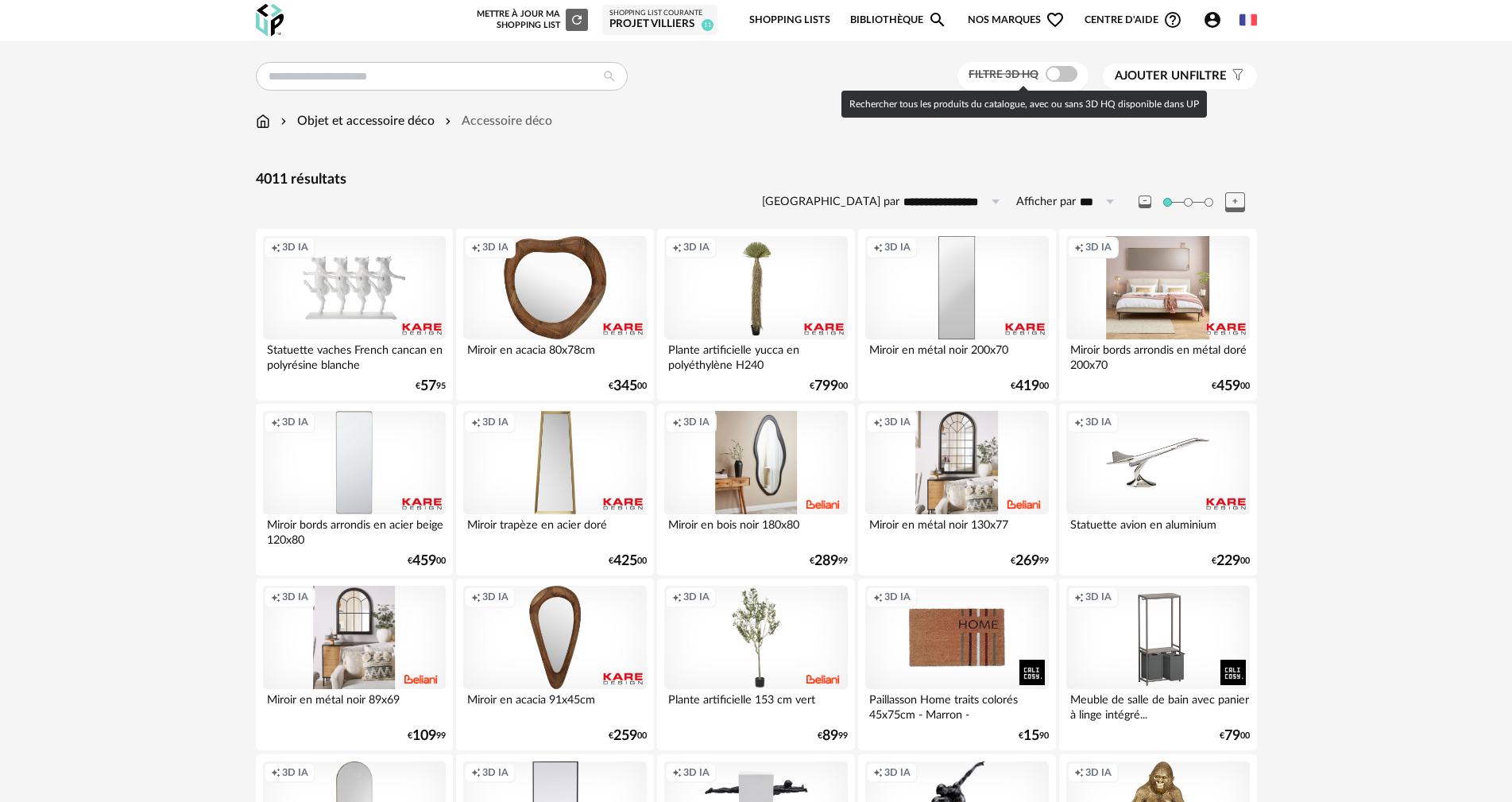
click at [1065, 74] on span at bounding box center [1062, 73] width 32 height 16
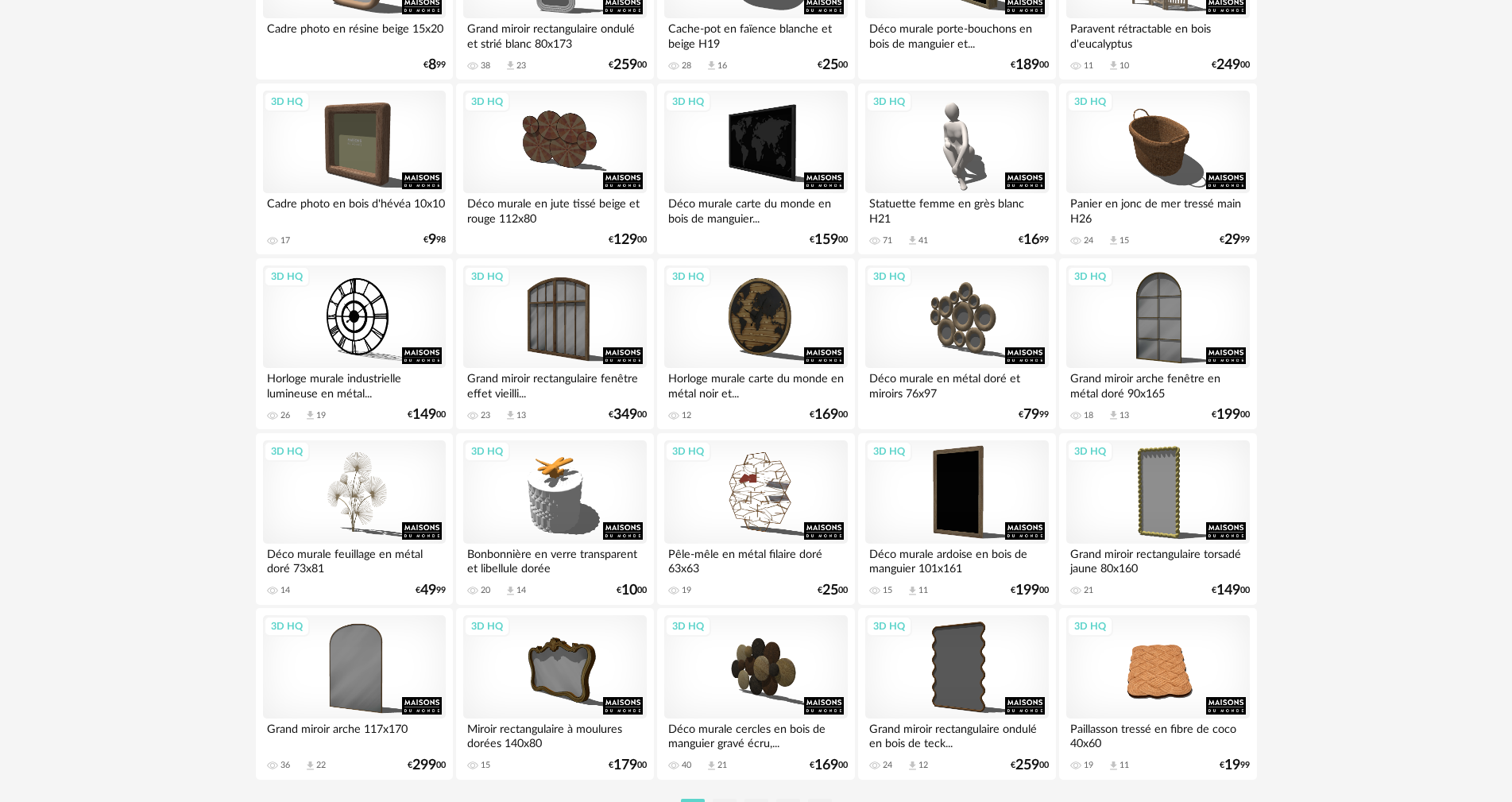
scroll to position [3028, 0]
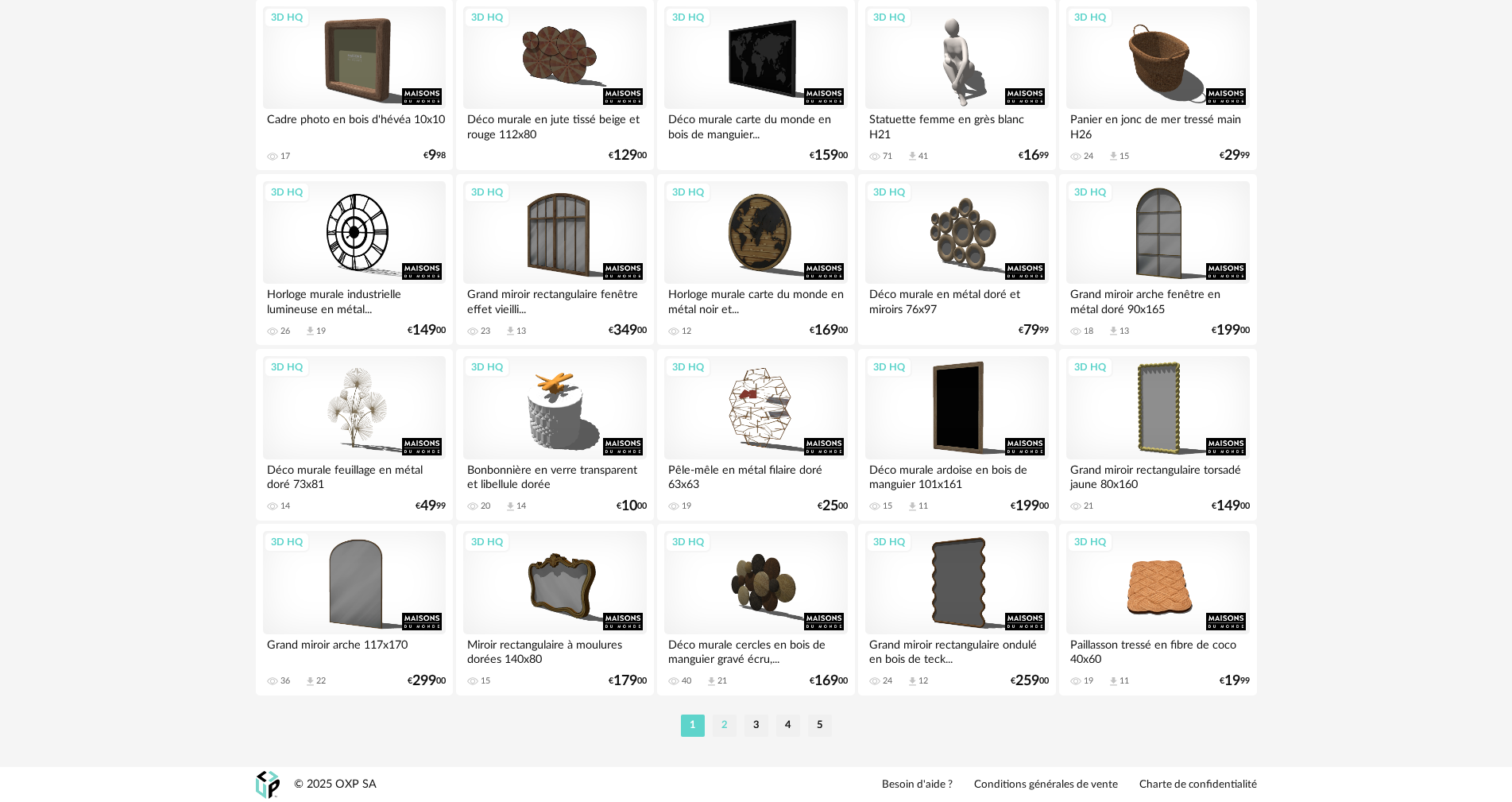
click at [722, 725] on li "2" at bounding box center [724, 726] width 24 height 23
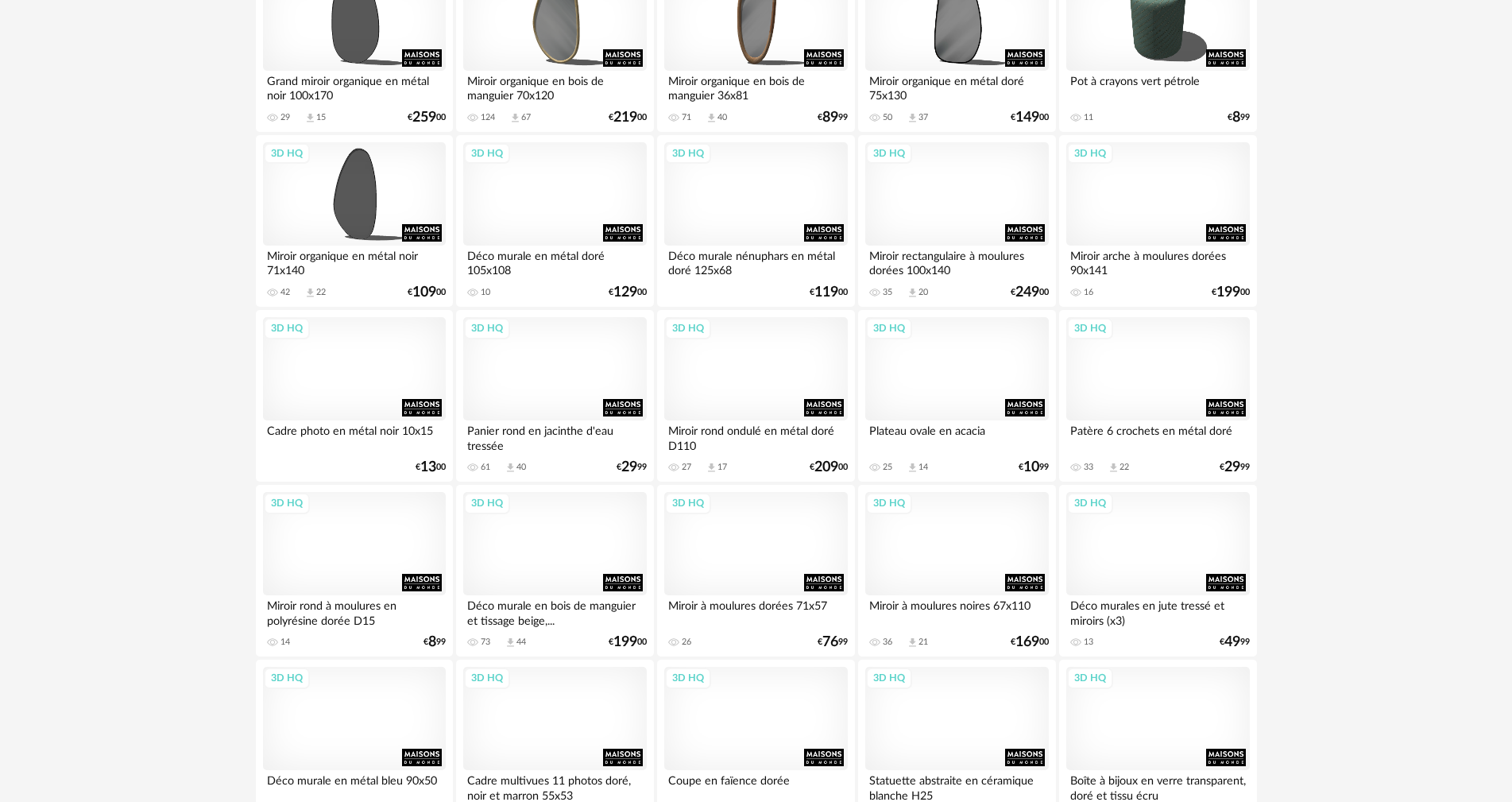
scroll to position [1669, 0]
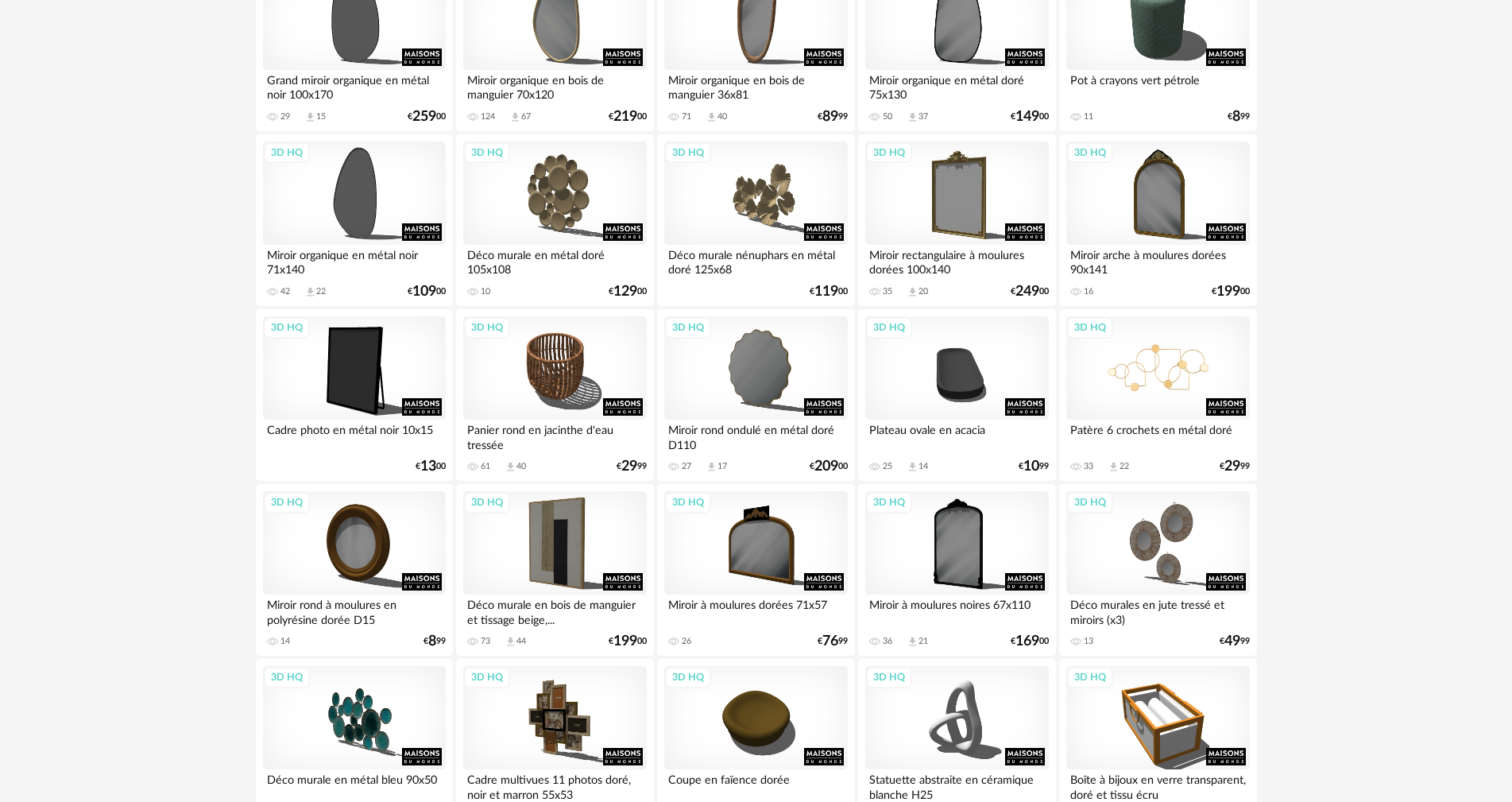
click at [1152, 379] on div "3D HQ" at bounding box center [1158, 368] width 182 height 103
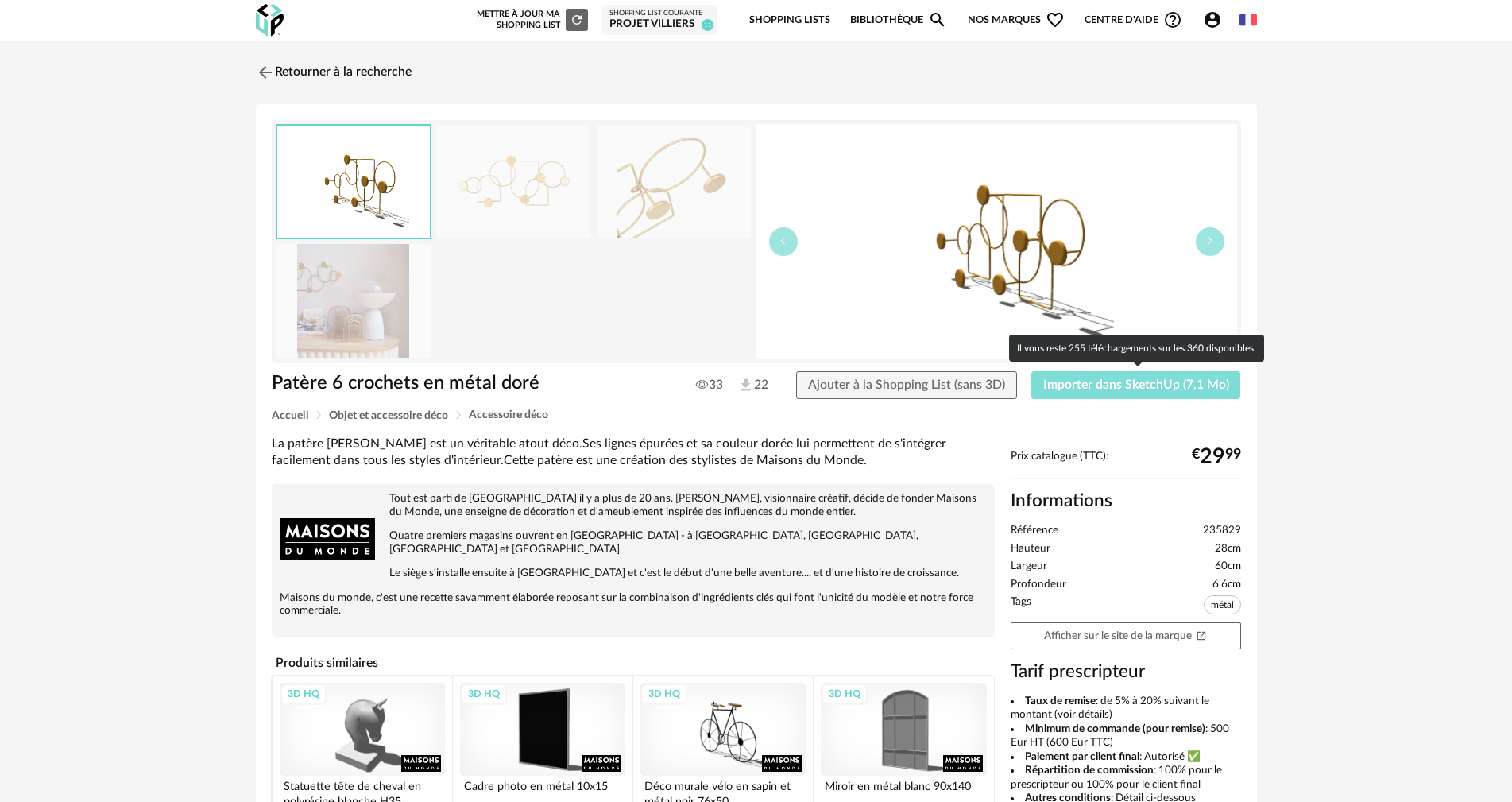
click at [1085, 392] on button "Importer dans SketchUp (7,1 Mo)" at bounding box center [1136, 385] width 210 height 28
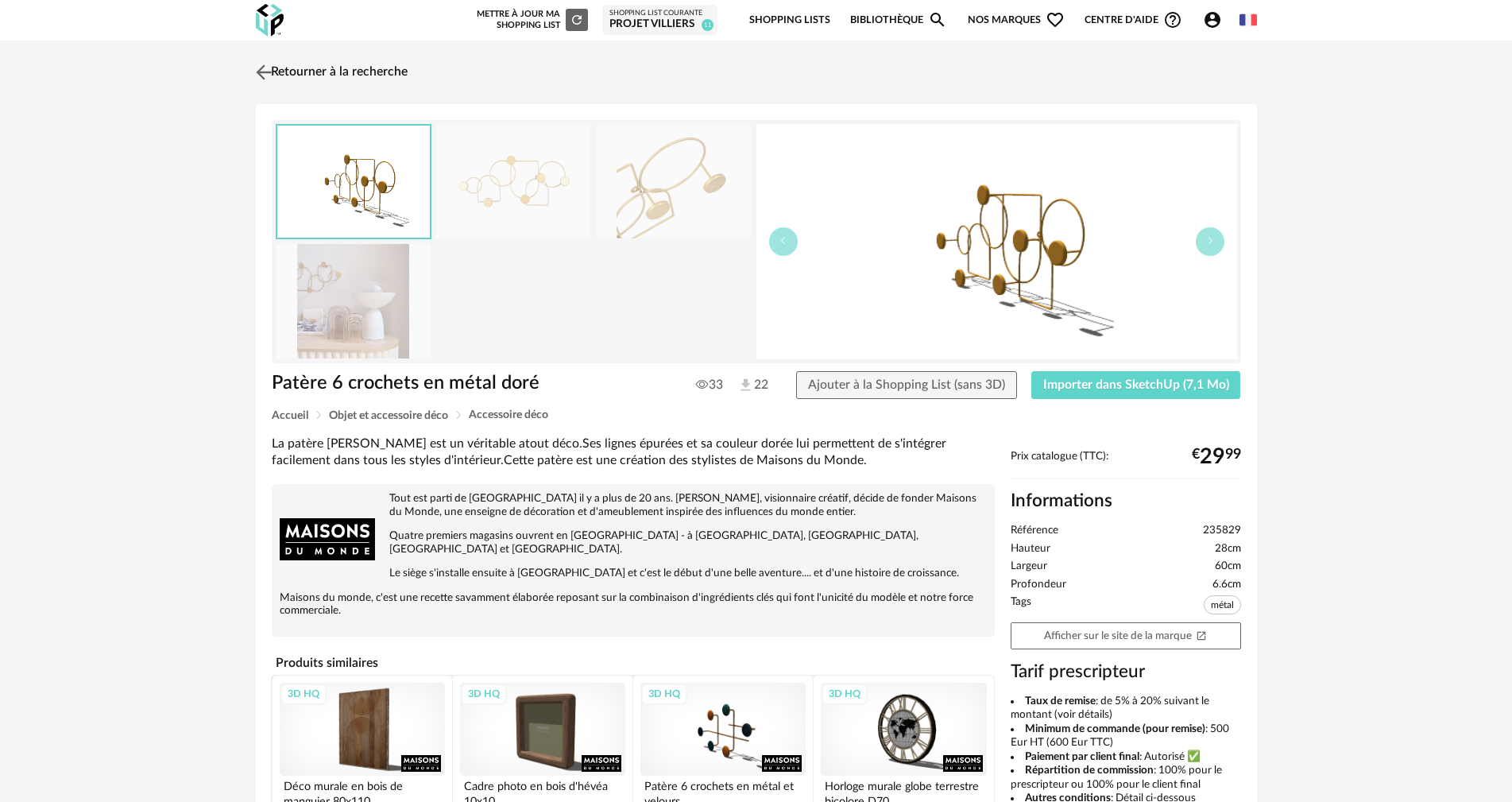
click at [278, 71] on link "Retourner à la recherche" at bounding box center [330, 71] width 156 height 35
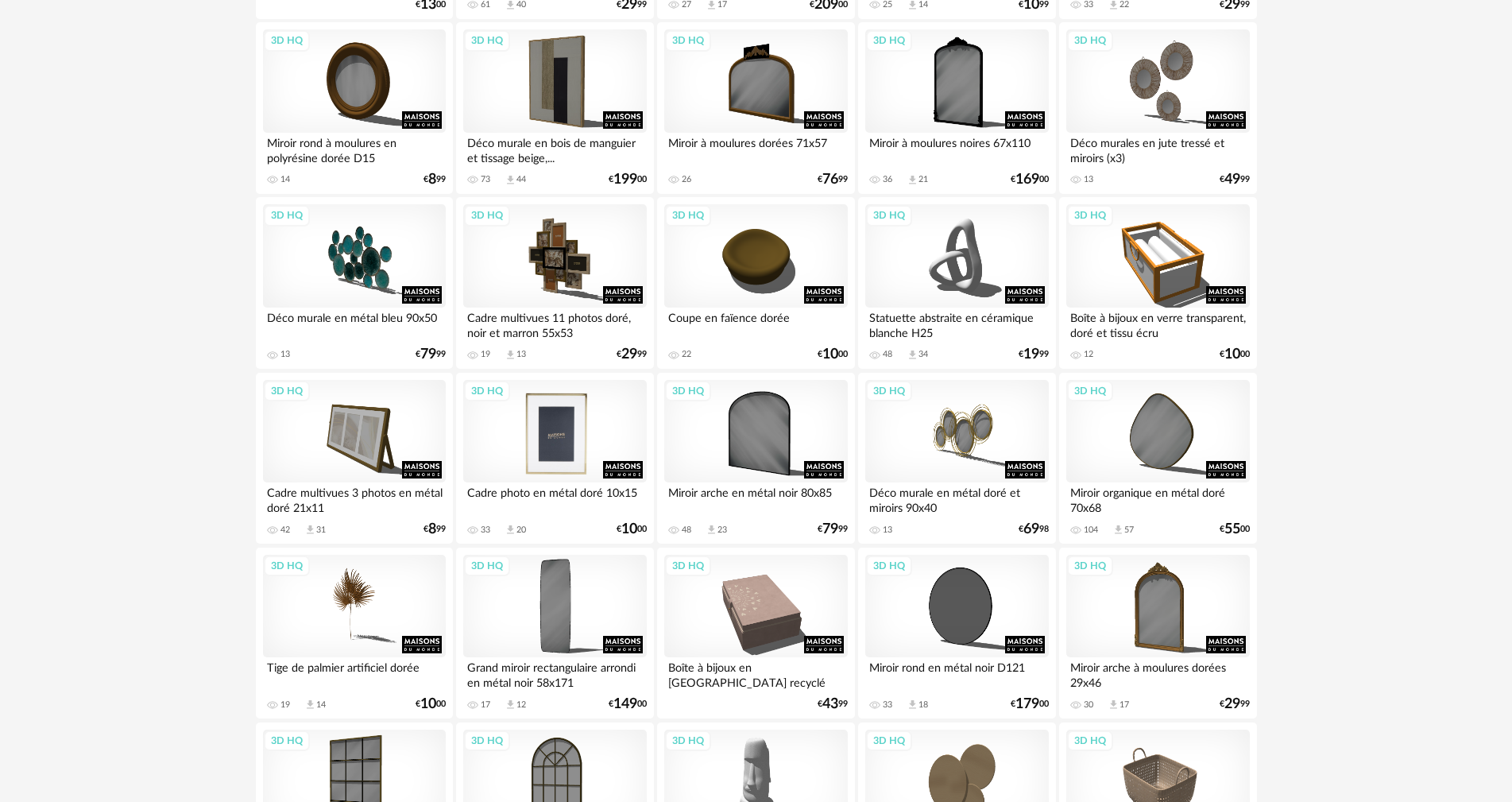
scroll to position [2209, 0]
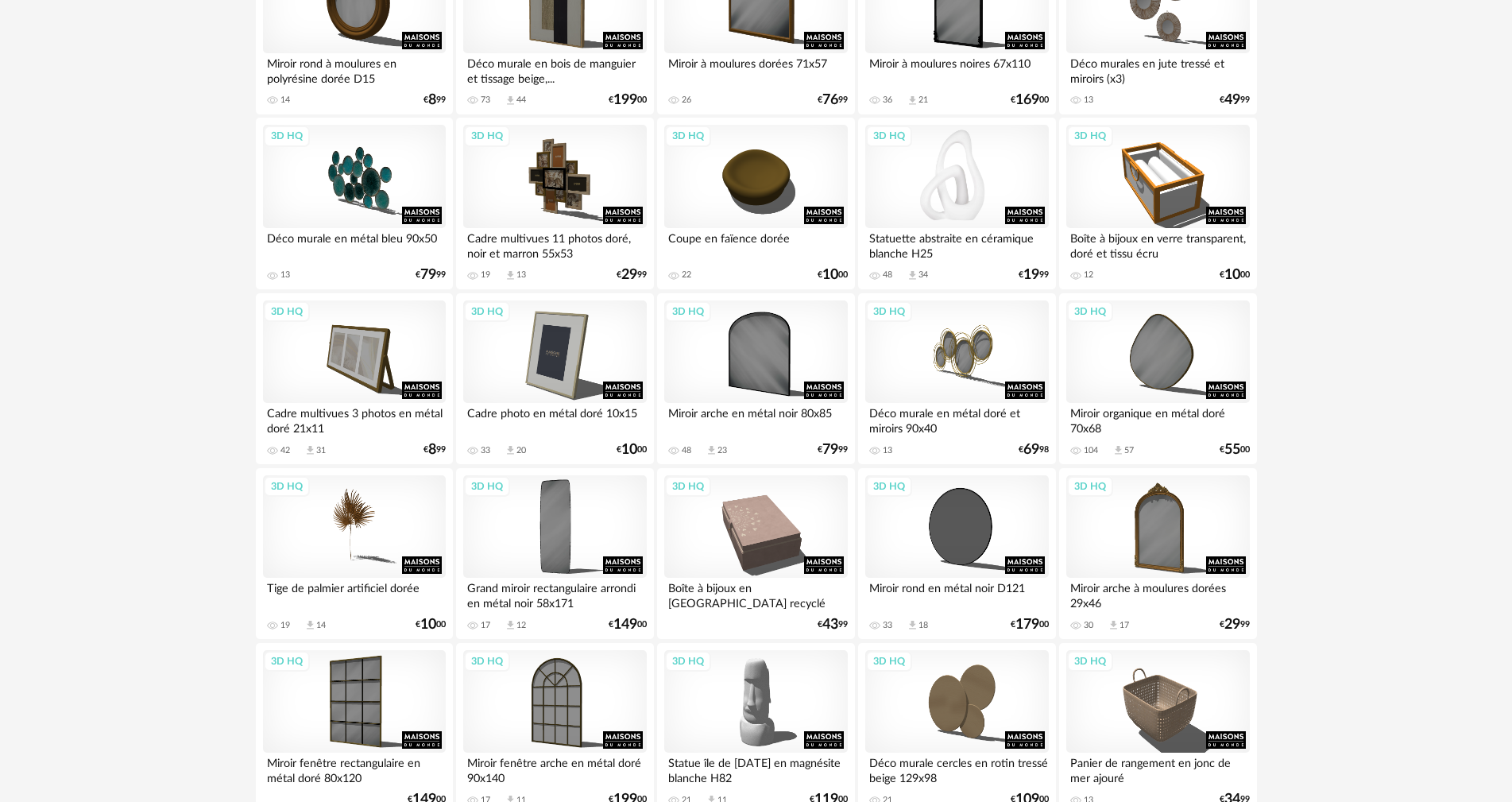
click at [1005, 197] on div "3D HQ" at bounding box center [956, 177] width 182 height 103
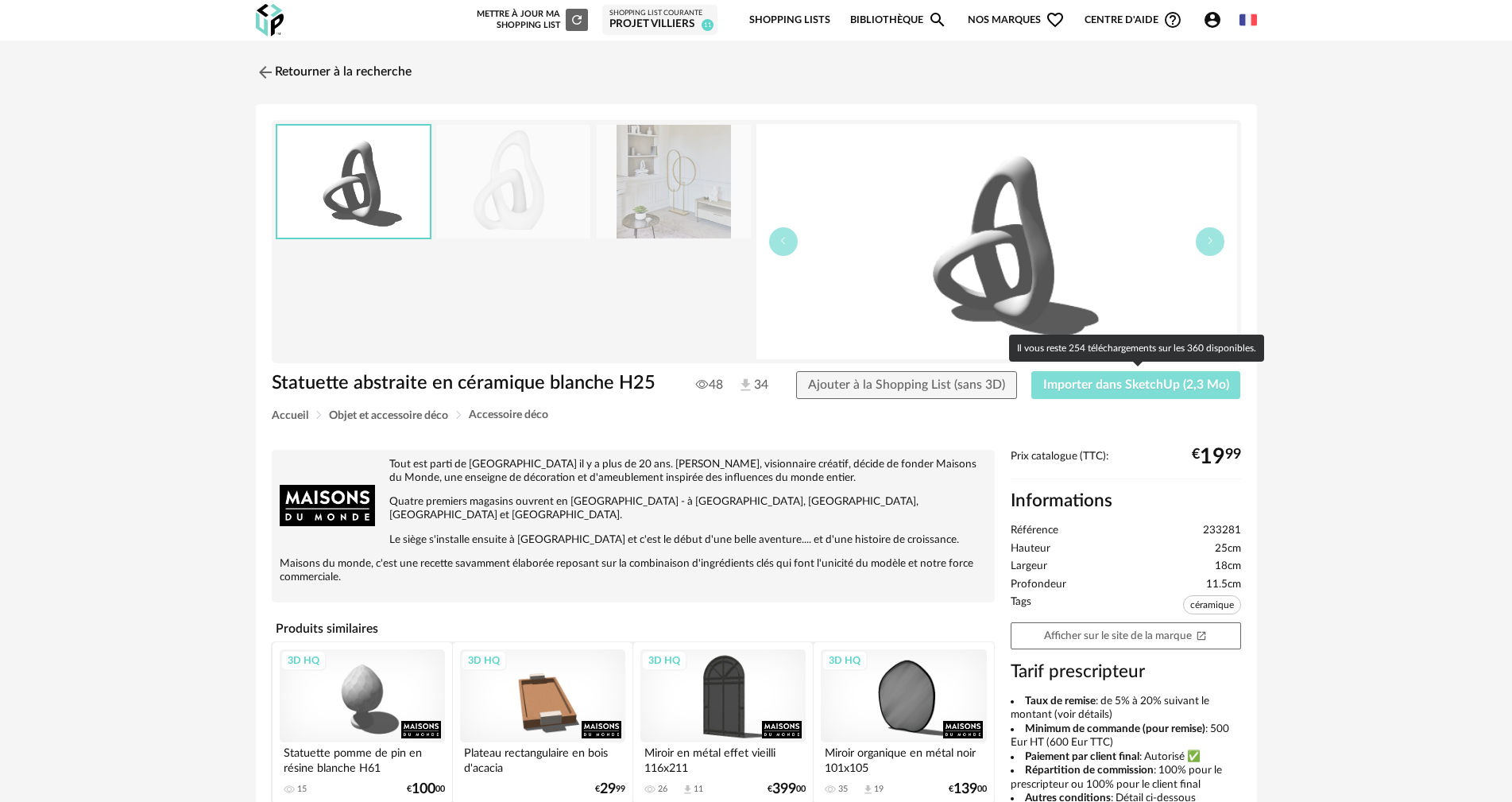
click at [1161, 382] on span "Importer dans SketchUp (2,3 Mo)" at bounding box center [1137, 385] width 186 height 13
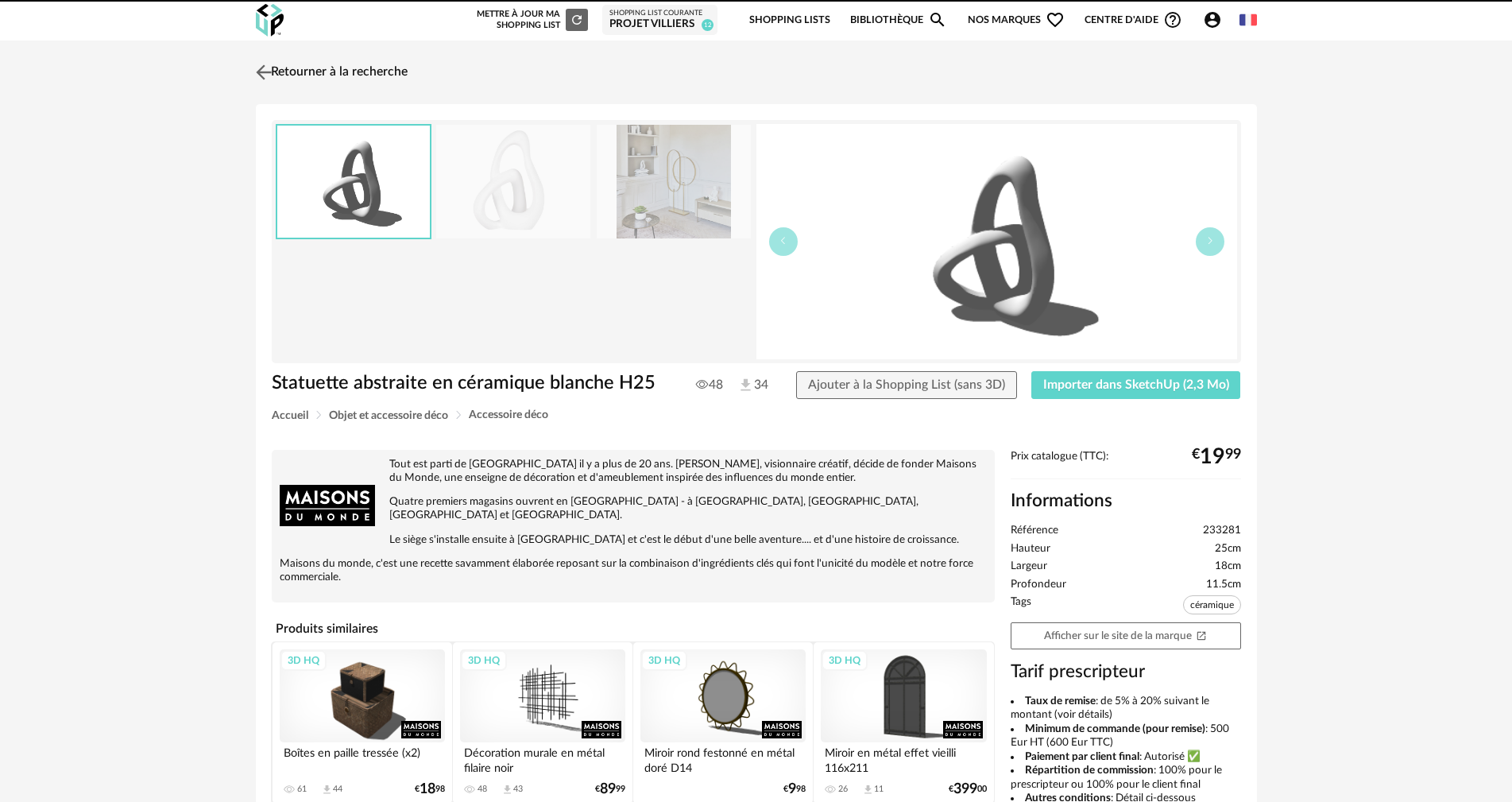
click at [331, 71] on link "Retourner à la recherche" at bounding box center [330, 71] width 156 height 35
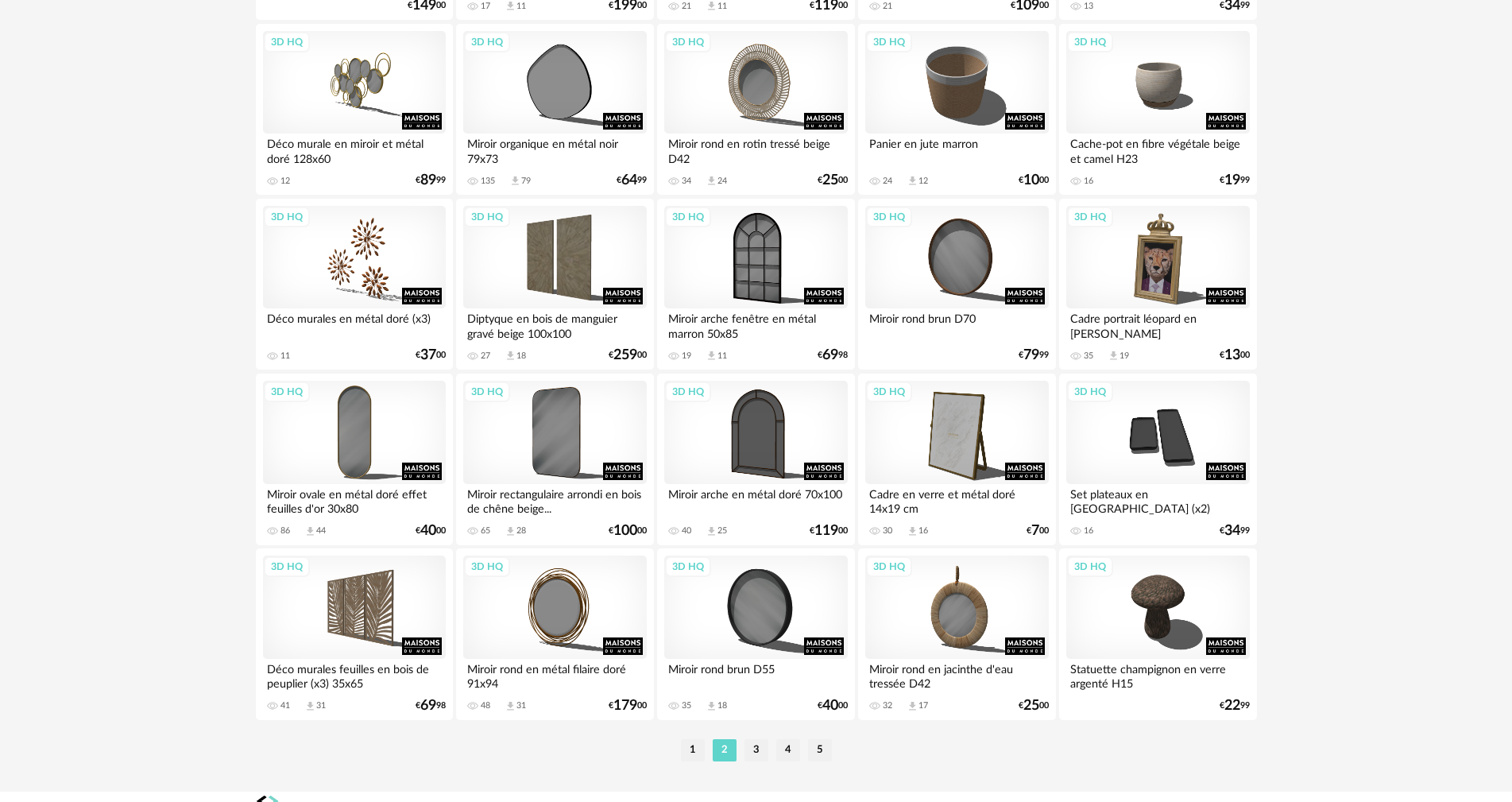
scroll to position [3028, 0]
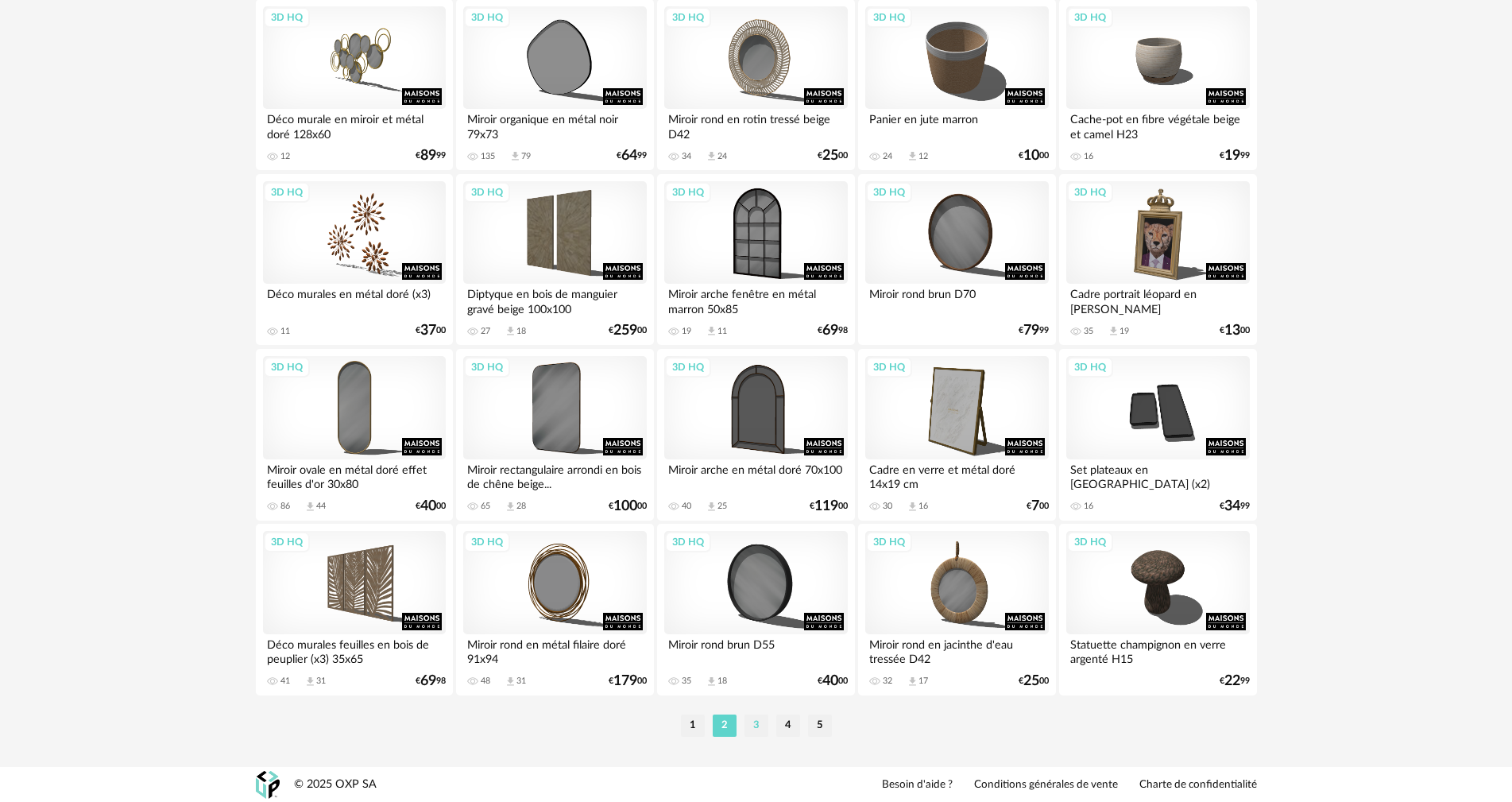
click at [762, 726] on li "3" at bounding box center [756, 726] width 24 height 23
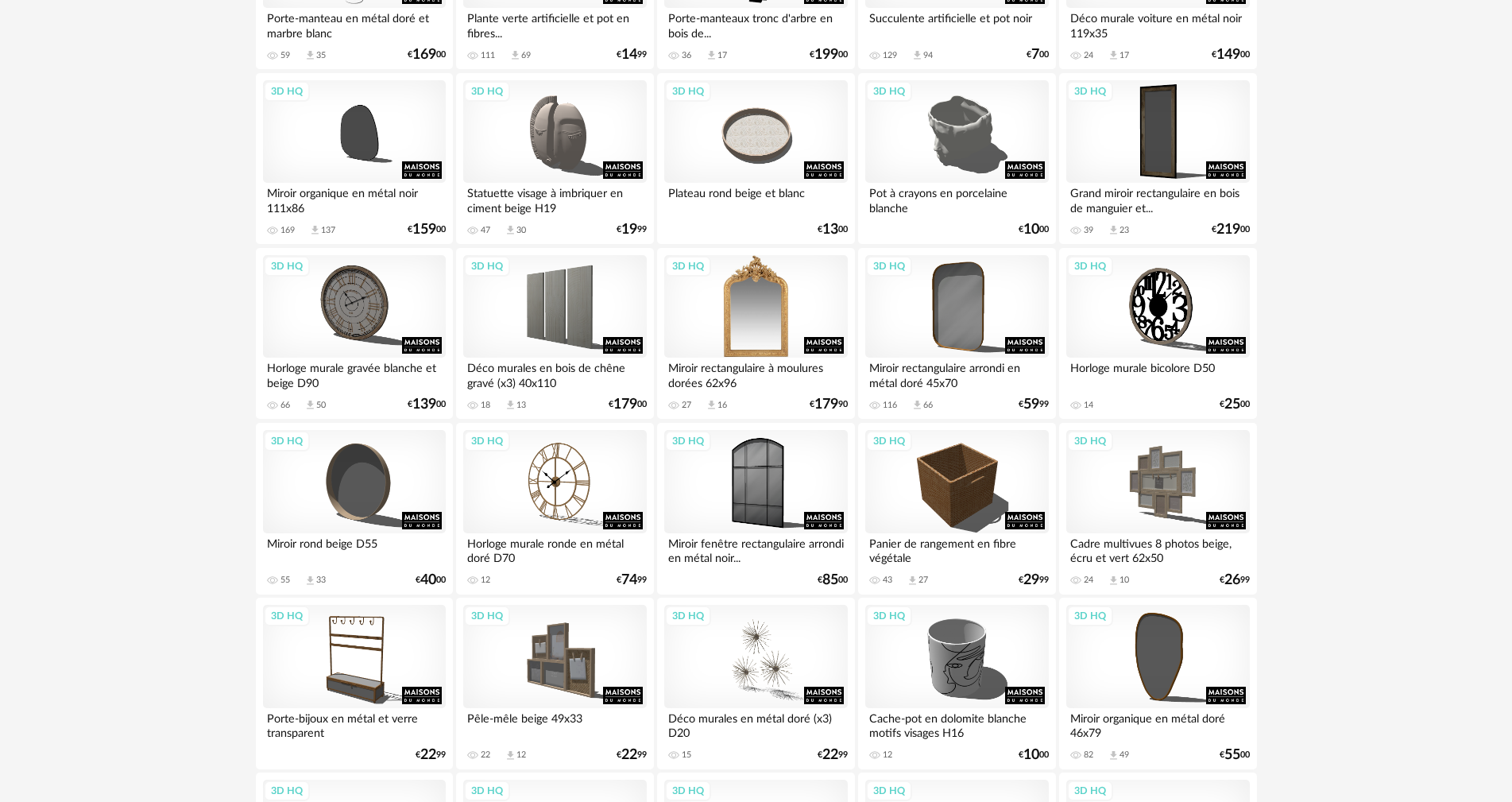
scroll to position [1033, 0]
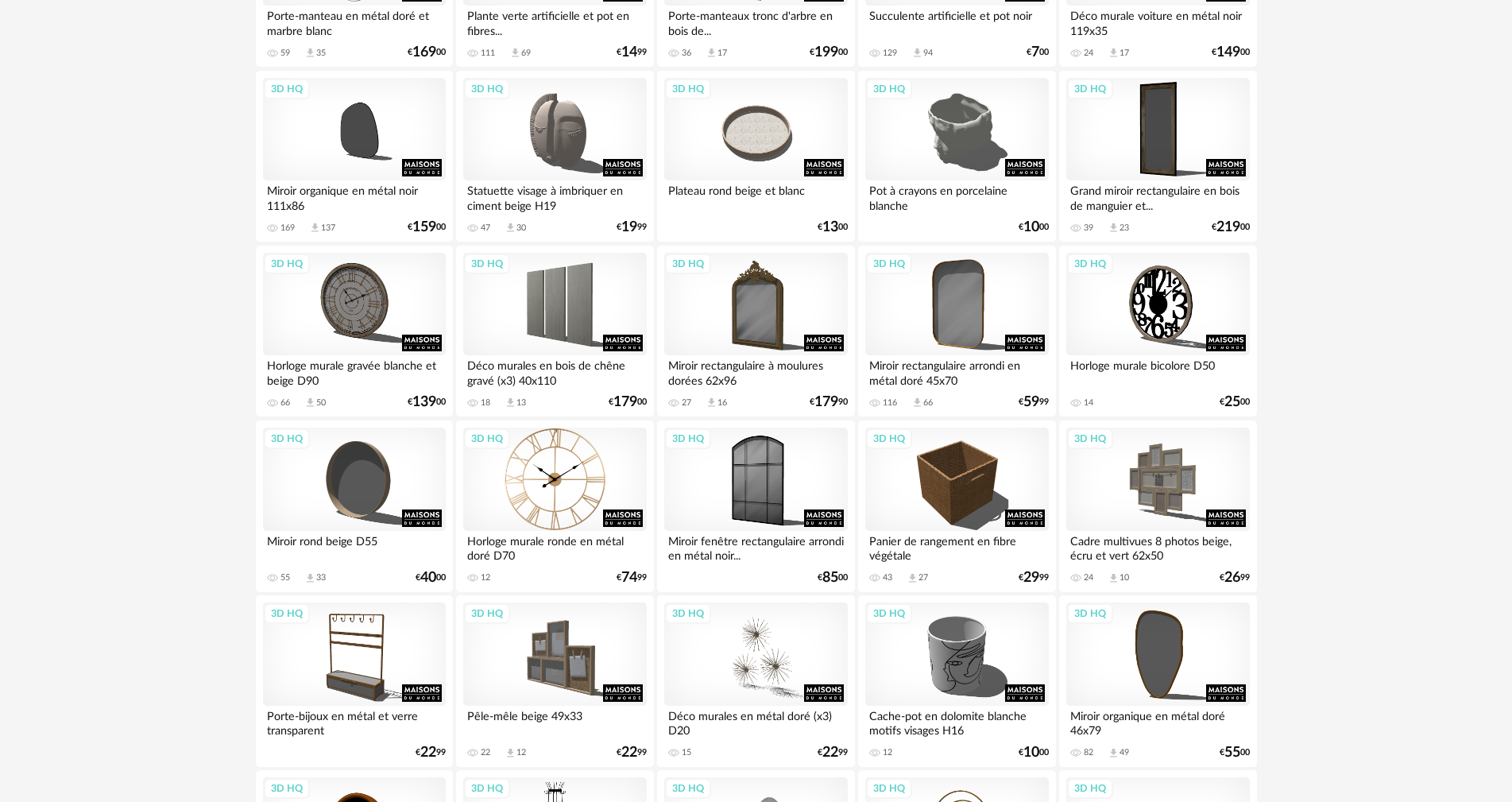
click at [554, 477] on div "3D HQ" at bounding box center [555, 480] width 182 height 103
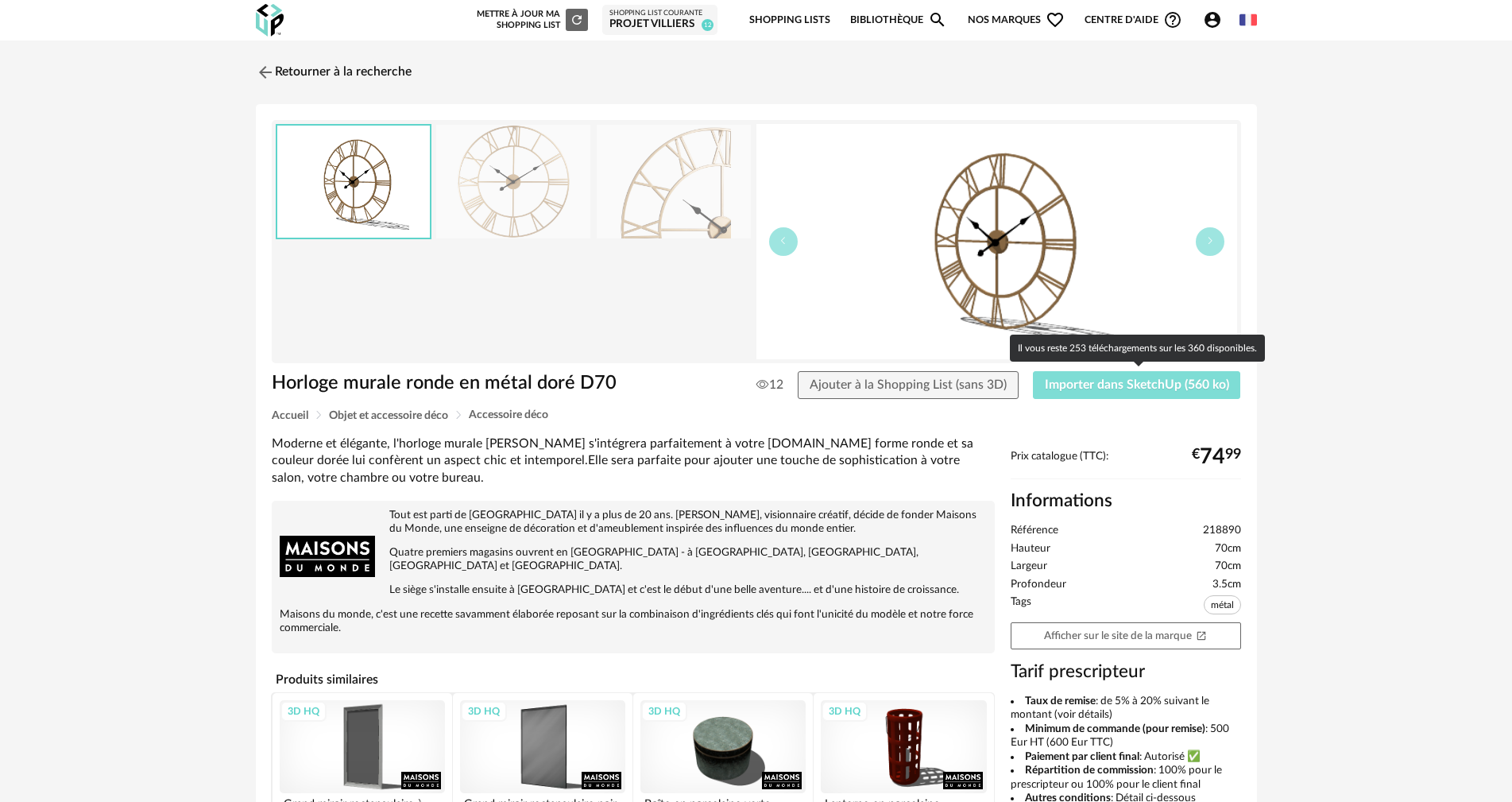
click at [1110, 391] on button "Importer dans SketchUp (560 ko)" at bounding box center [1137, 385] width 208 height 28
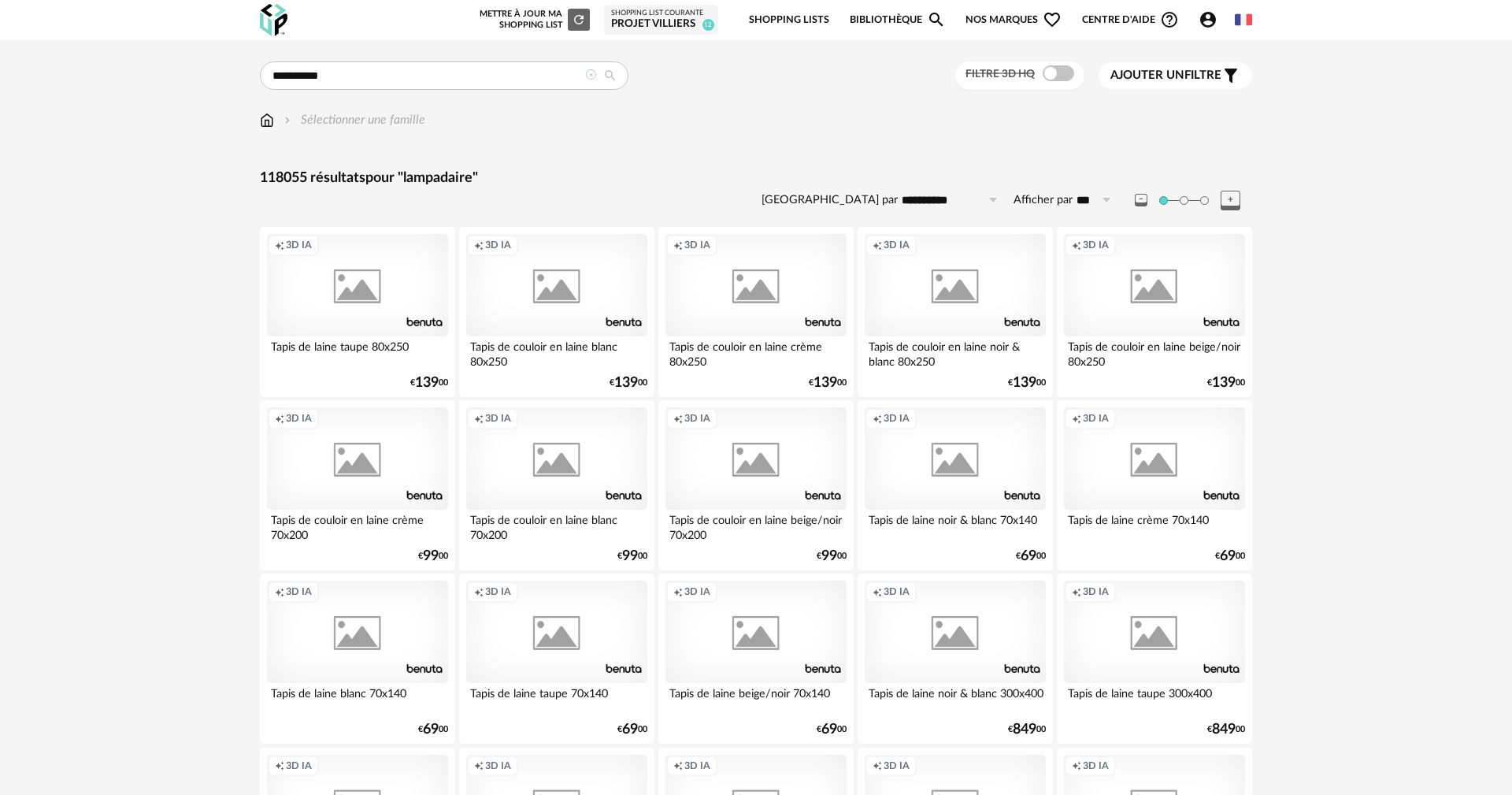
type input "**********"
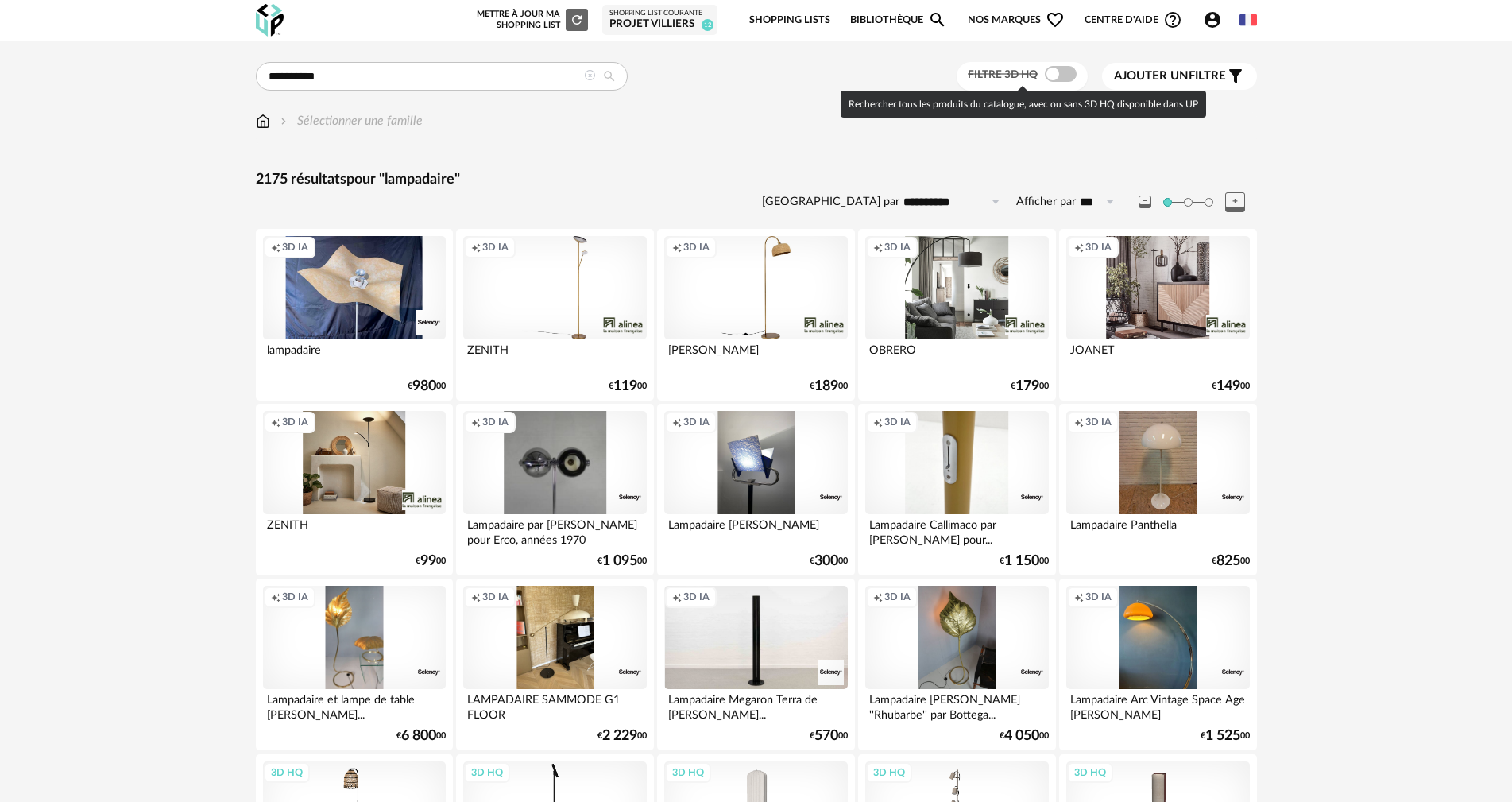
click at [1072, 68] on span at bounding box center [1061, 73] width 32 height 16
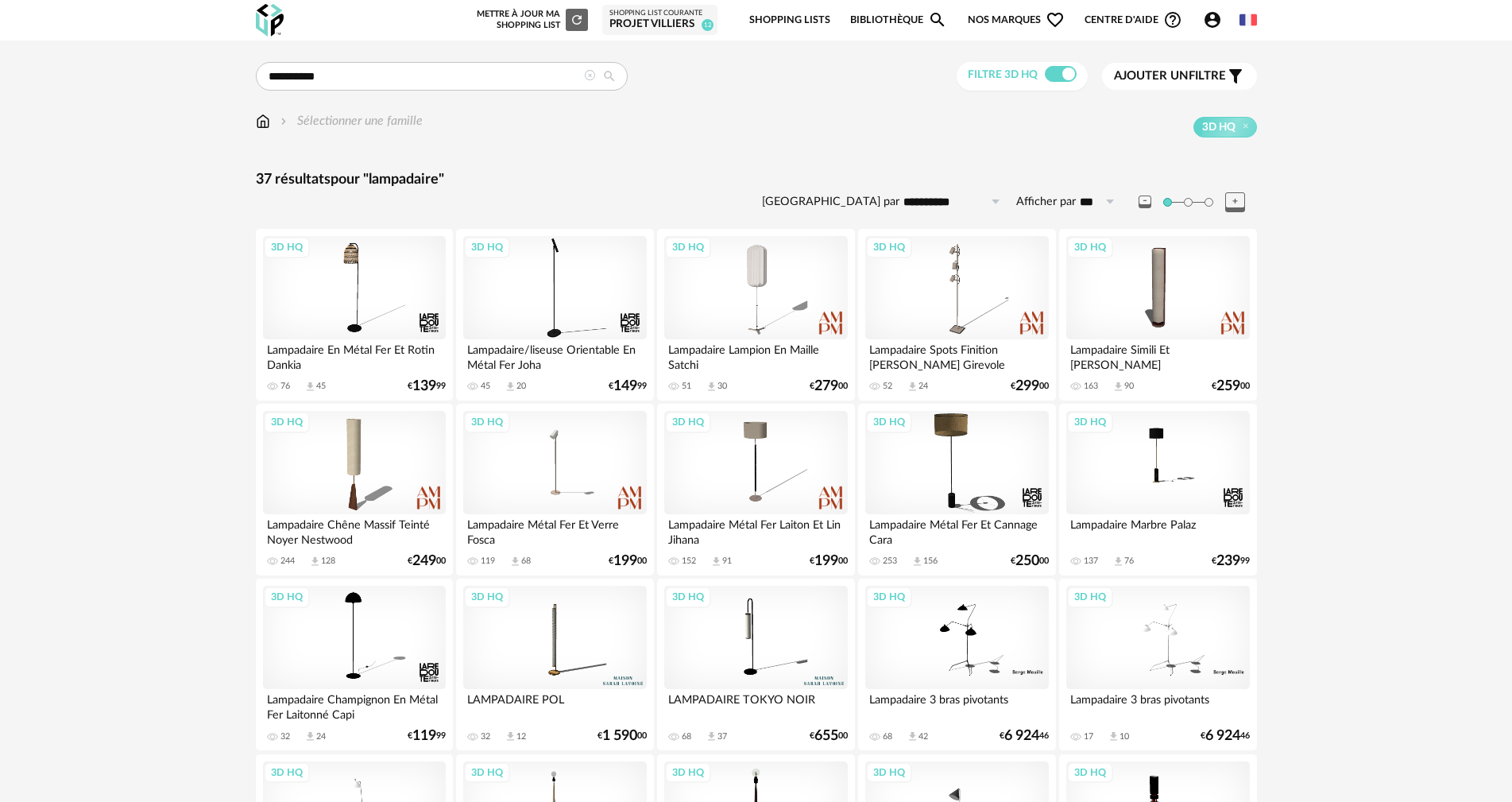
click at [1185, 202] on span at bounding box center [1188, 201] width 8 height 8
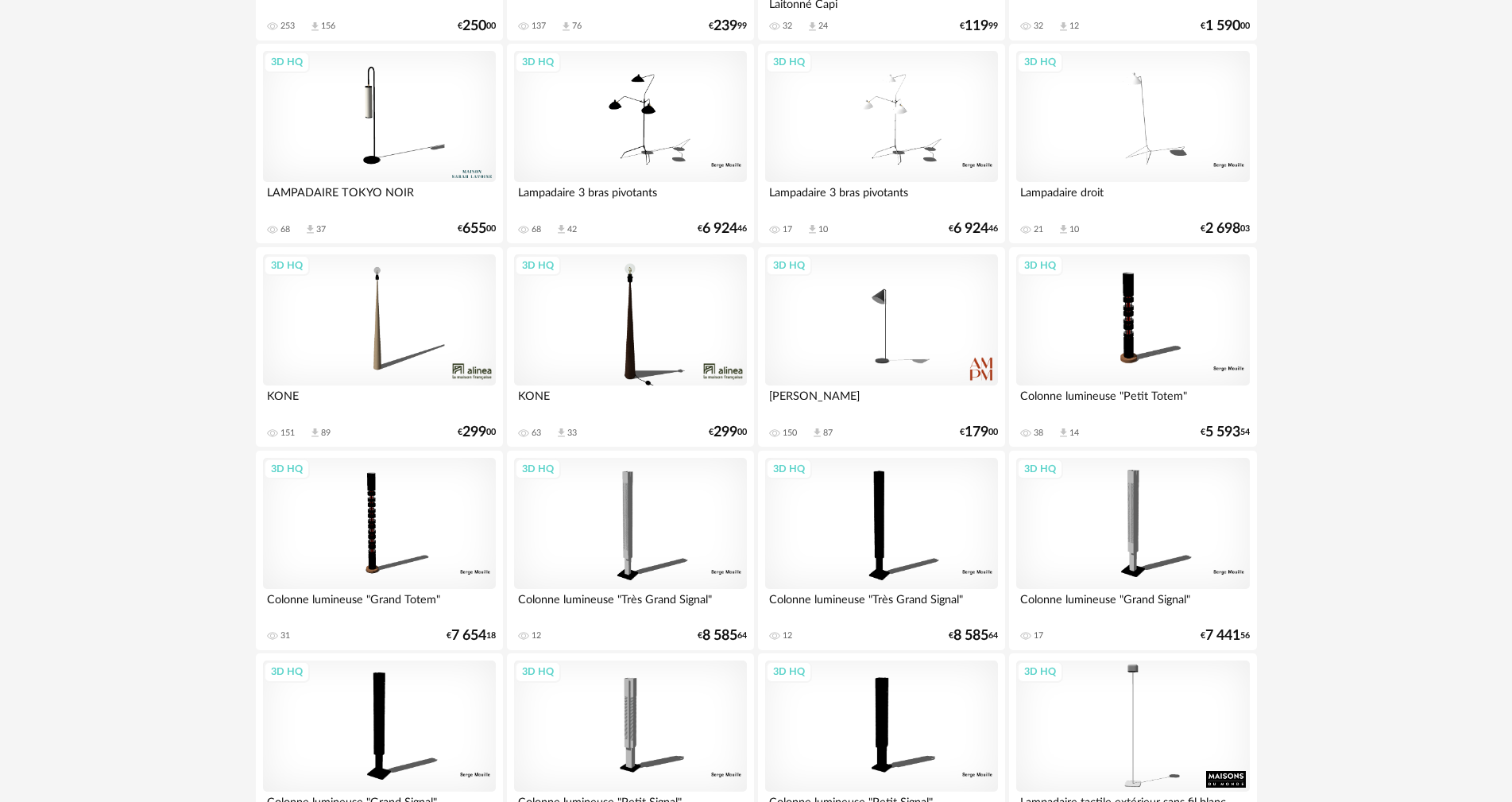
scroll to position [953, 0]
